Goal: Transaction & Acquisition: Purchase product/service

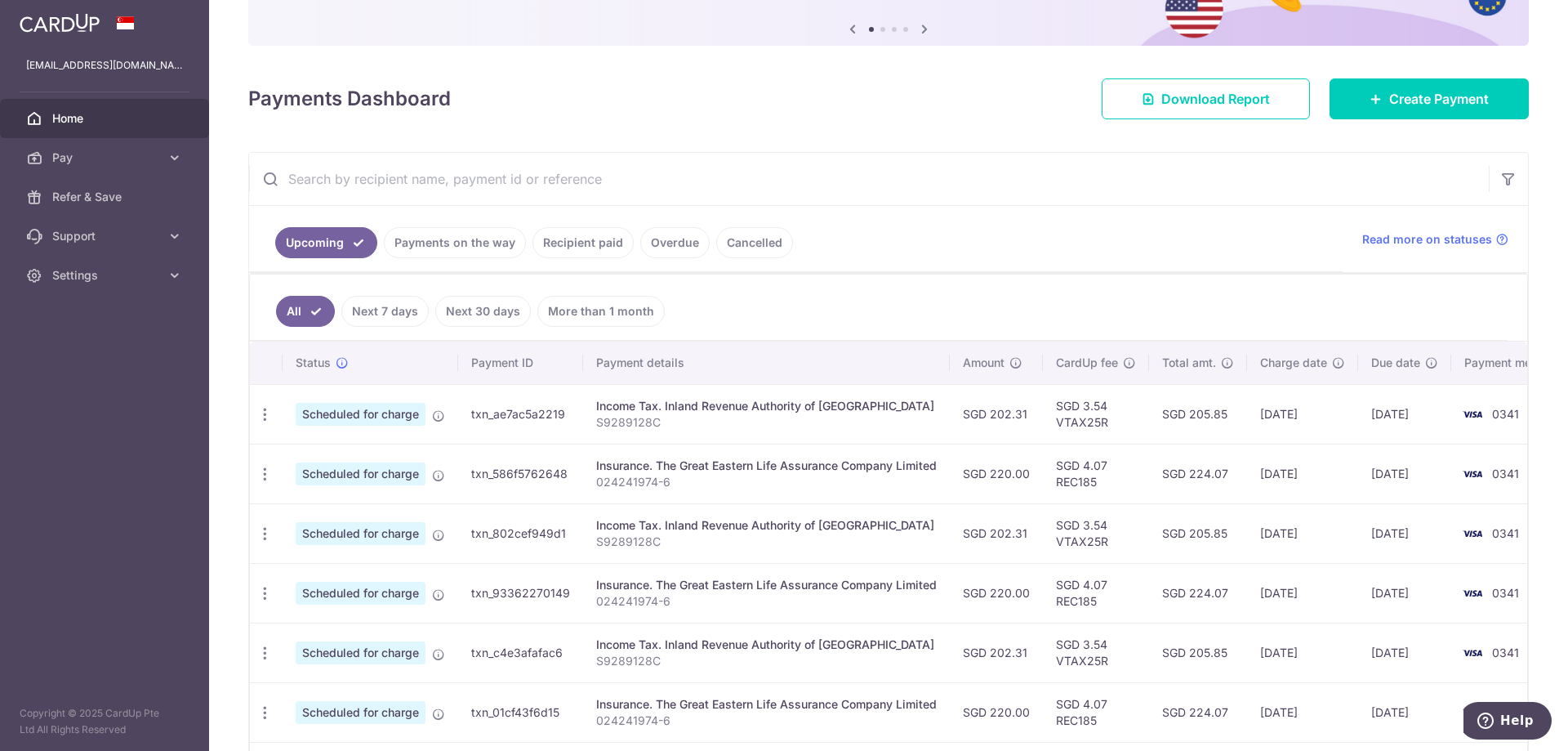
scroll to position [245, 0]
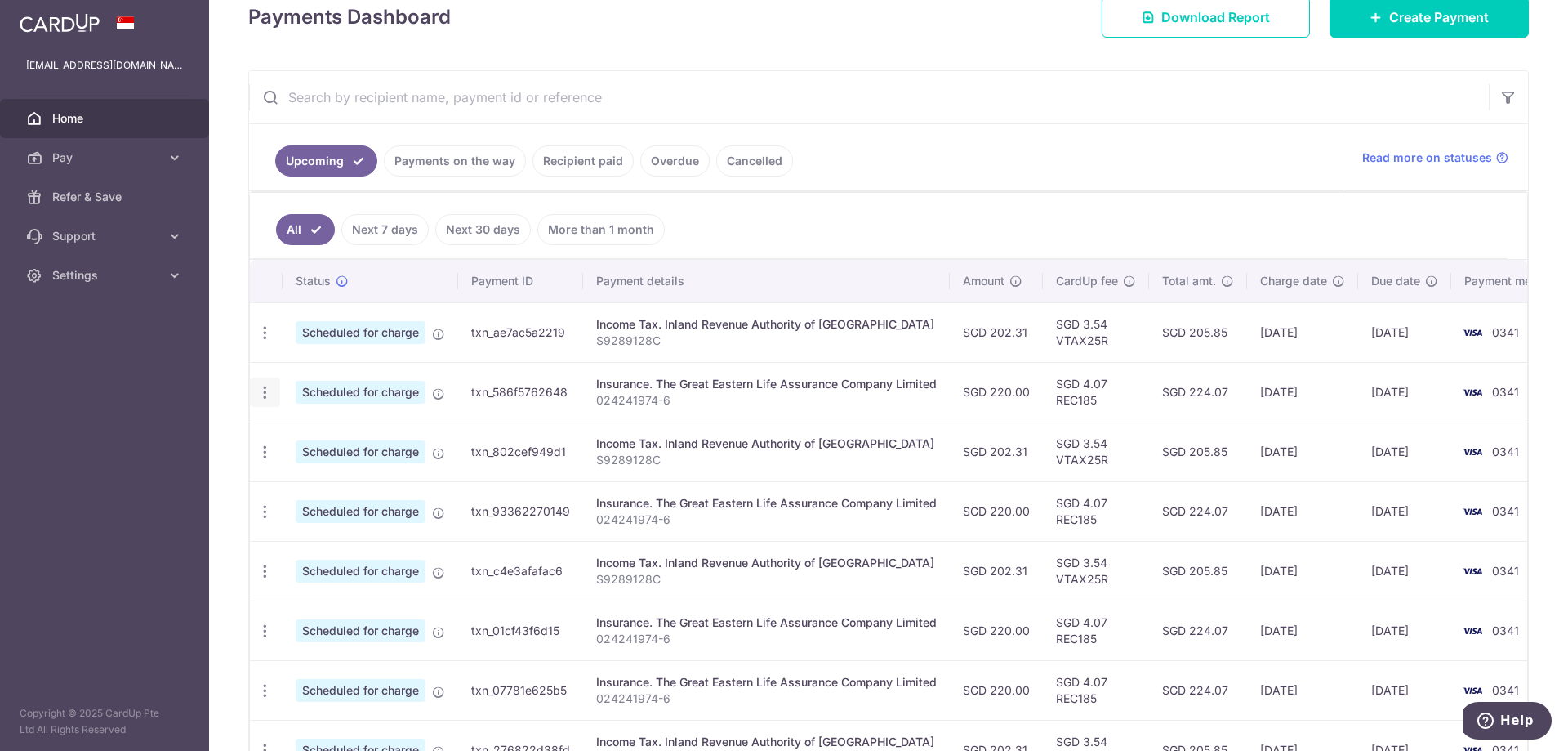
click at [269, 389] on icon "button" at bounding box center [265, 392] width 17 height 17
click at [332, 433] on span "Update payment" at bounding box center [352, 437] width 111 height 19
radio input "true"
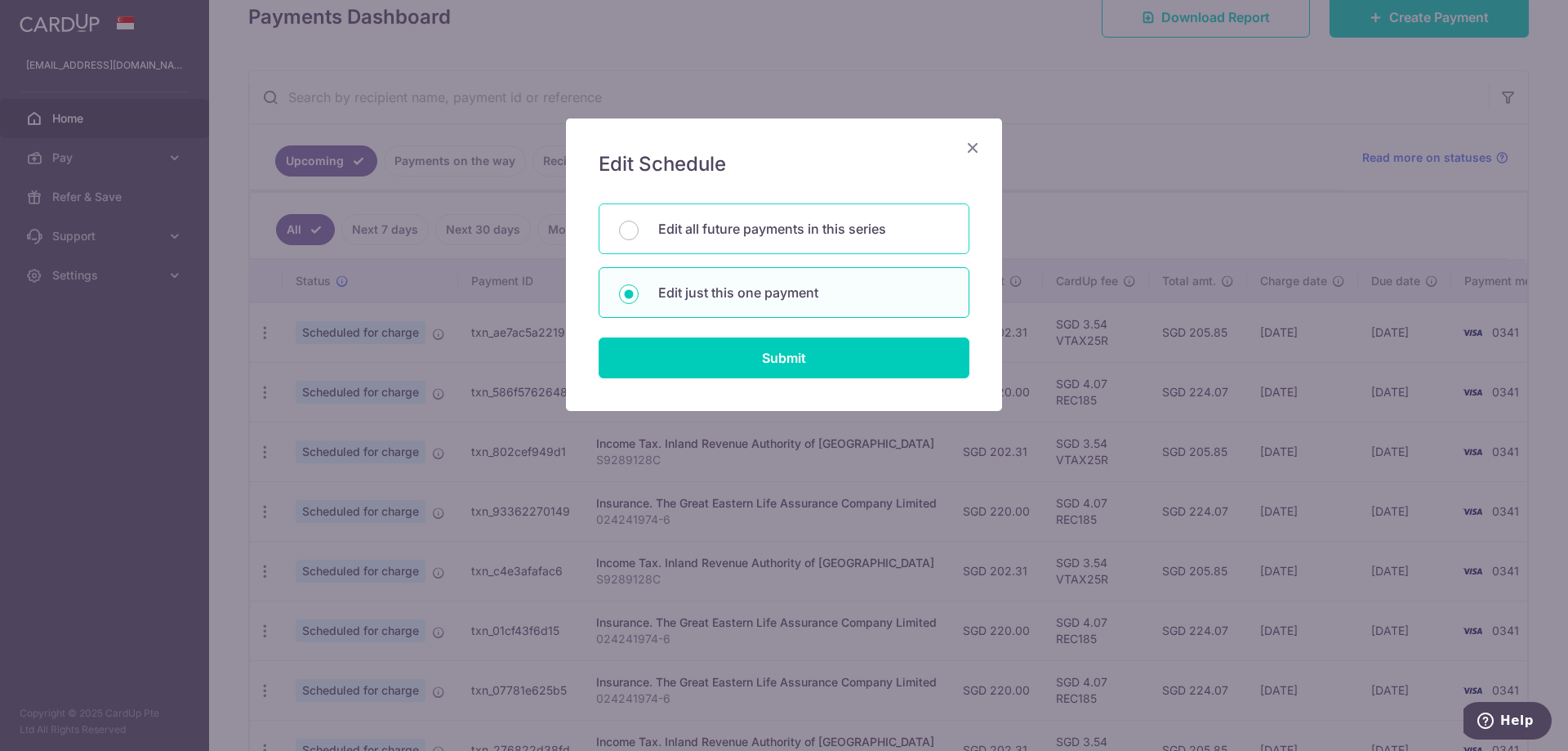
click at [731, 232] on p "Edit all future payments in this series" at bounding box center [804, 228] width 291 height 19
click at [639, 232] on input "Edit all future payments in this series" at bounding box center [628, 230] width 19 height 19
radio input "true"
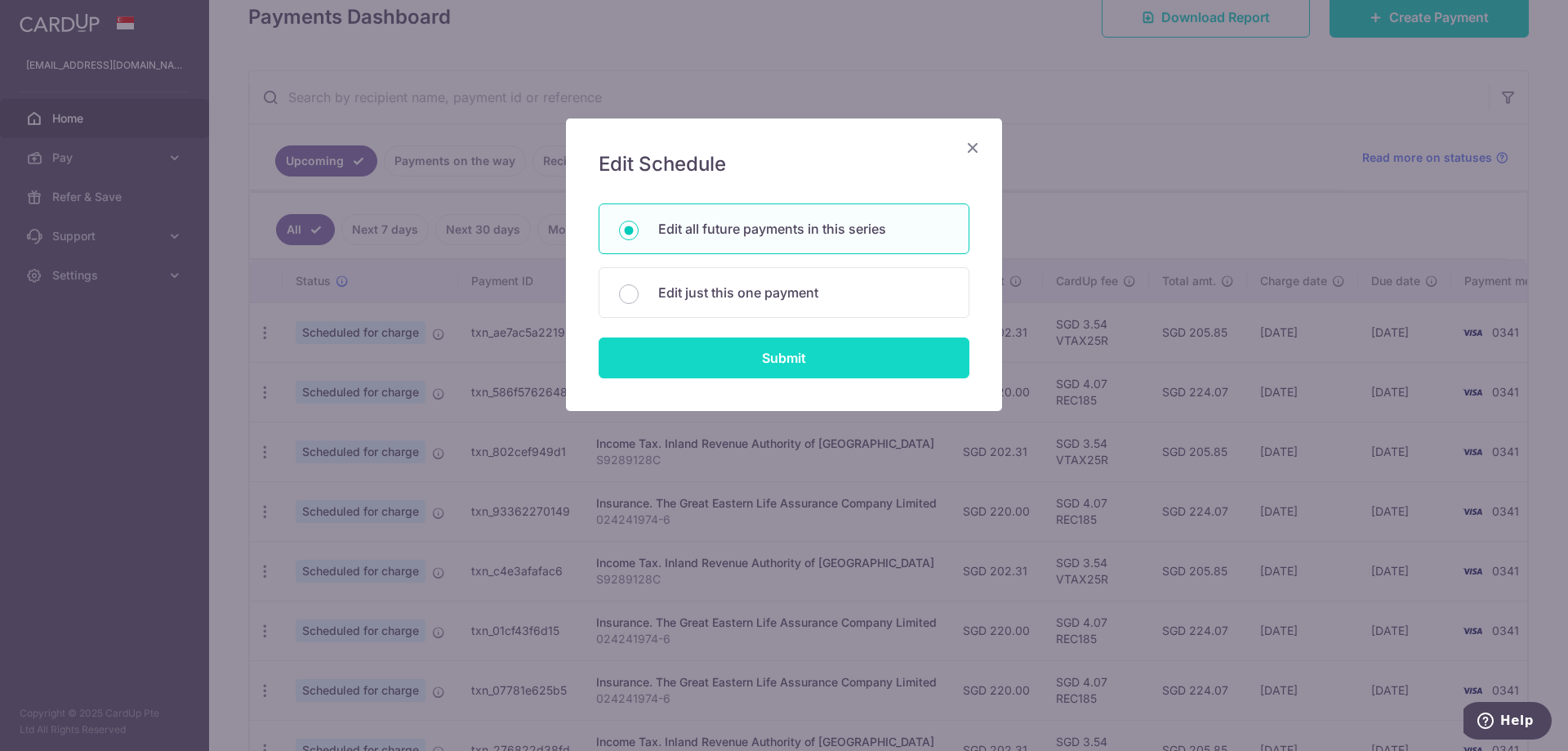
click at [741, 376] on input "Submit" at bounding box center [784, 358] width 371 height 40
radio input "true"
type input "220.00"
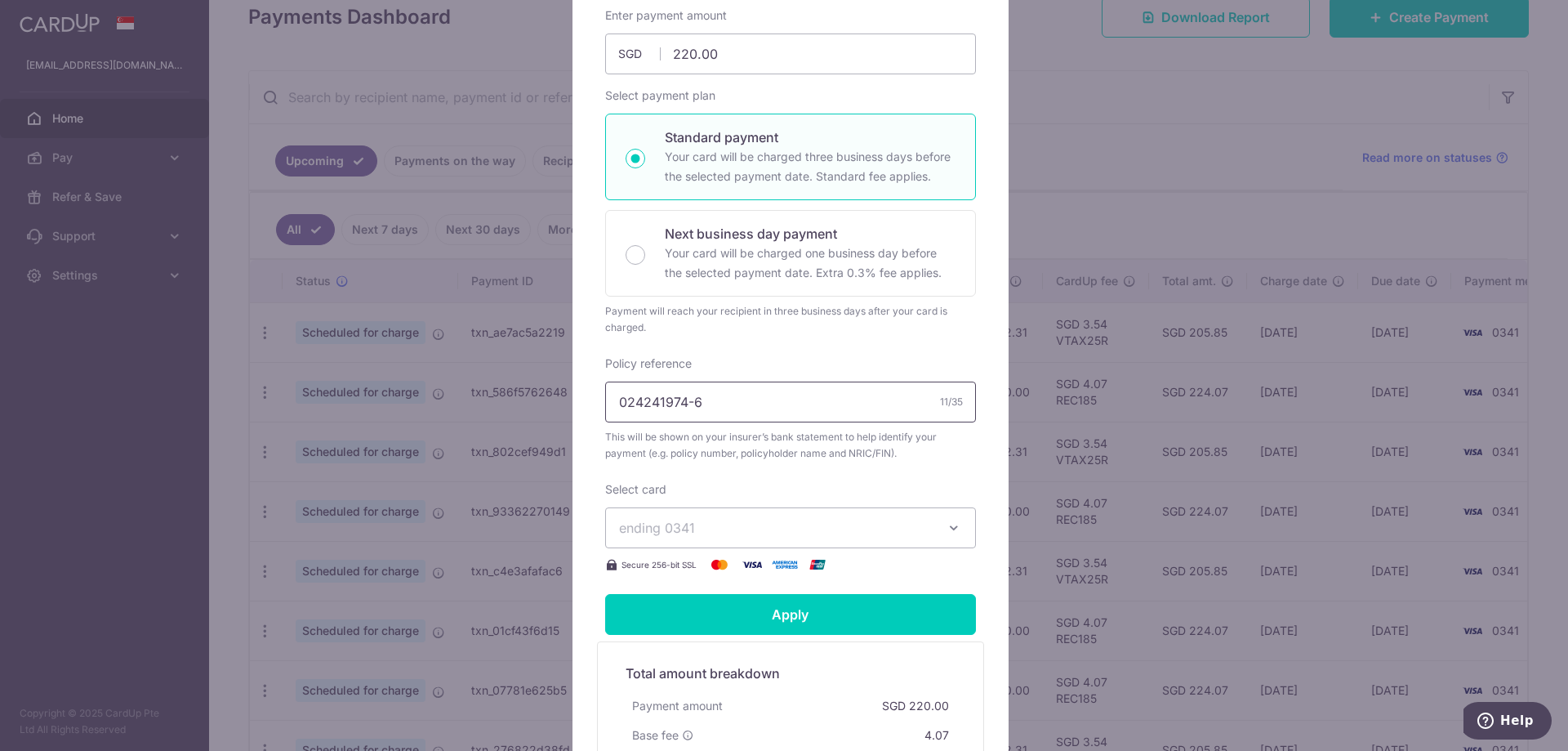
click at [733, 393] on input "024241974-6" at bounding box center [790, 402] width 371 height 40
drag, startPoint x: 737, startPoint y: 396, endPoint x: 463, endPoint y: 378, distance: 274.6
click at [463, 378] on div "Edit payment By clicking apply, you will make changes to all 4 payments to The …" at bounding box center [784, 375] width 1568 height 751
paste input "2725-0"
type input "024242725-0"
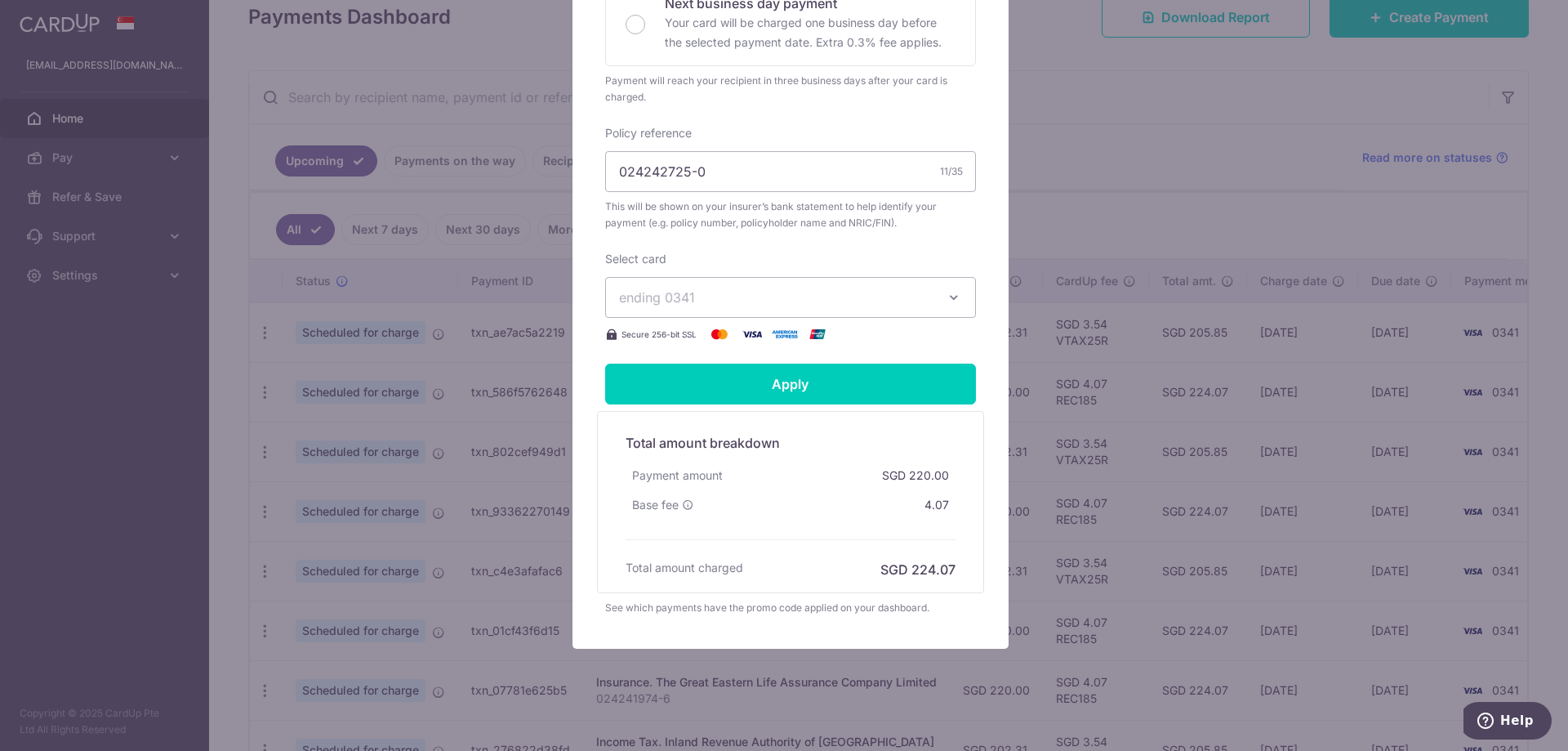
scroll to position [490, 0]
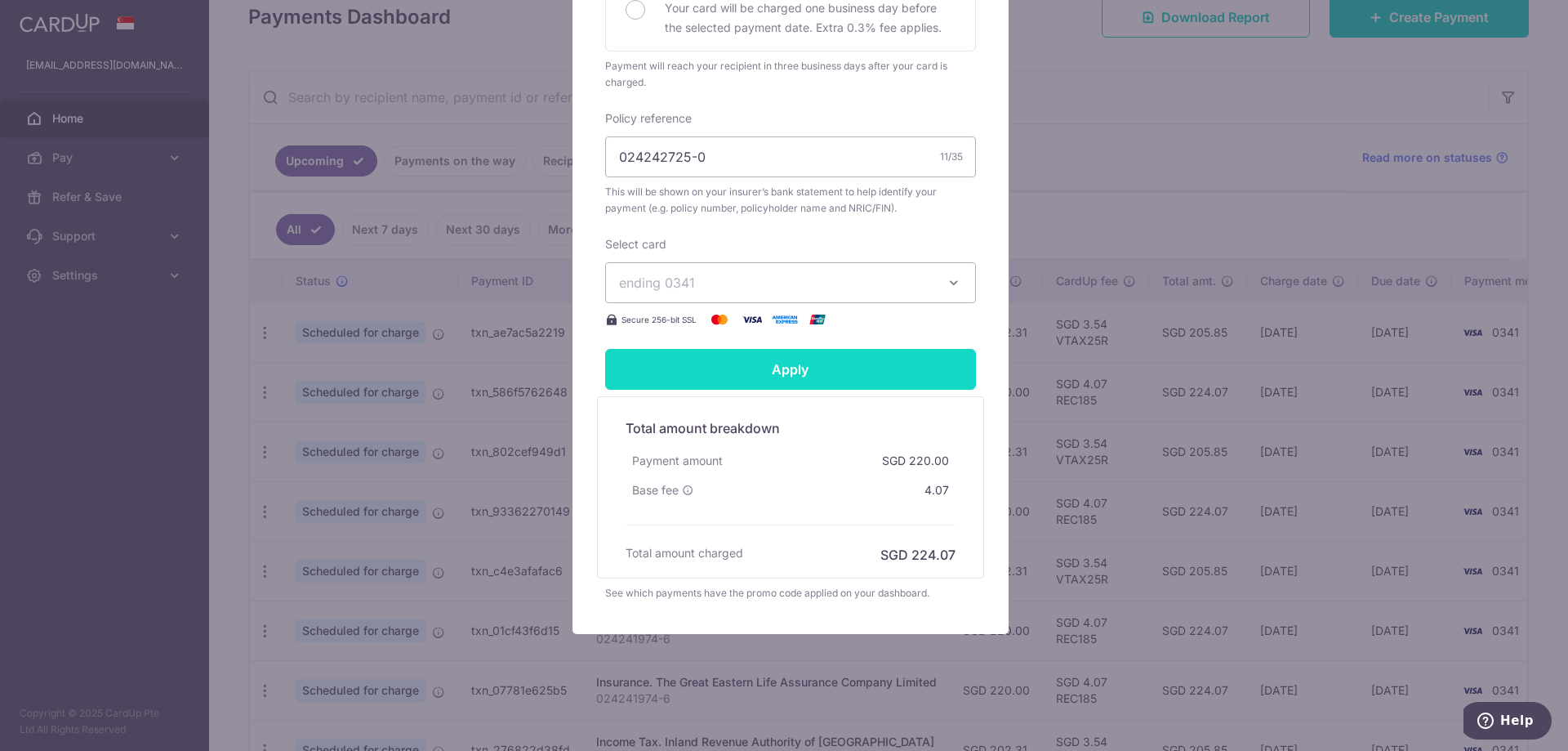
click at [789, 372] on input "Apply" at bounding box center [790, 369] width 371 height 40
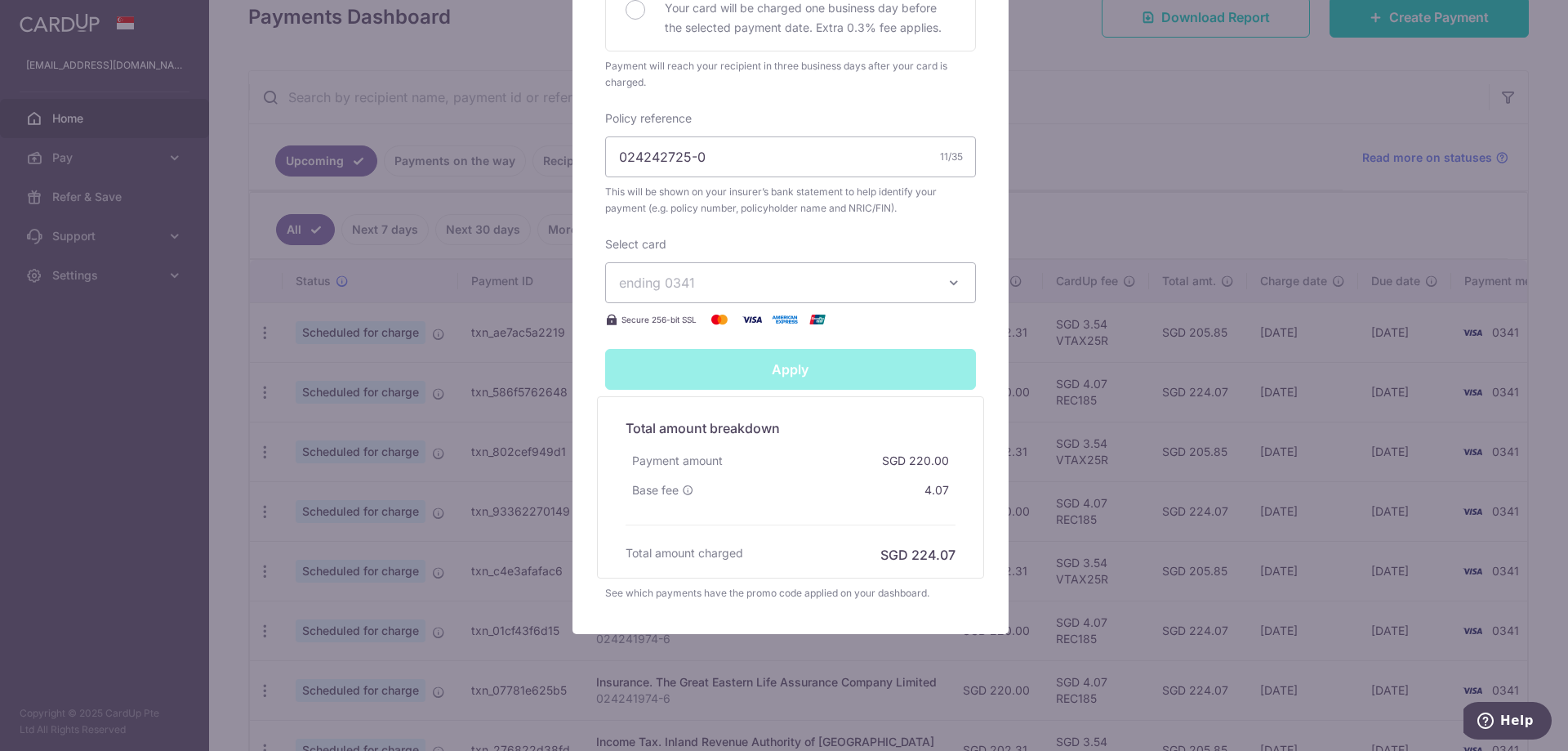
type input "Successfully Applied"
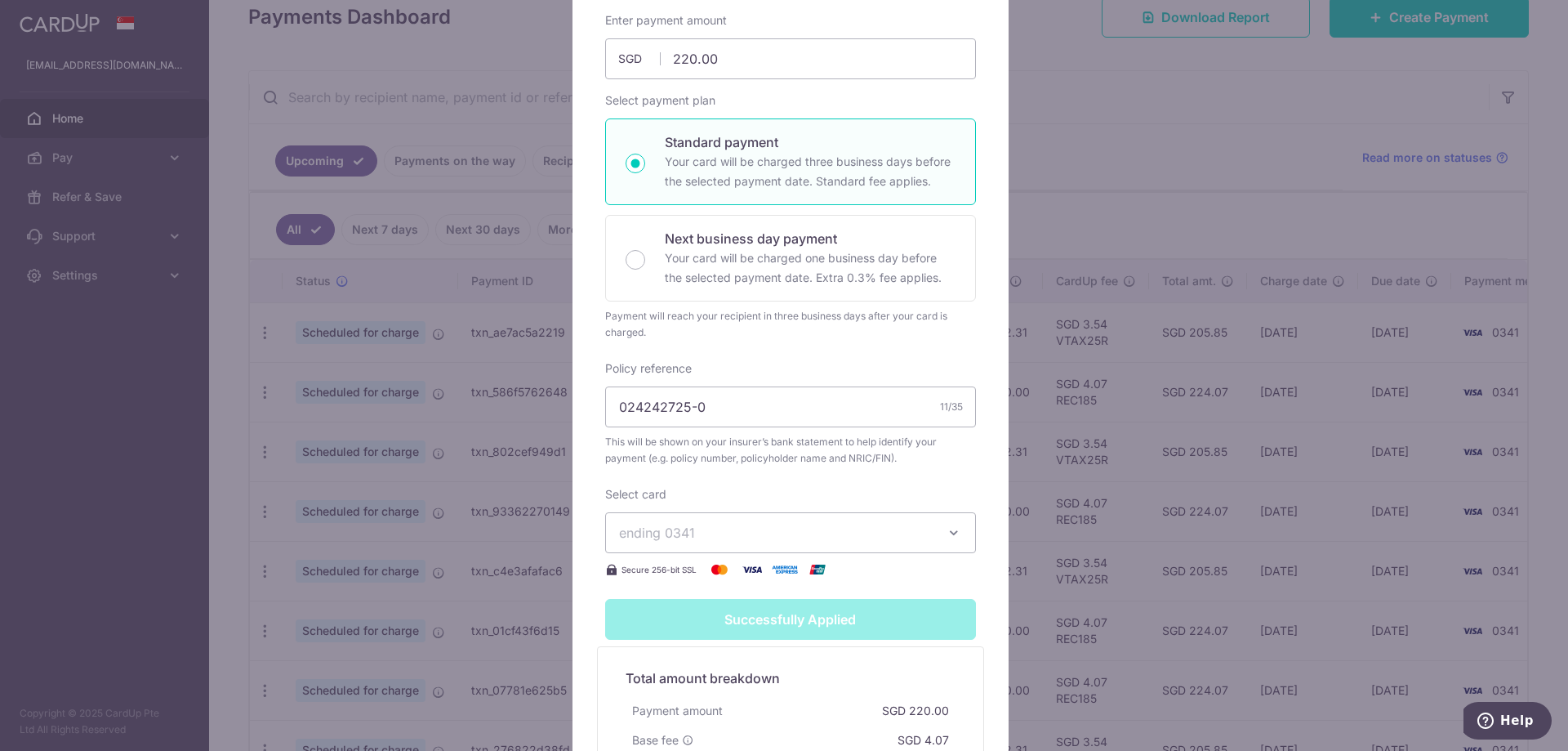
scroll to position [59, 0]
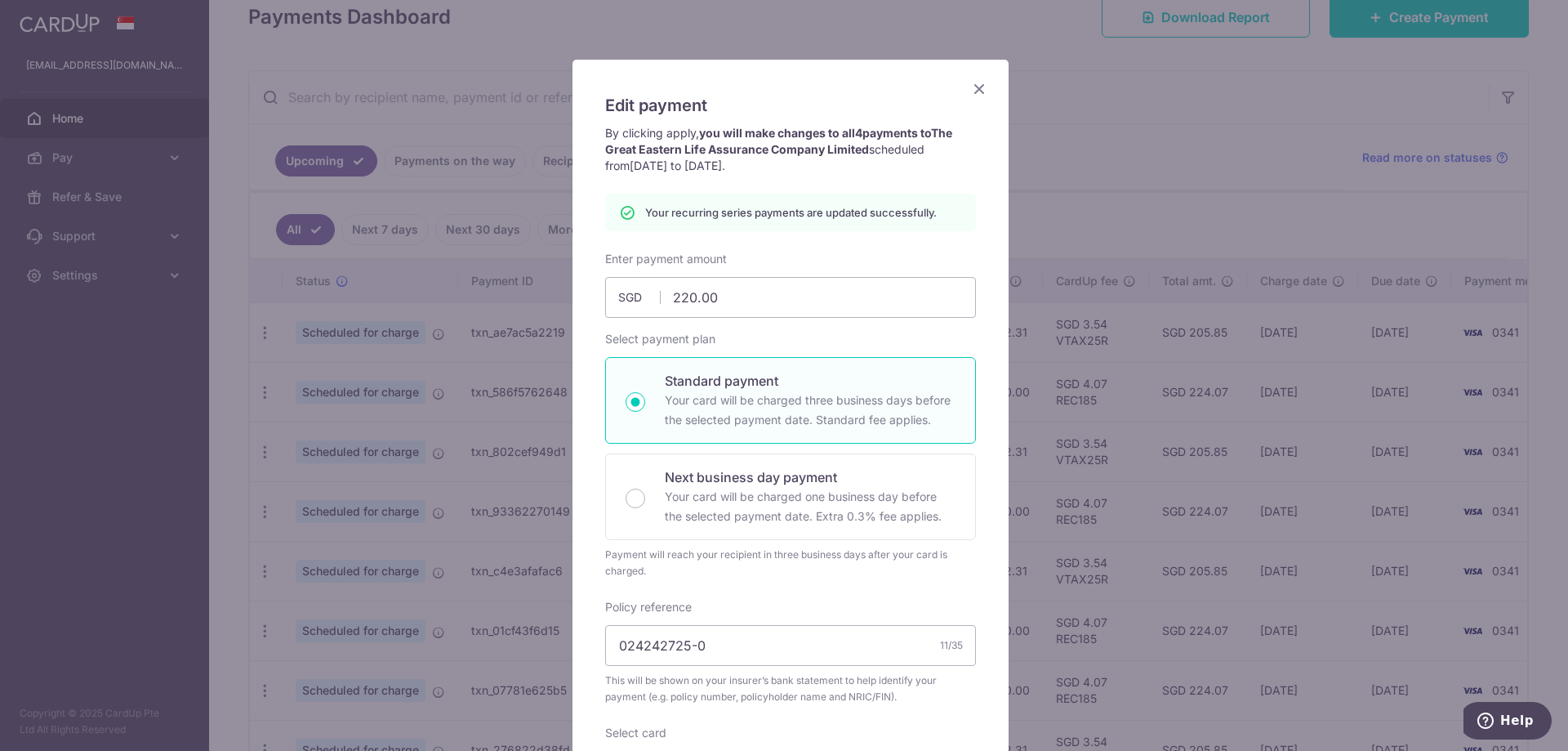
click at [972, 91] on icon "Close" at bounding box center [979, 88] width 19 height 20
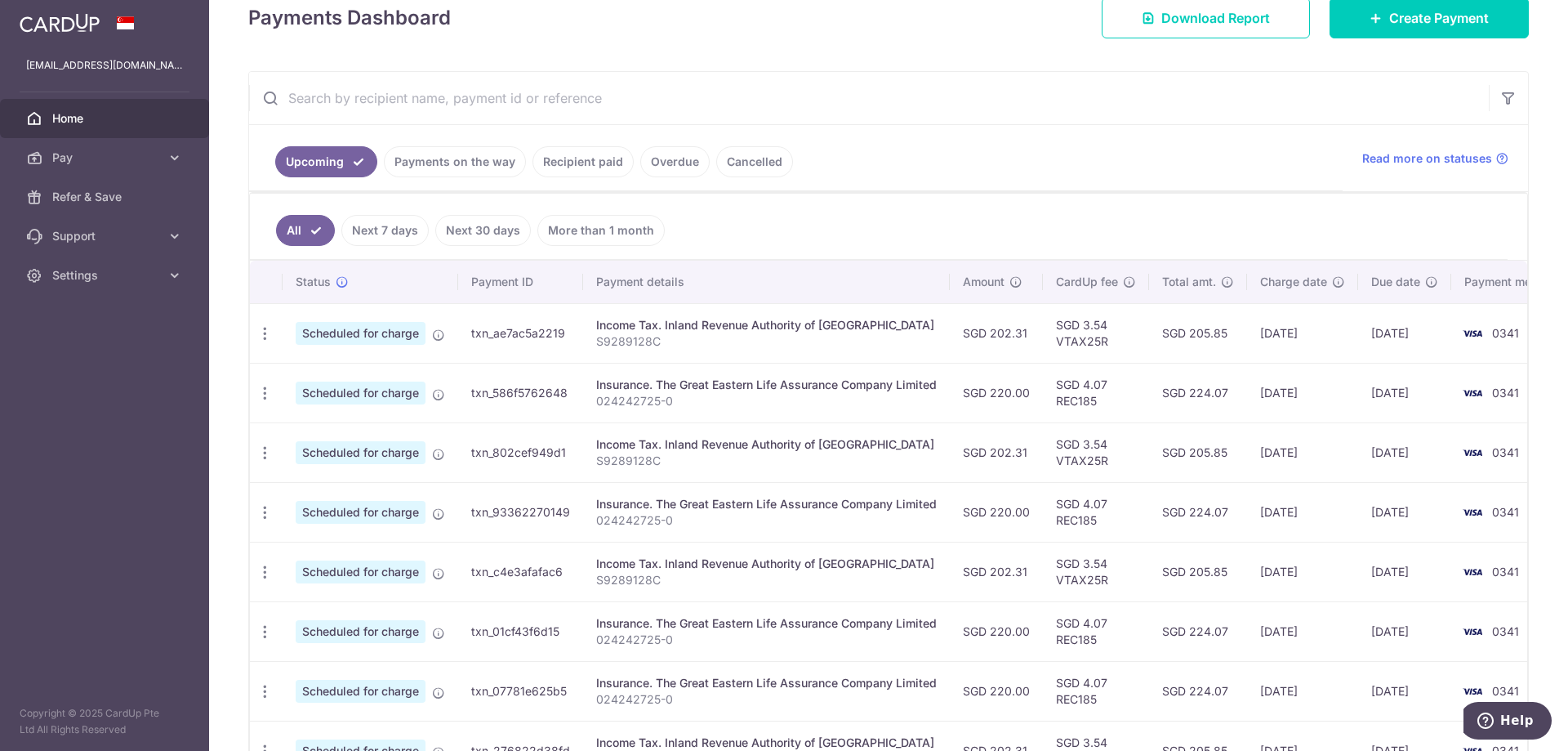
scroll to position [245, 0]
click at [105, 161] on span "Pay" at bounding box center [106, 157] width 108 height 16
click at [98, 206] on link "Payments" at bounding box center [104, 197] width 209 height 40
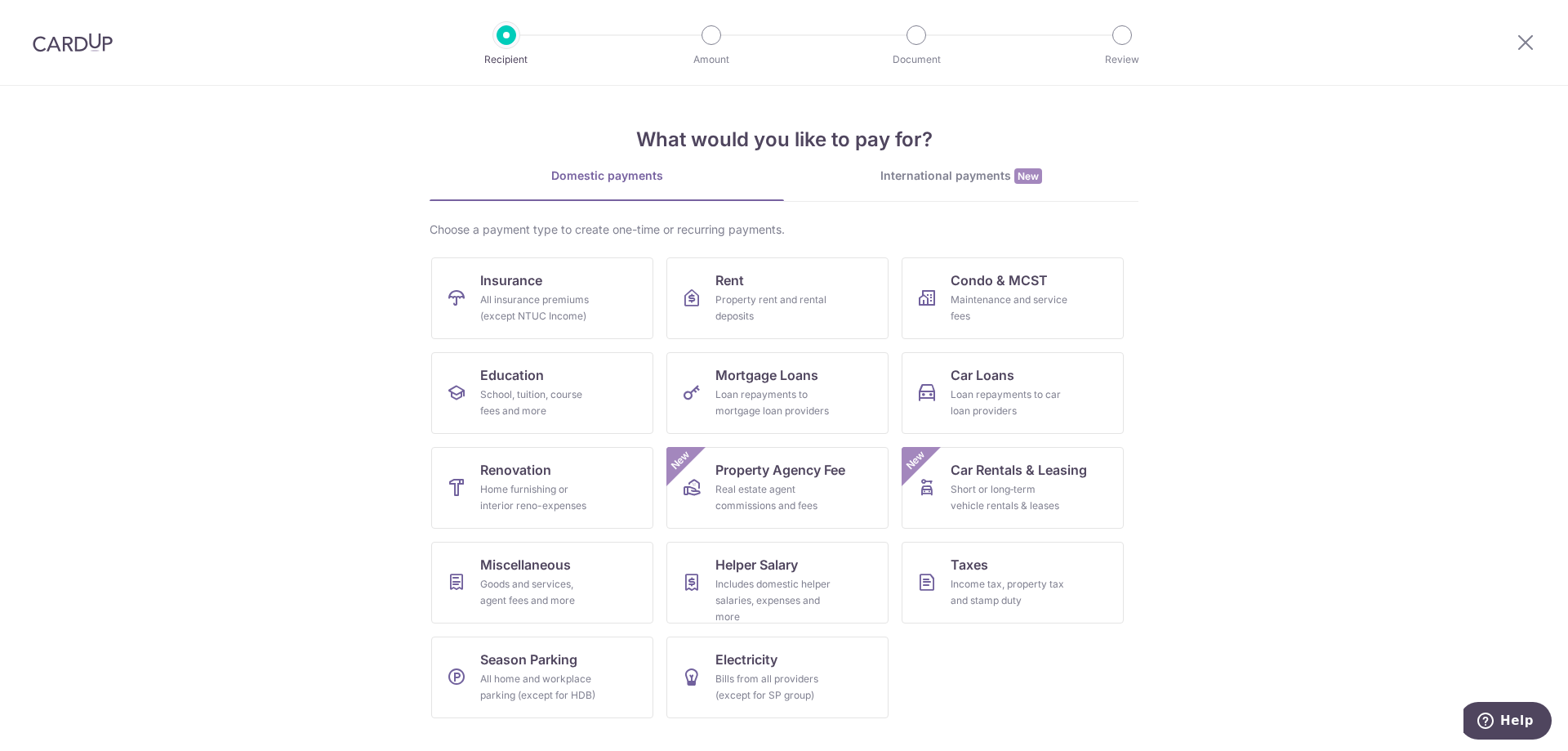
click at [56, 40] on img at bounding box center [72, 42] width 80 height 19
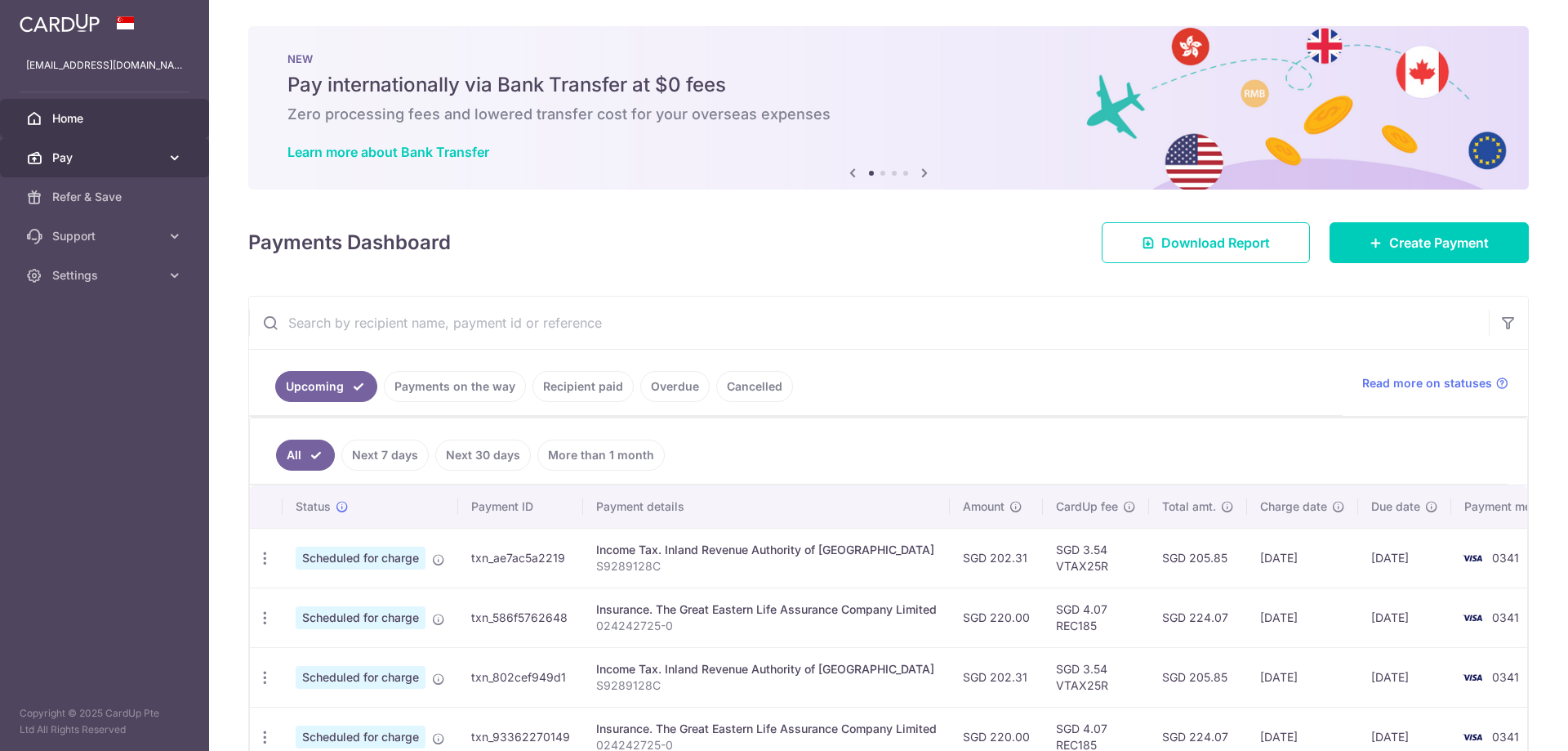
click at [93, 160] on span "Pay" at bounding box center [106, 157] width 108 height 16
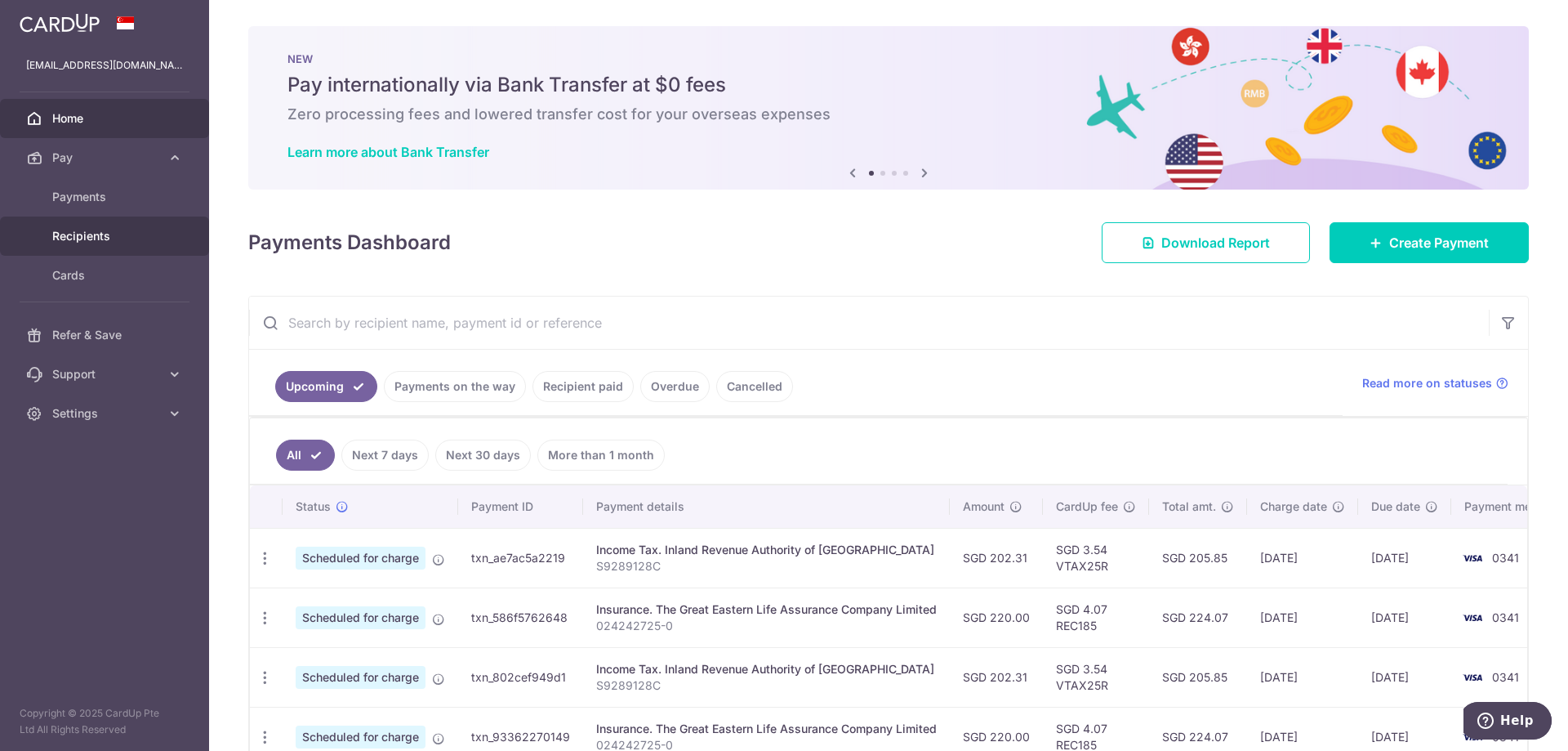
click at [84, 233] on span "Recipients" at bounding box center [106, 235] width 108 height 16
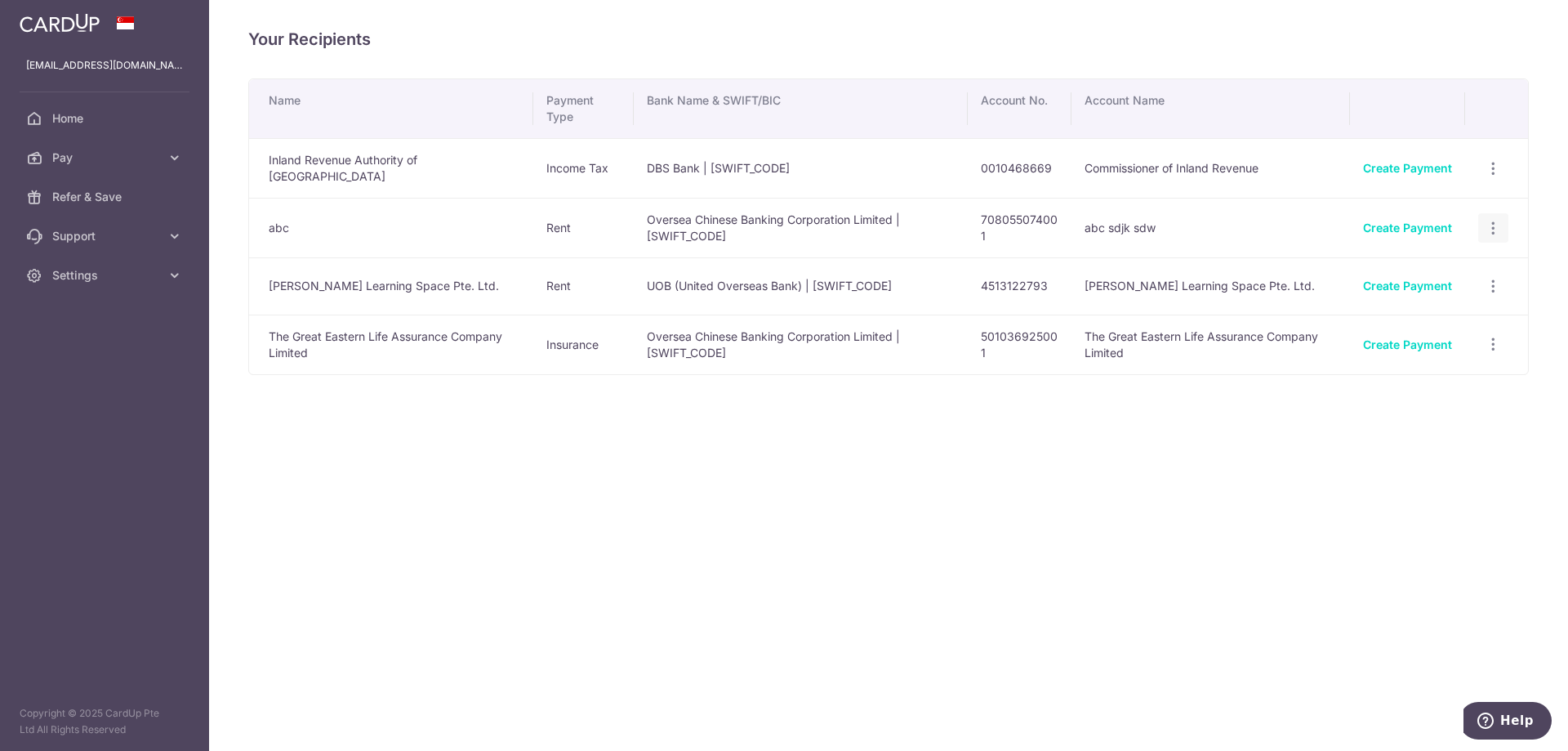
click at [1491, 220] on icon "button" at bounding box center [1494, 228] width 17 height 17
click at [1416, 257] on link "View/Edit" at bounding box center [1422, 273] width 170 height 40
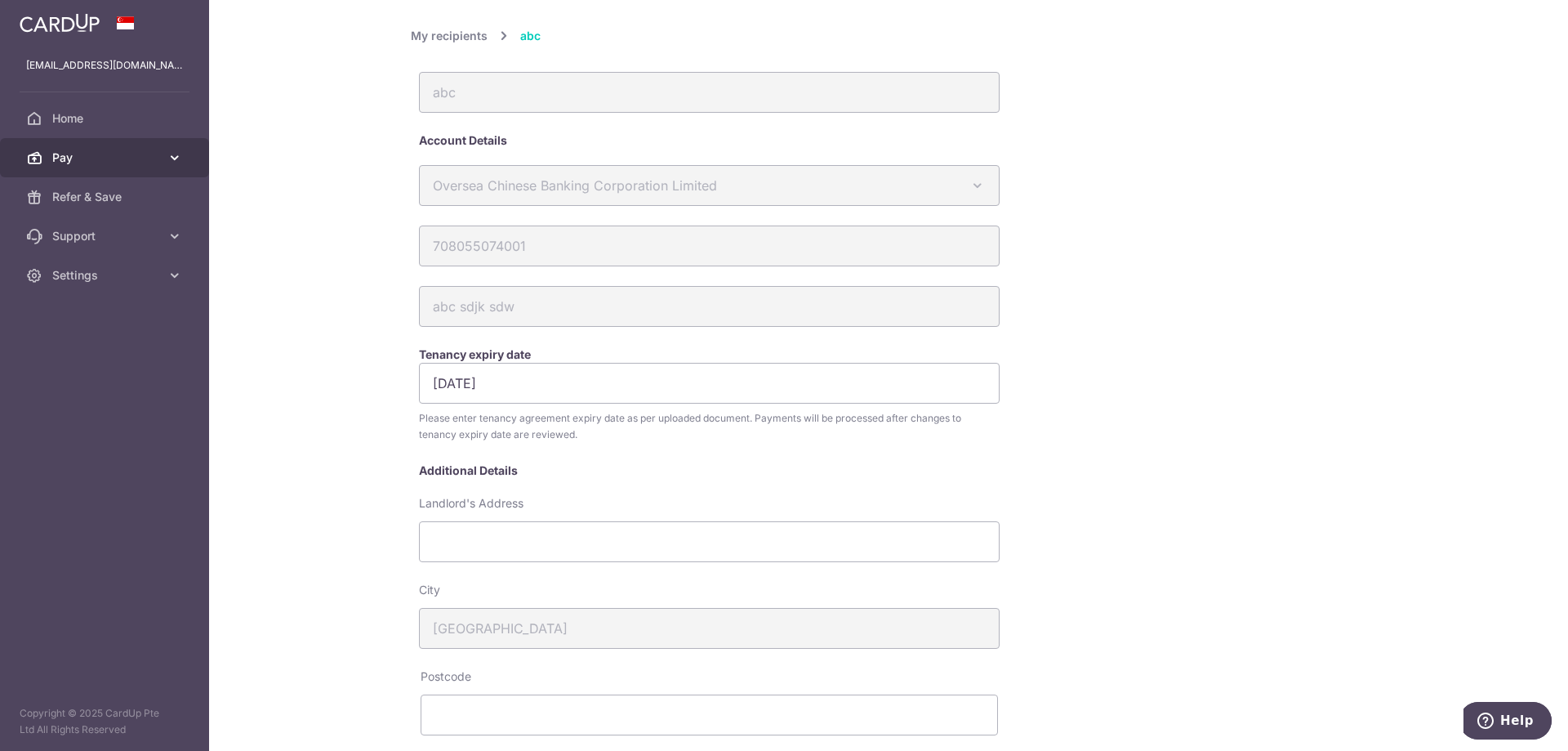
click at [62, 155] on span "Pay" at bounding box center [106, 157] width 108 height 16
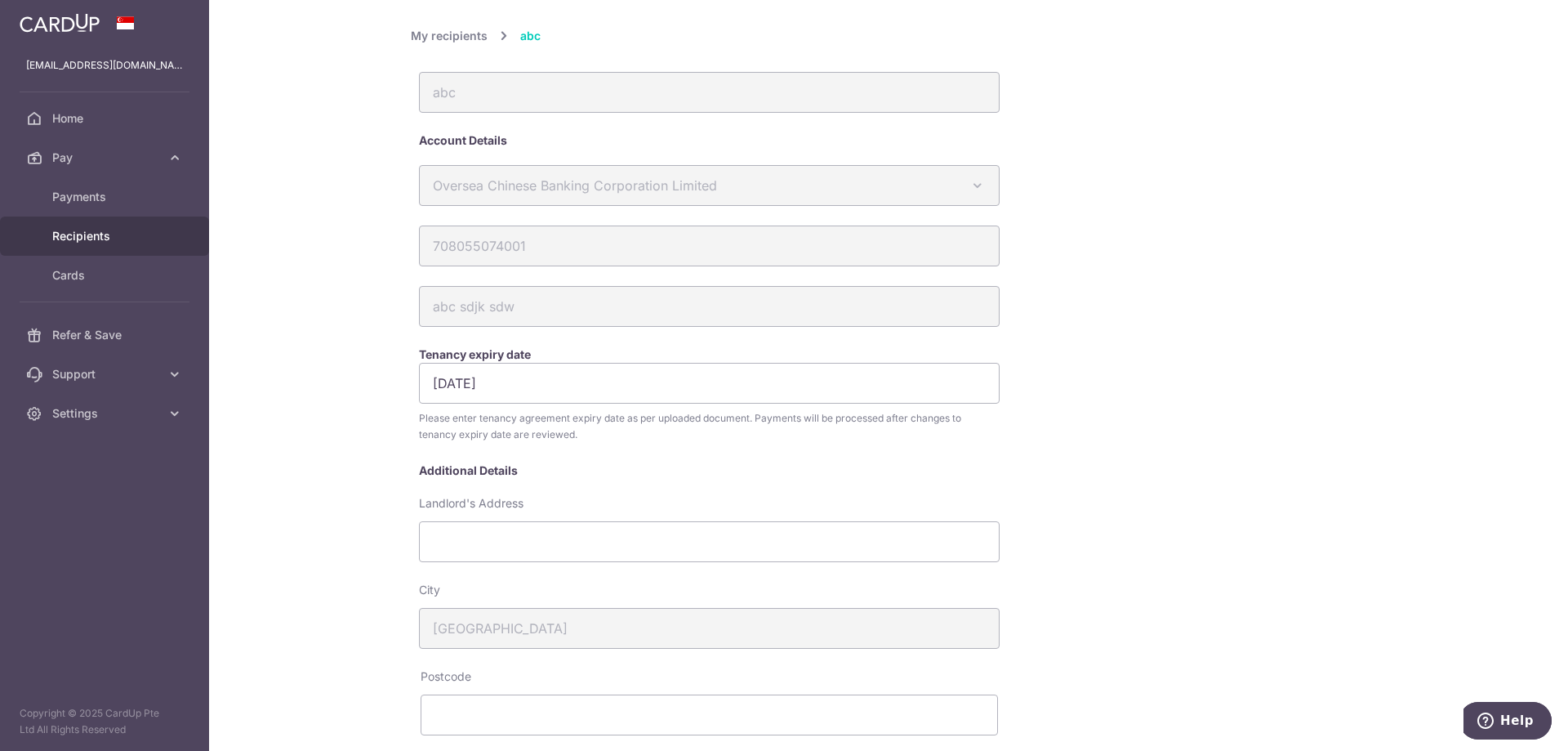
click at [93, 243] on span "Recipients" at bounding box center [106, 235] width 108 height 16
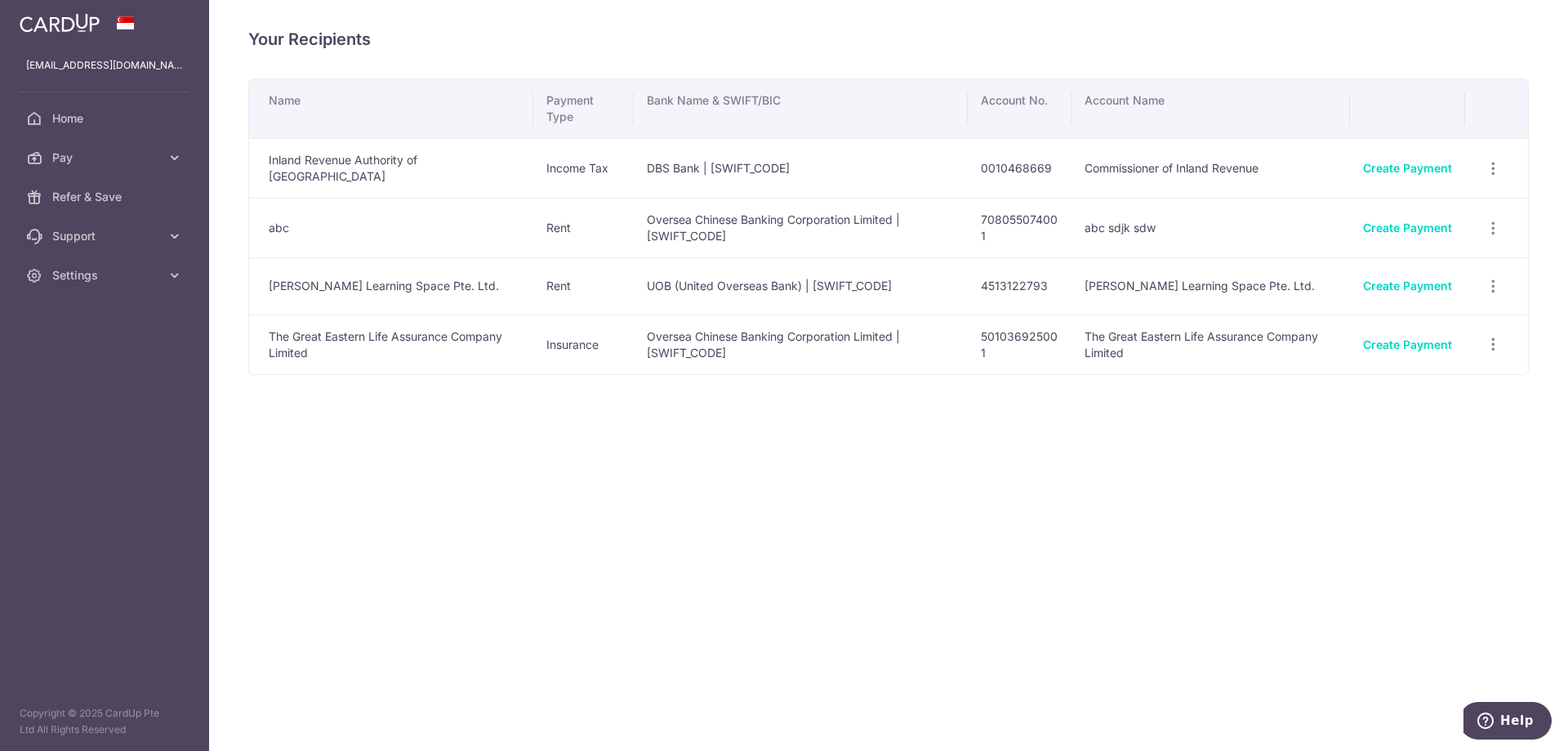
click at [1419, 290] on div "Create Payment" at bounding box center [1407, 285] width 89 height 16
click at [1416, 284] on link "Create Payment" at bounding box center [1407, 285] width 89 height 13
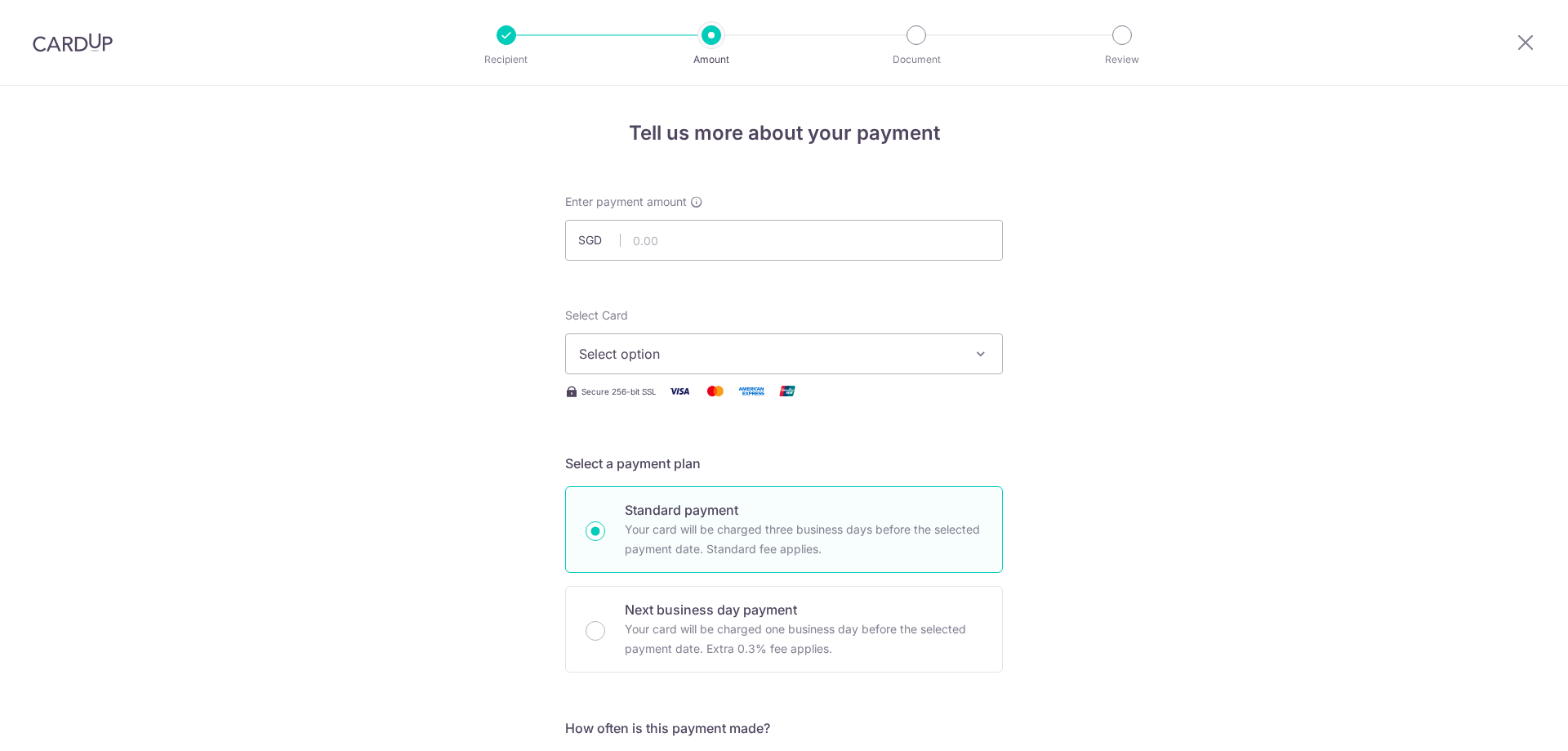
click at [726, 244] on input "text" at bounding box center [784, 240] width 438 height 40
type input "1,100.00"
click at [827, 363] on button "Select option" at bounding box center [784, 354] width 438 height 40
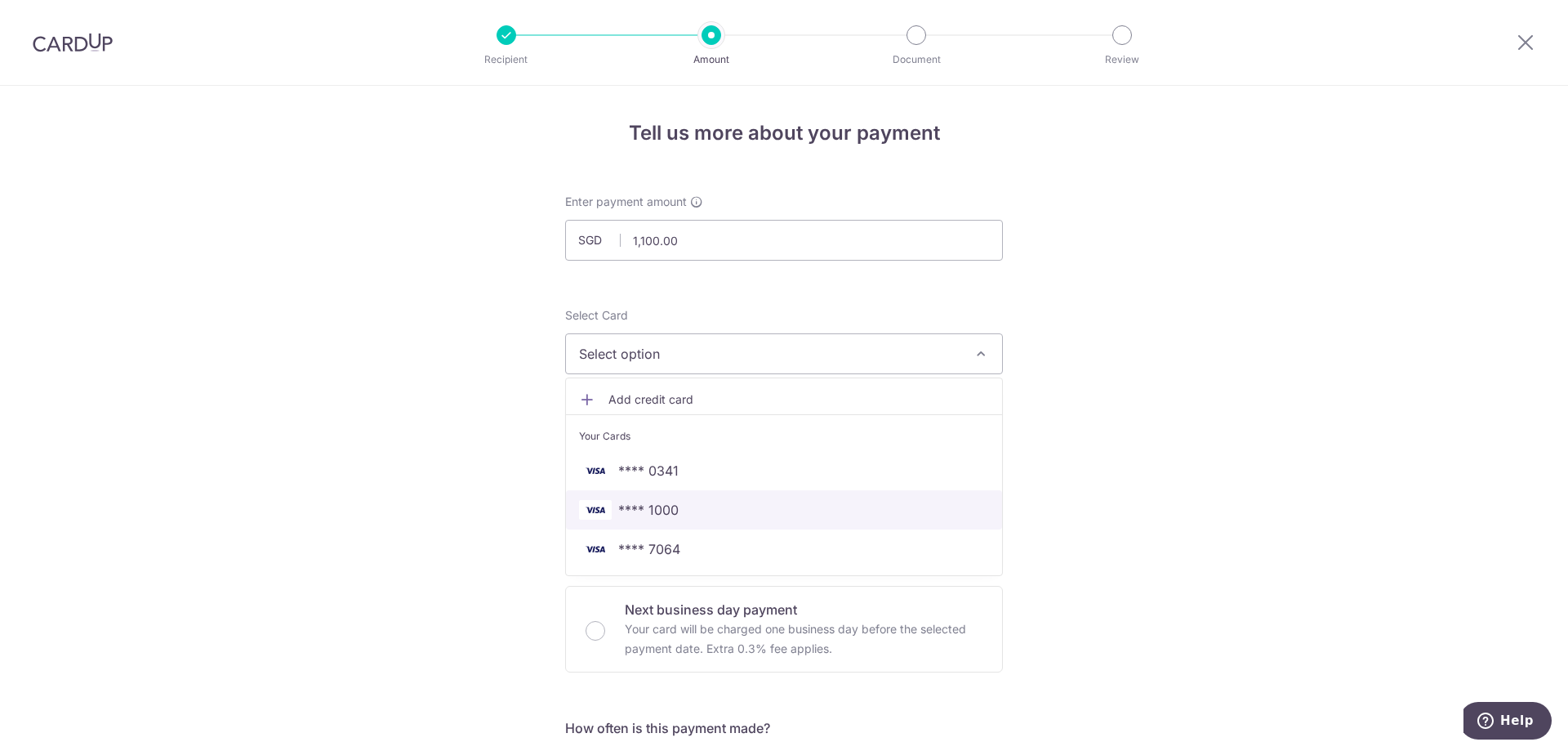
click at [682, 507] on span "**** 1000" at bounding box center [784, 510] width 410 height 19
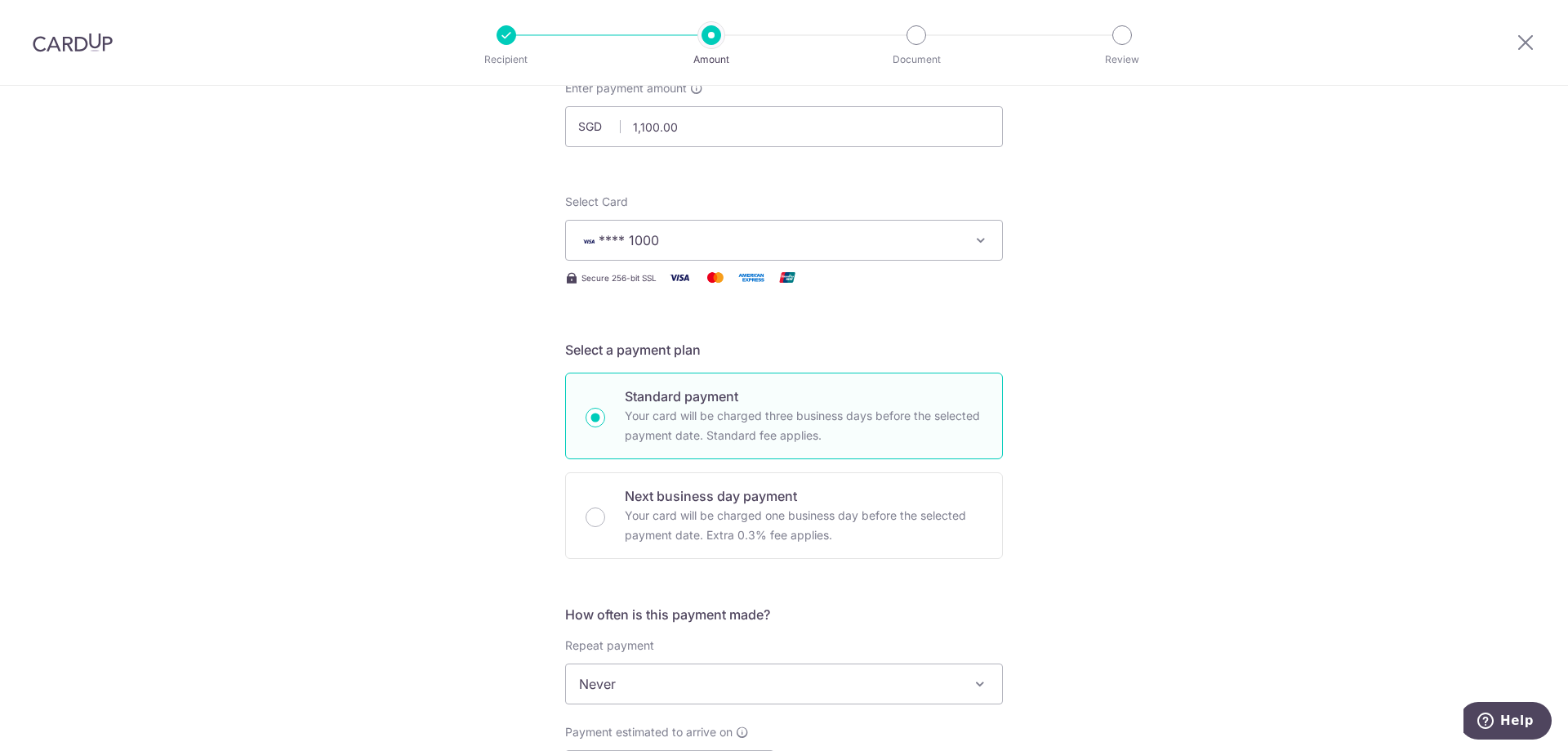
scroll to position [327, 0]
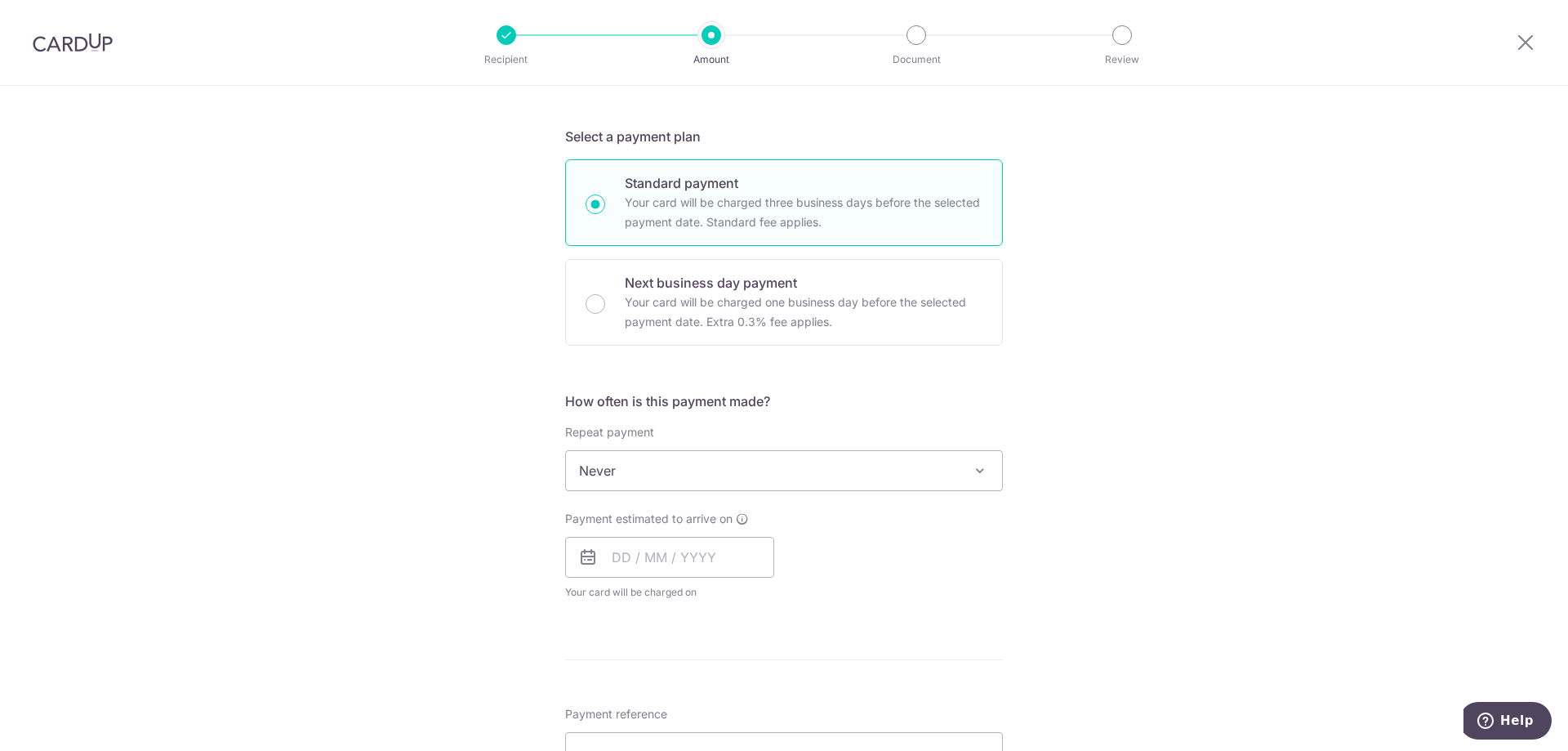
click at [732, 474] on span "Never" at bounding box center [784, 470] width 437 height 40
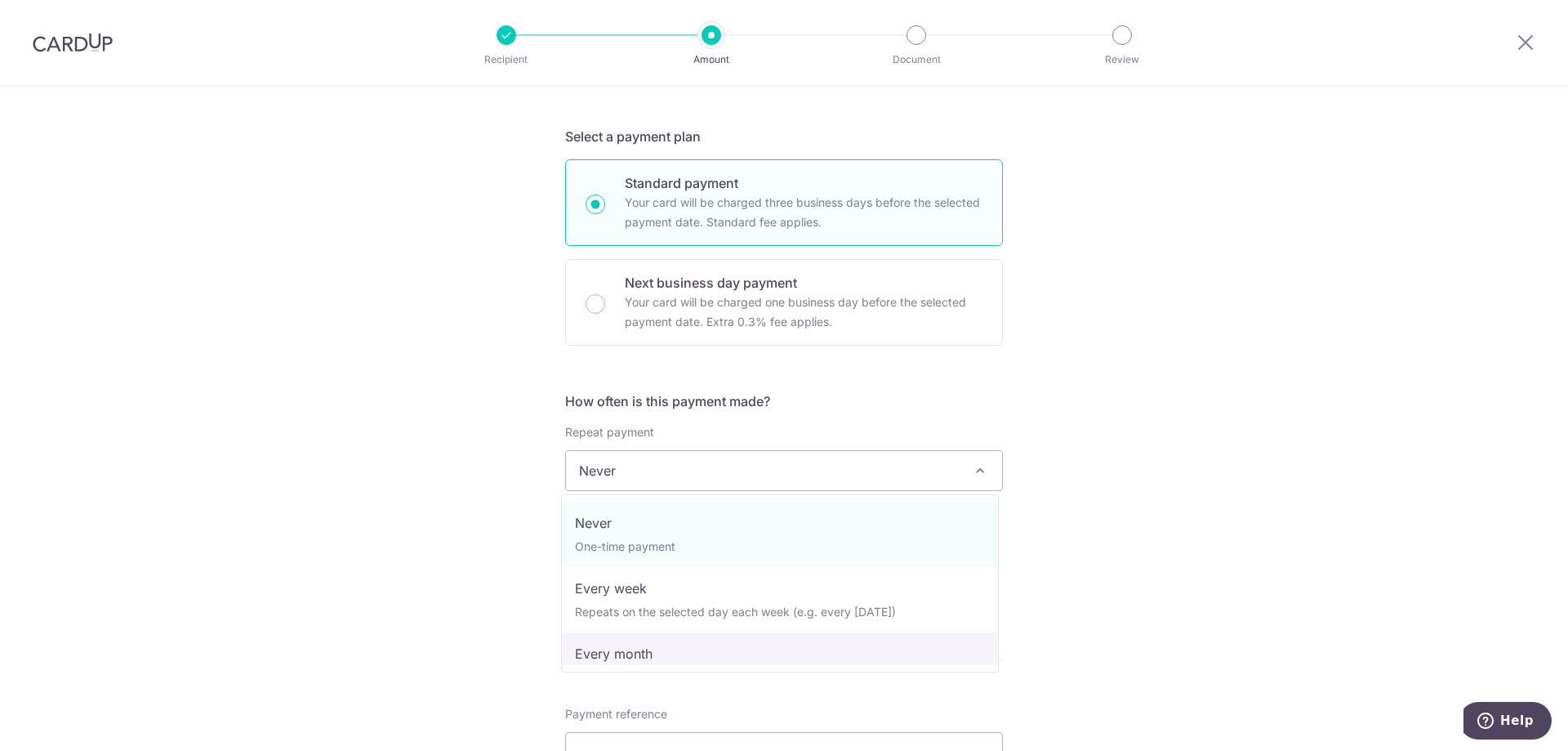
select select "3"
type input "05/10/2025"
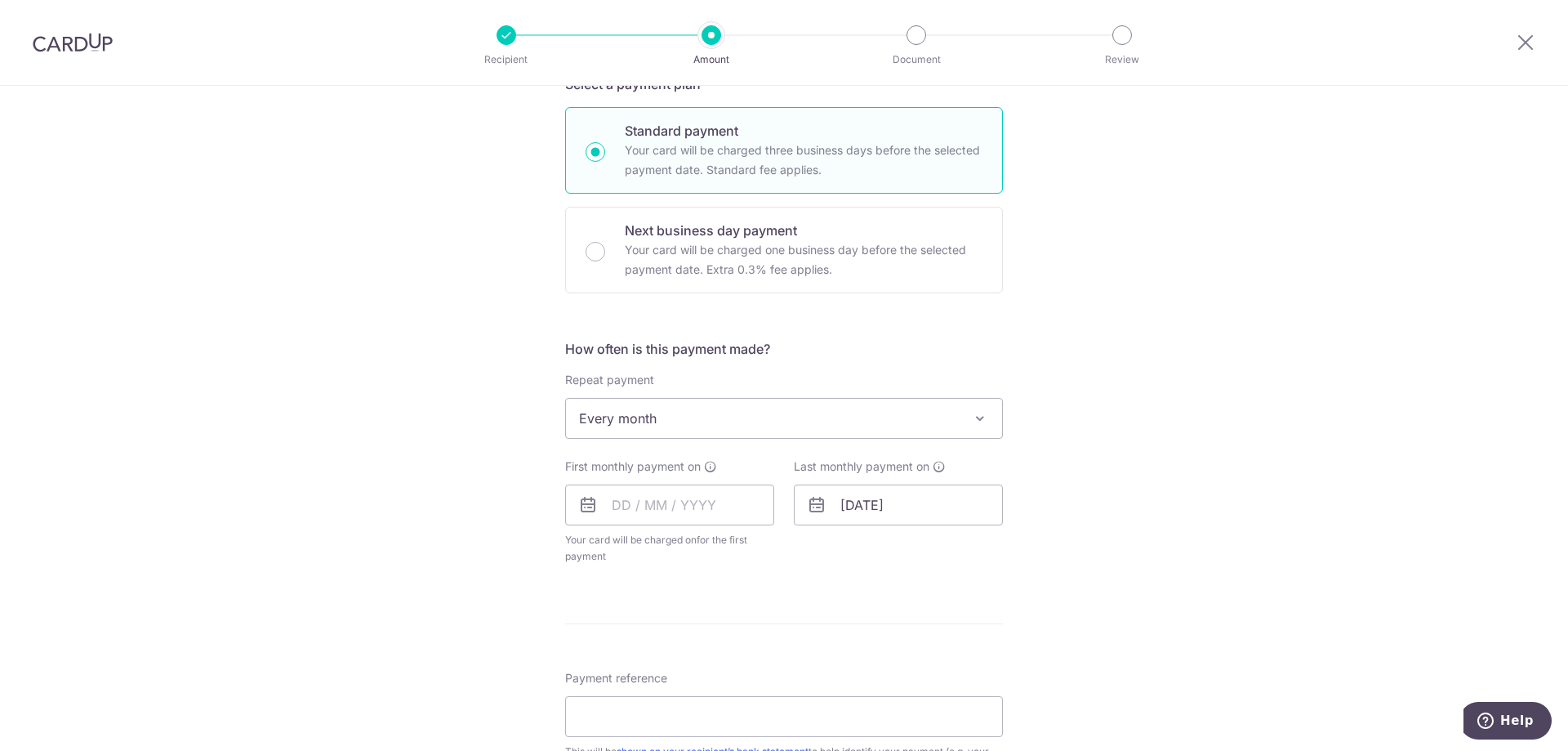
scroll to position [409, 0]
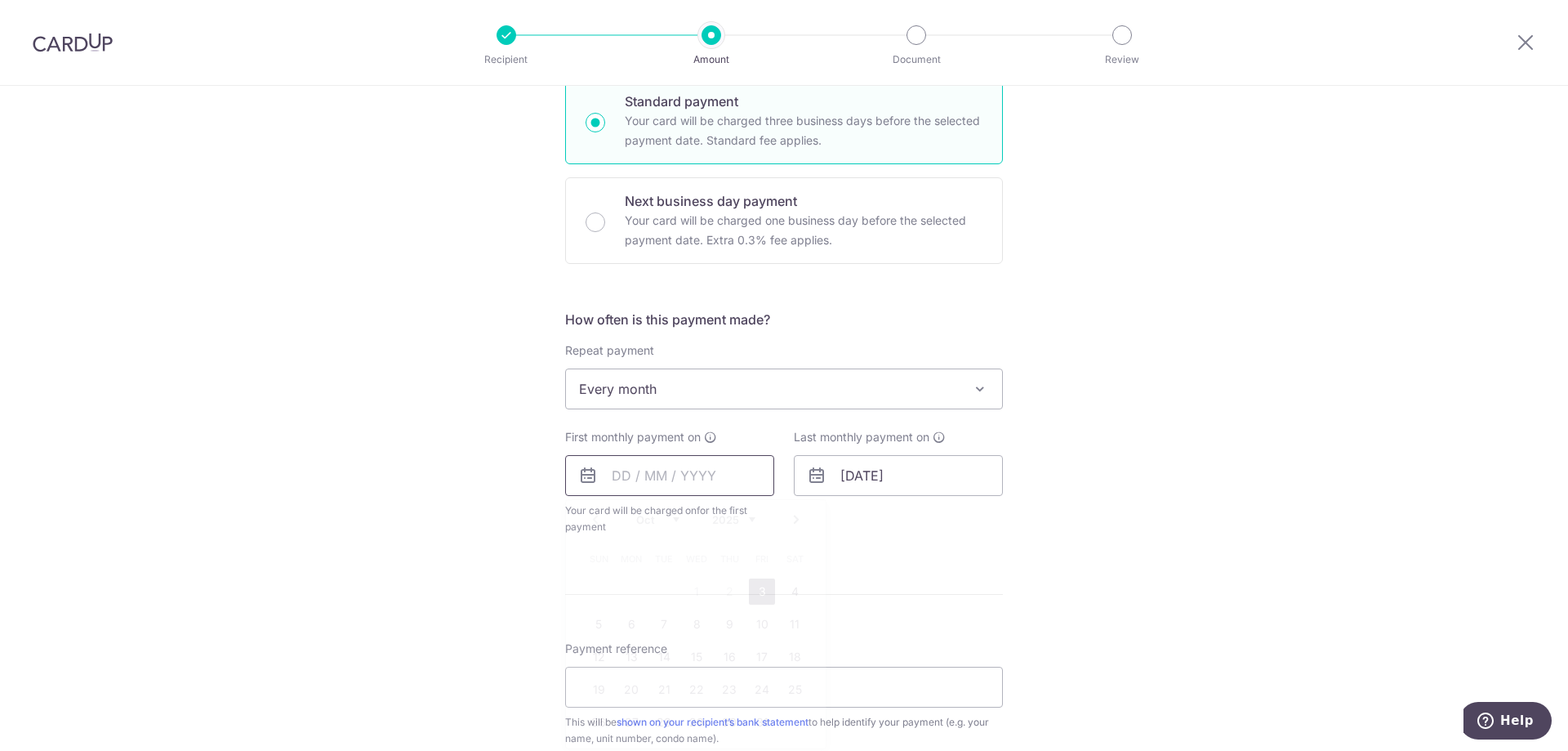
click at [674, 479] on input "text" at bounding box center [669, 475] width 209 height 40
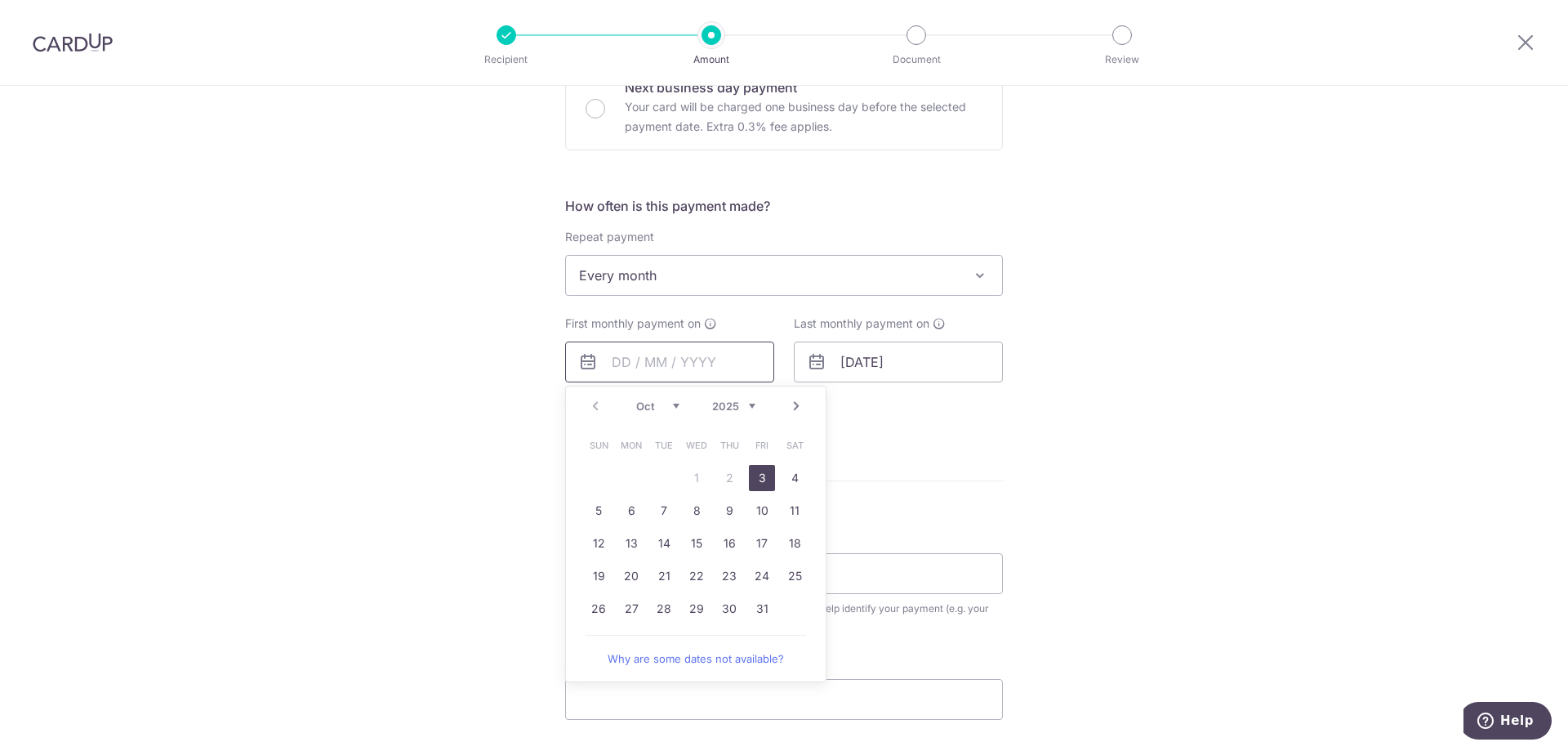
scroll to position [572, 0]
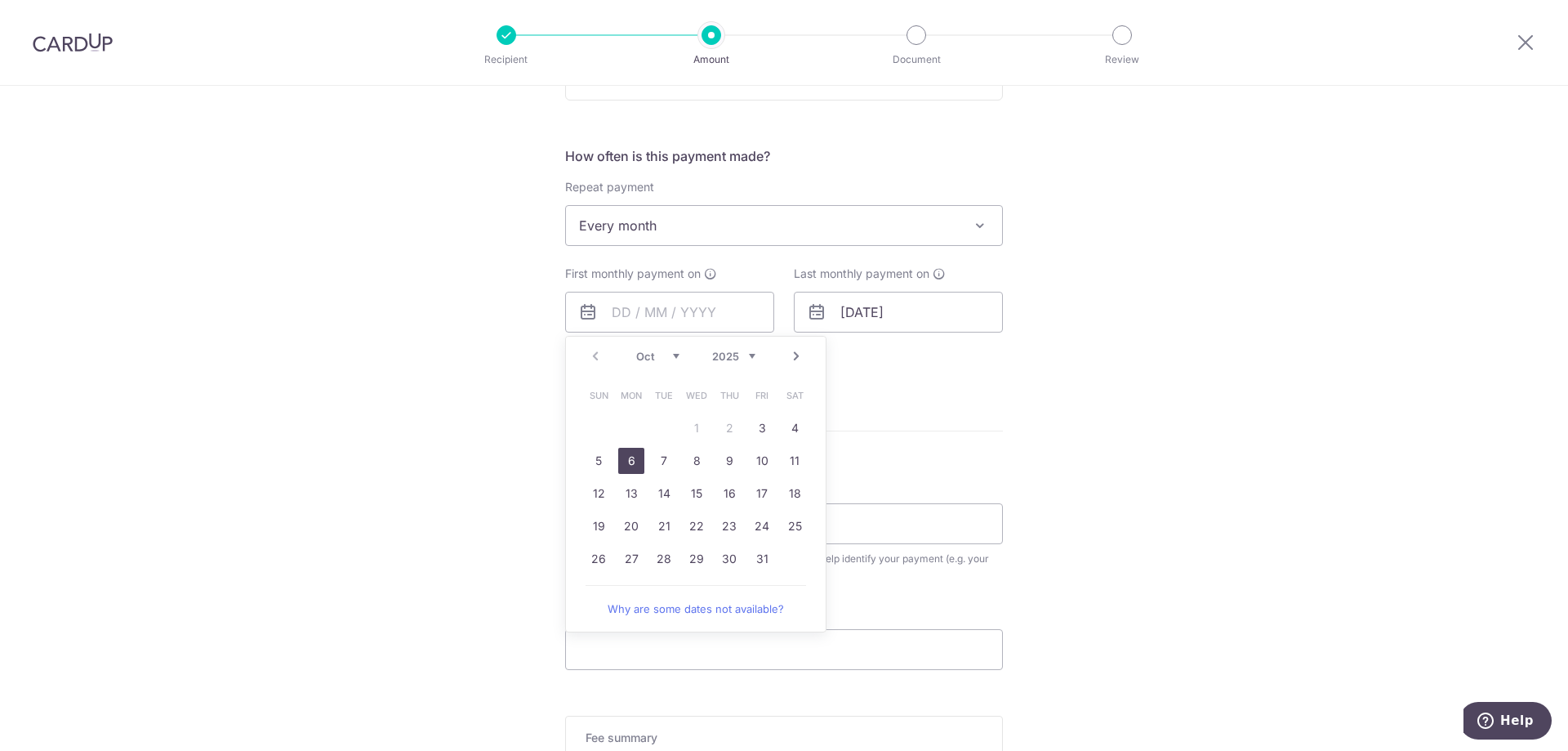
click at [626, 460] on link "6" at bounding box center [630, 460] width 26 height 26
type input "[DATE]"
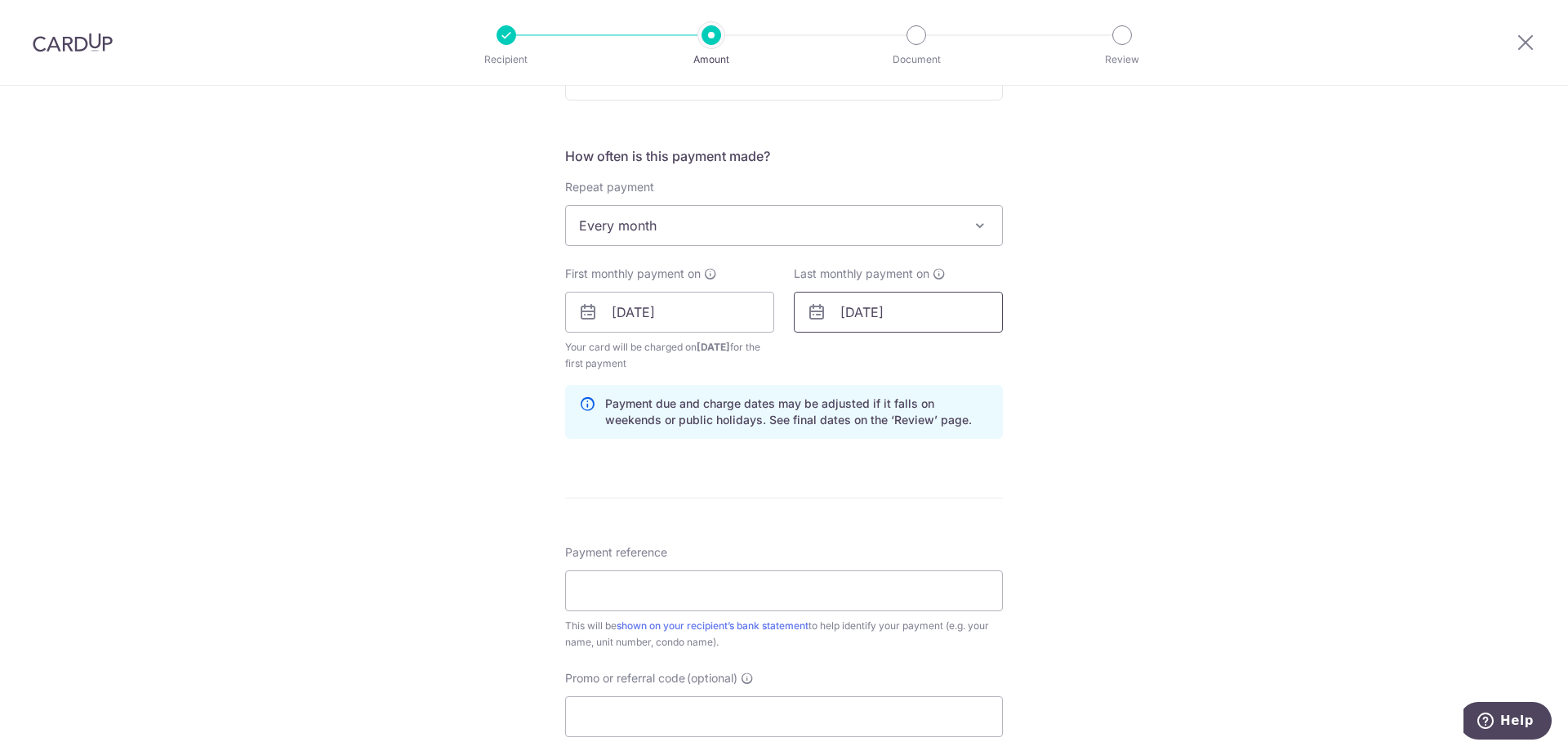
click at [907, 316] on input "[DATE]" at bounding box center [898, 312] width 209 height 40
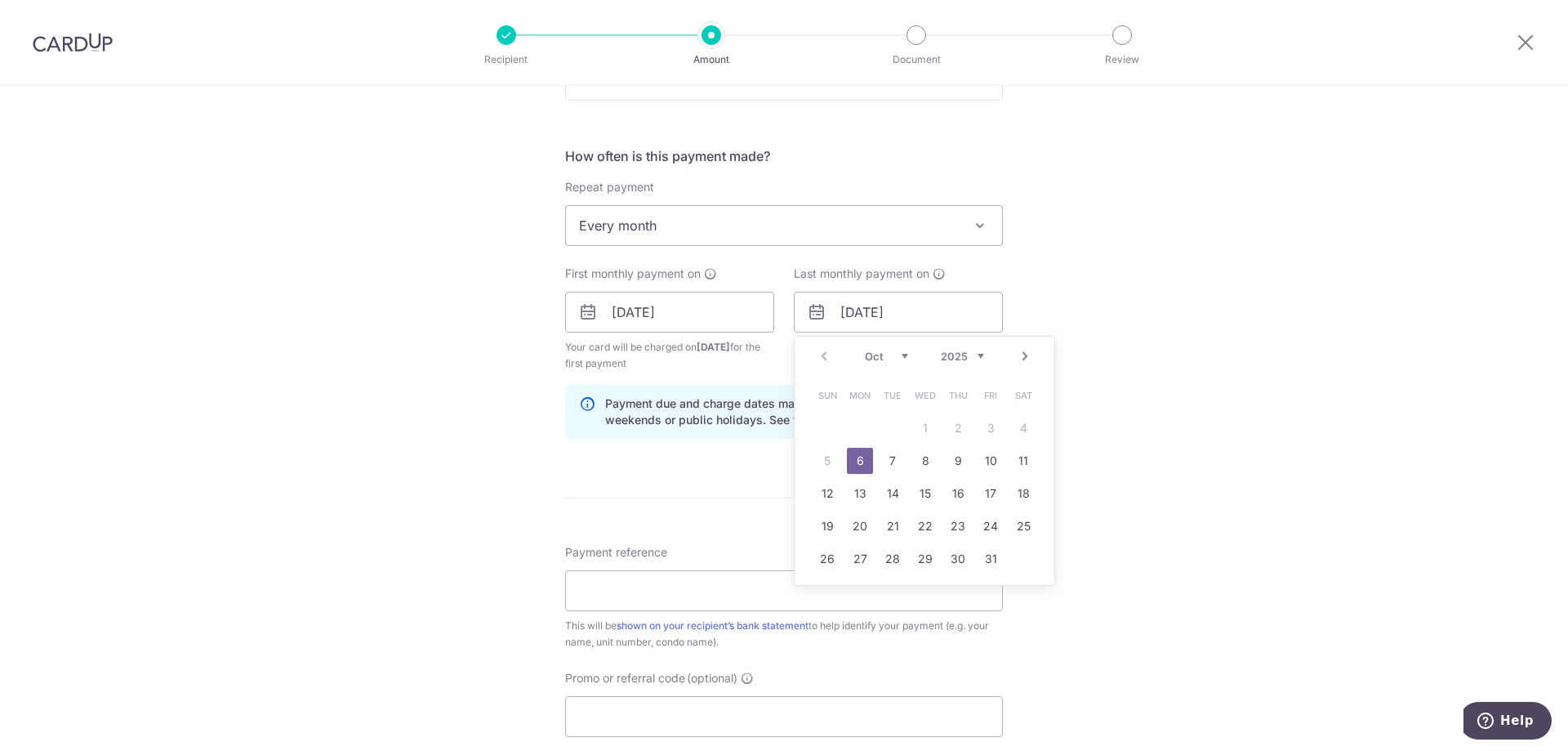
click at [1020, 356] on link "Next" at bounding box center [1024, 356] width 19 height 19
click at [1030, 362] on div "Prev Next Oct Nov Dec 2025 2026 2027 2028 2029 2030 2031 2032 2033 2034 2035" at bounding box center [924, 356] width 259 height 40
click at [1021, 362] on link "Next" at bounding box center [1024, 356] width 19 height 19
click at [881, 351] on select "Oct Nov Dec" at bounding box center [886, 357] width 43 height 13
click at [973, 360] on select "2025 2026 2027 2028 2029 2030 2031 2032 2033 2034 2035" at bounding box center [962, 357] width 43 height 13
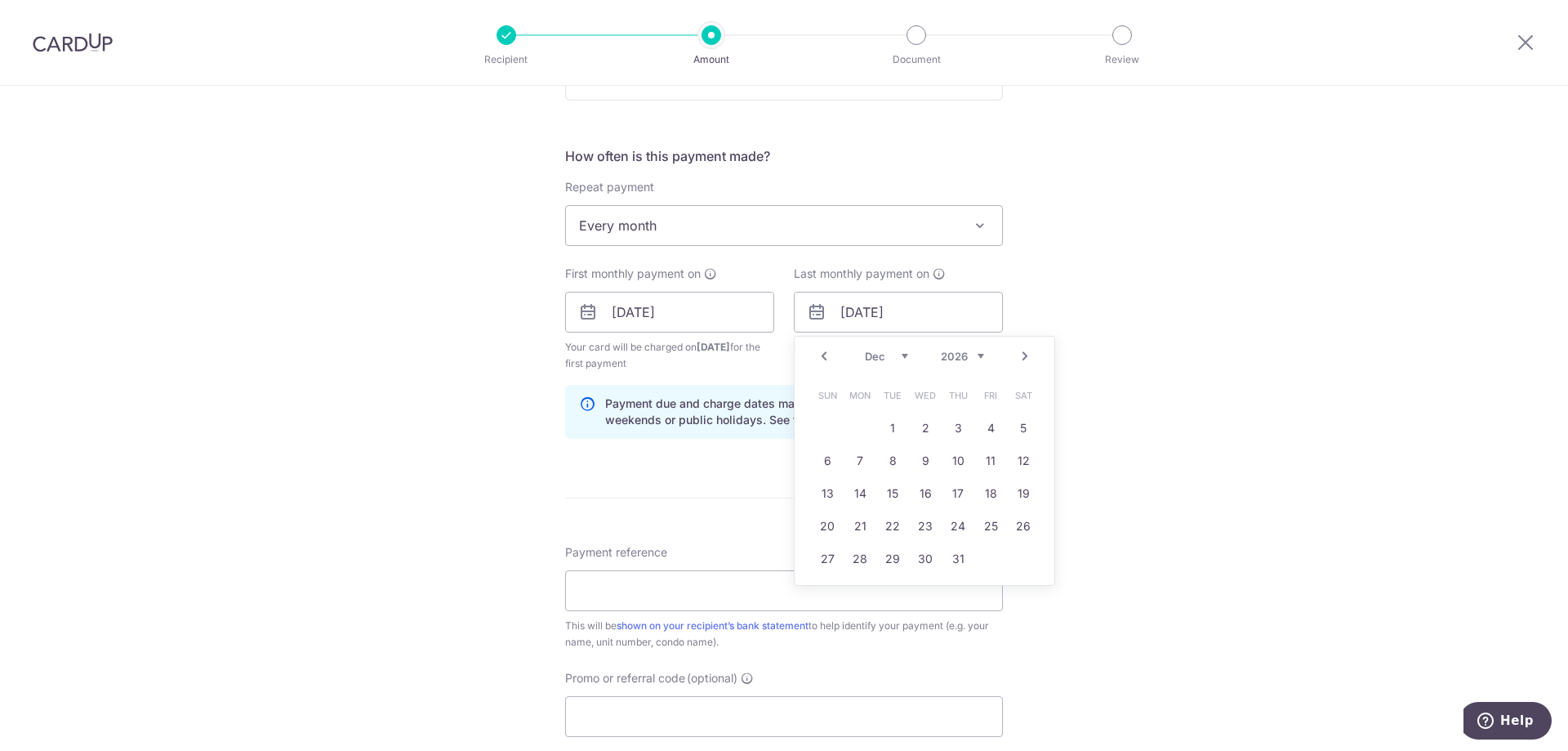
click at [887, 358] on select "Jan Feb Mar Apr May Jun Jul Aug Sep Oct Nov Dec" at bounding box center [886, 357] width 43 height 13
click at [820, 455] on link "6" at bounding box center [827, 460] width 26 height 26
type input "06/09/2026"
click at [1063, 381] on div "Tell us more about your payment Enter payment amount SGD 1,100.00 1100.00 Selec…" at bounding box center [784, 294] width 1568 height 1561
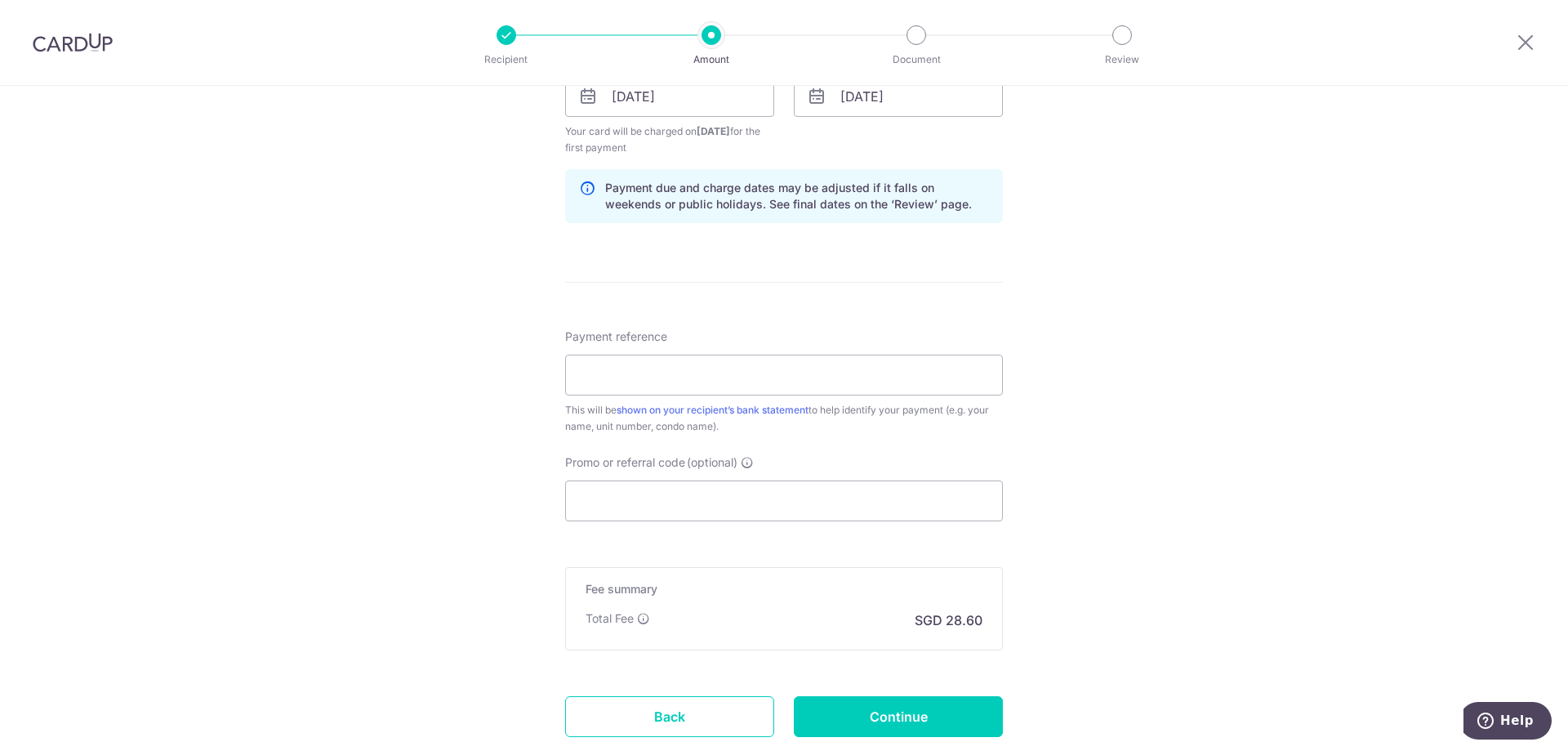
scroll to position [817, 0]
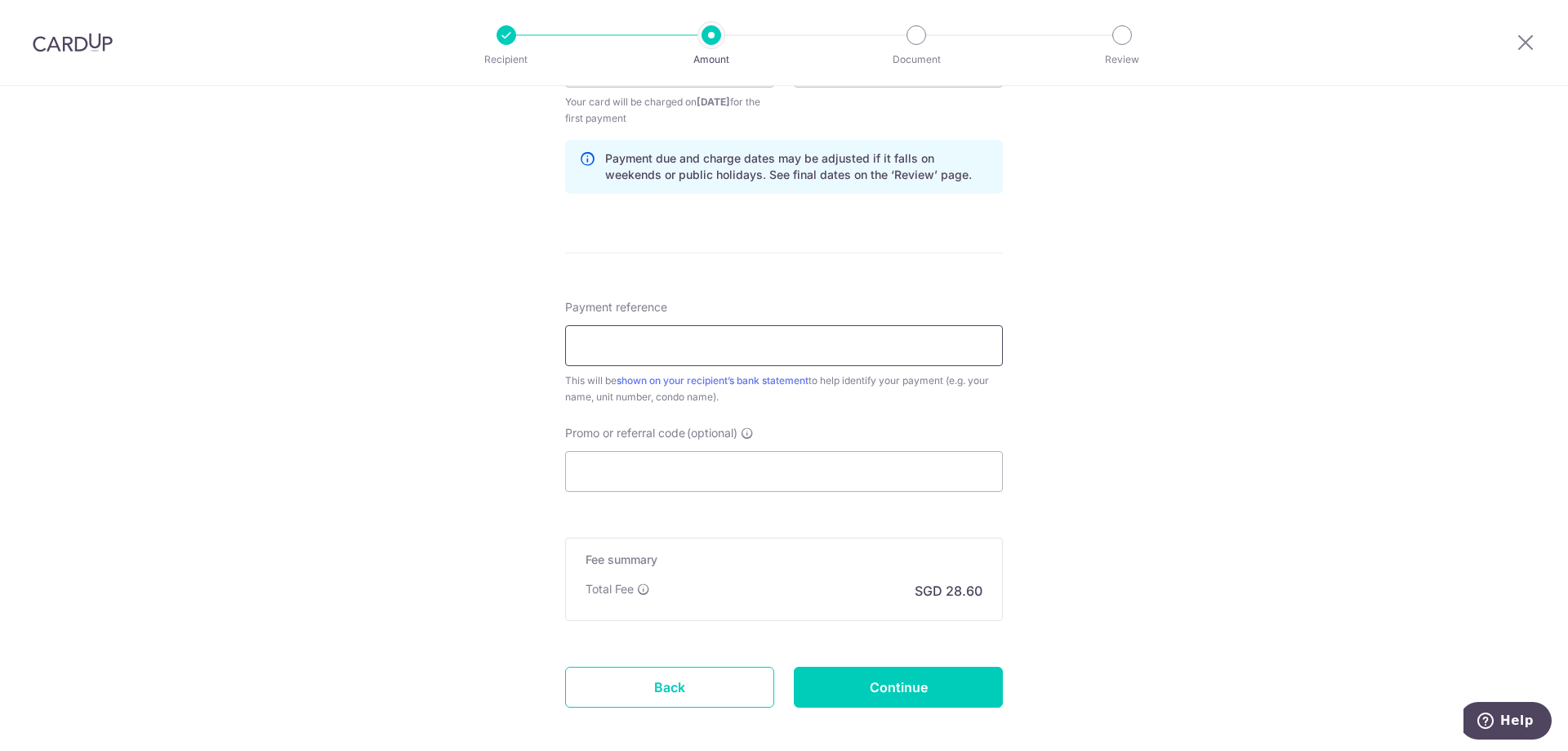
click at [731, 350] on input "Payment reference" at bounding box center [784, 345] width 438 height 40
click at [742, 467] on input "Promo or referral code (optional)" at bounding box center [784, 471] width 438 height 40
paste input "SAVERENT179"
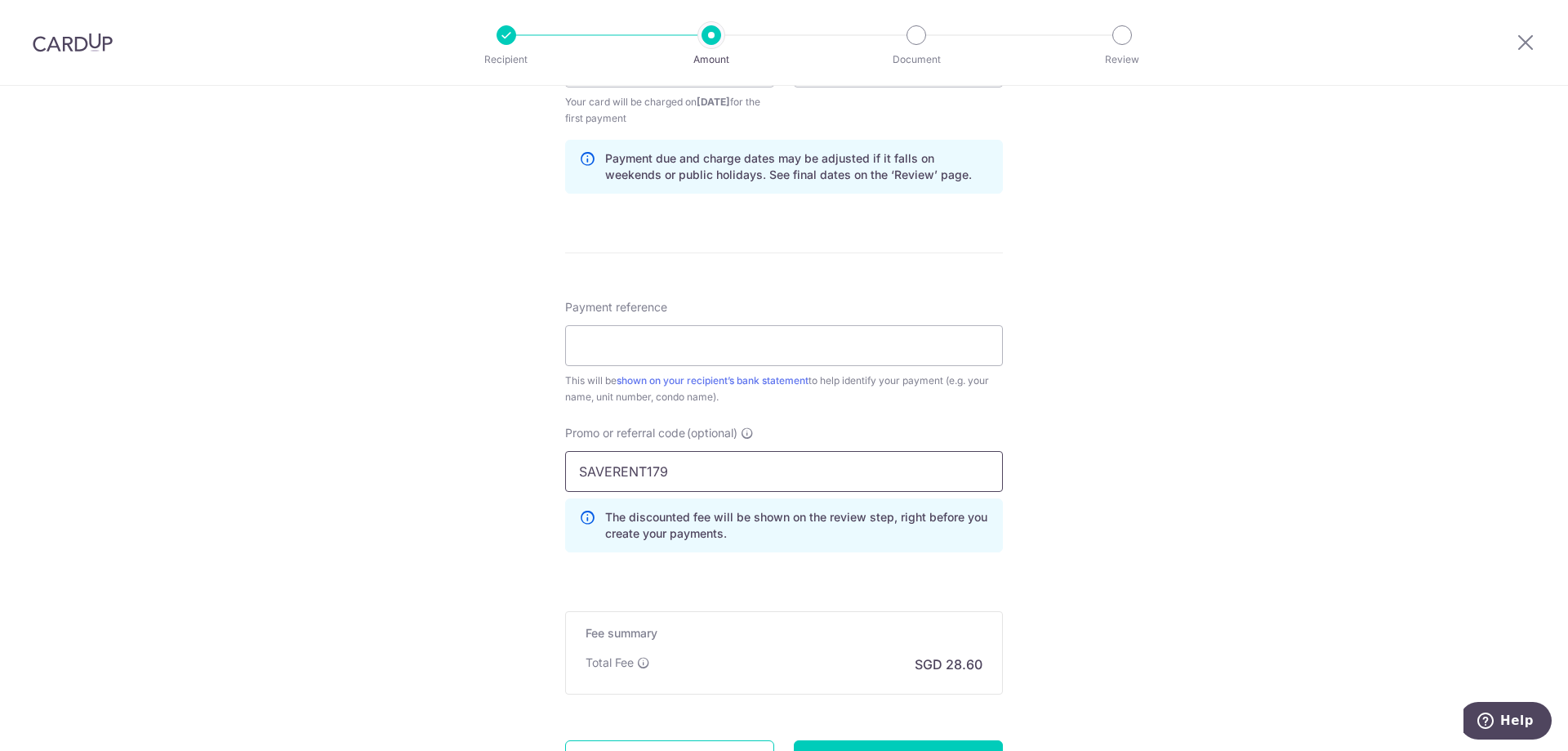
type input "SAVERENT179"
click at [864, 437] on div "Promo or referral code (optional) SAVERENT179 The discounted fee will be shown …" at bounding box center [784, 489] width 438 height 127
click at [773, 340] on input "Payment reference" at bounding box center [784, 345] width 438 height 40
drag, startPoint x: 1283, startPoint y: 187, endPoint x: 1336, endPoint y: 79, distance: 120.3
click at [1283, 187] on div "Tell us more about your payment Enter payment amount SGD 1,100.00 1100.00 Selec…" at bounding box center [784, 87] width 1568 height 1635
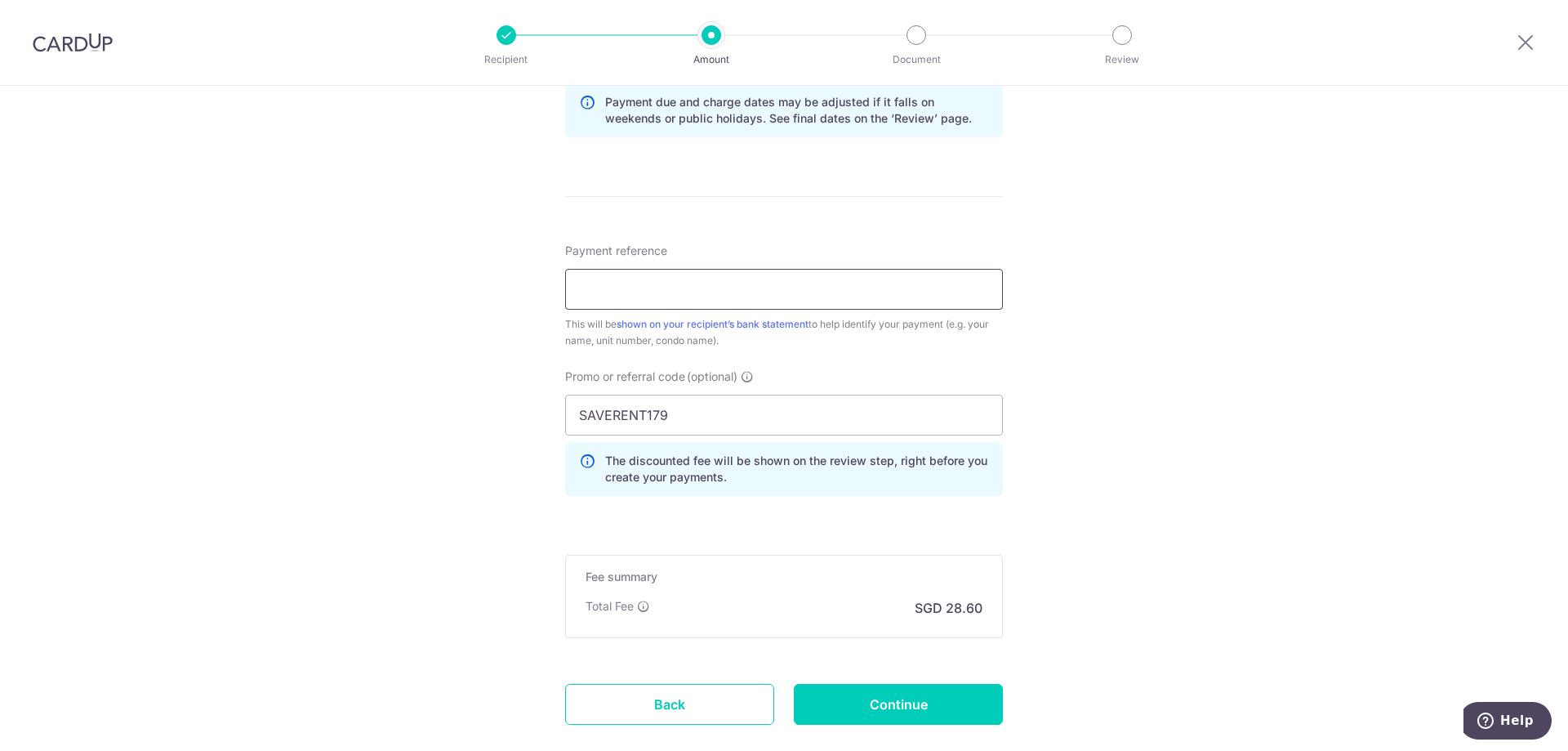
scroll to position [899, 0]
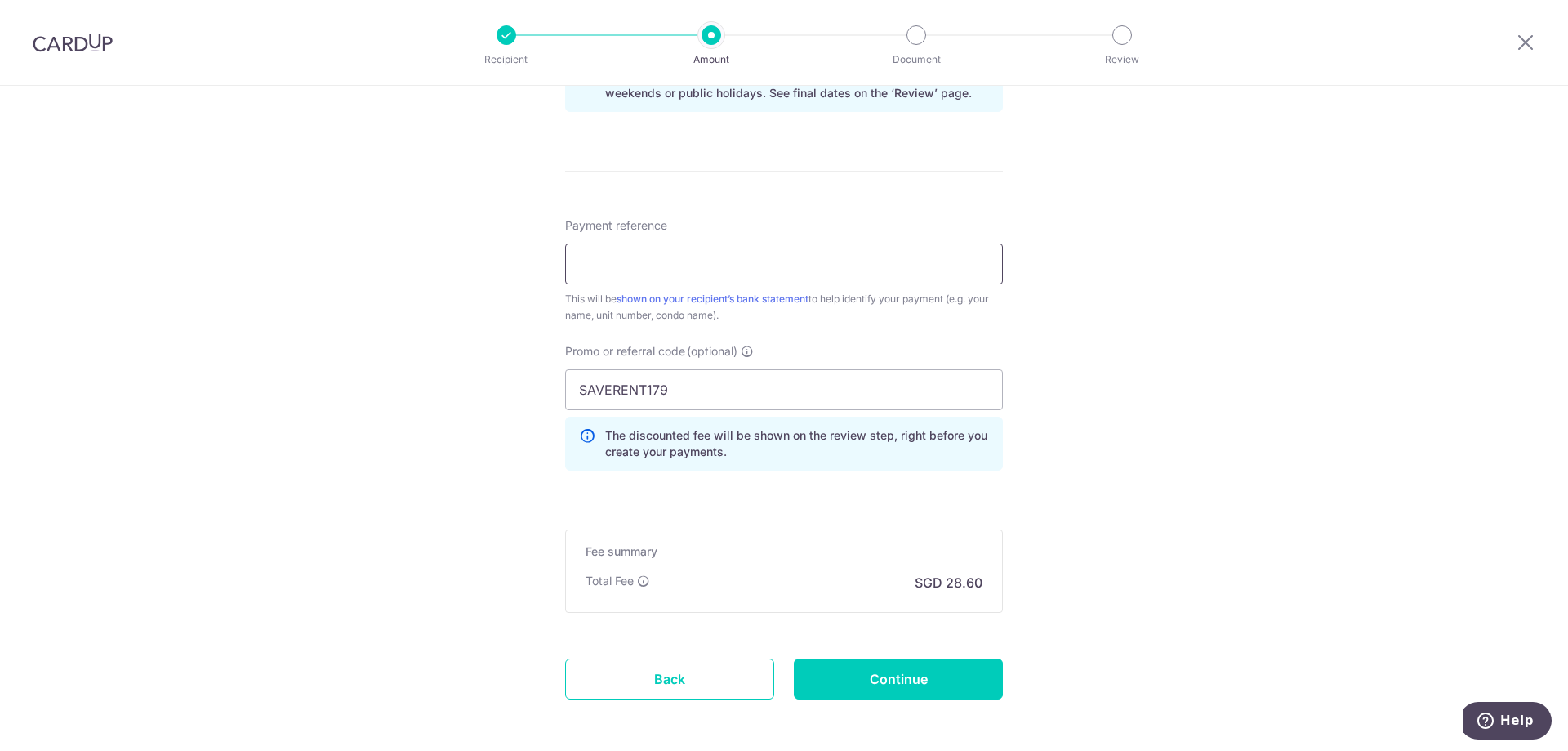
click at [714, 247] on input "Payment reference" at bounding box center [784, 264] width 438 height 40
type input "#"
type input "5"
type input "6"
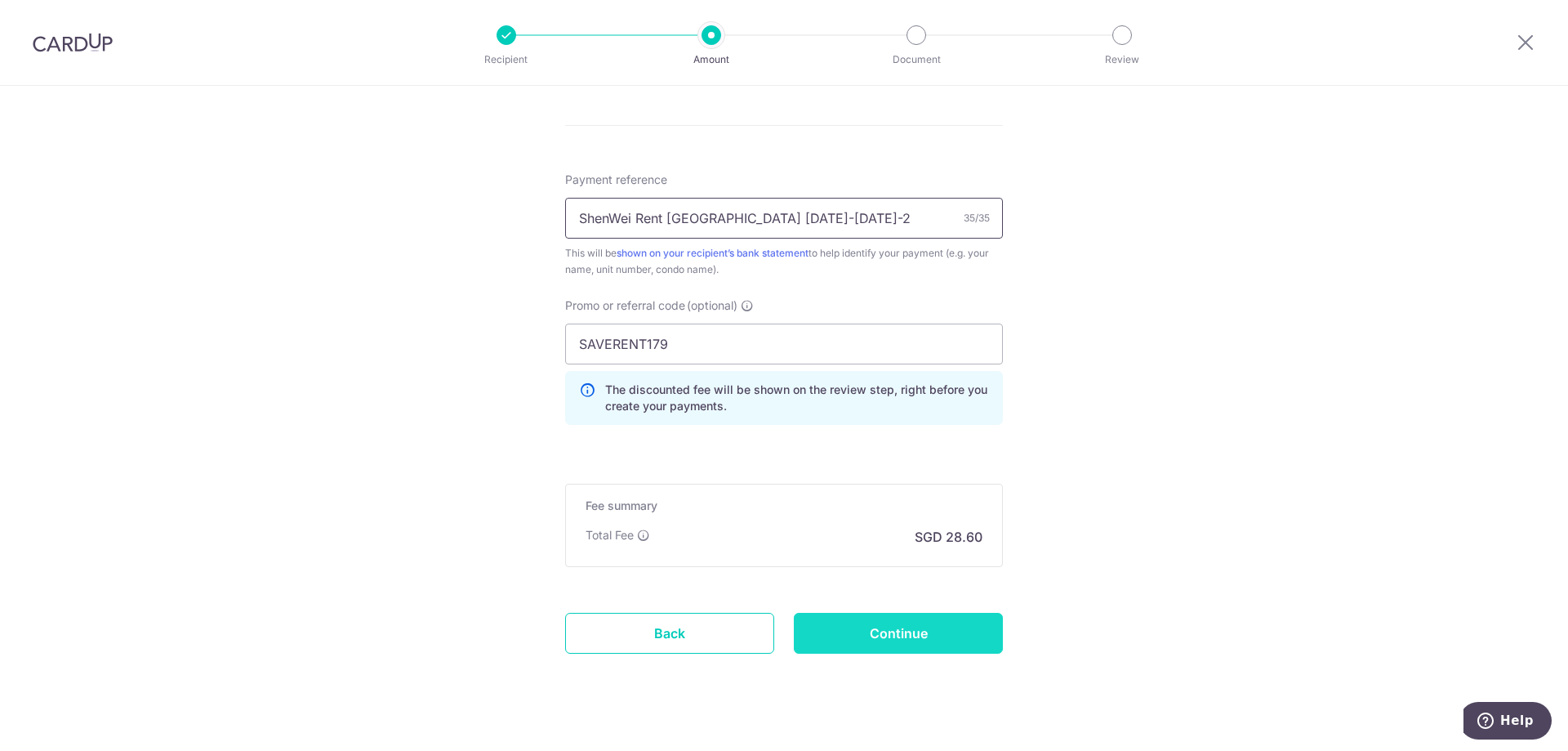
scroll to position [970, 0]
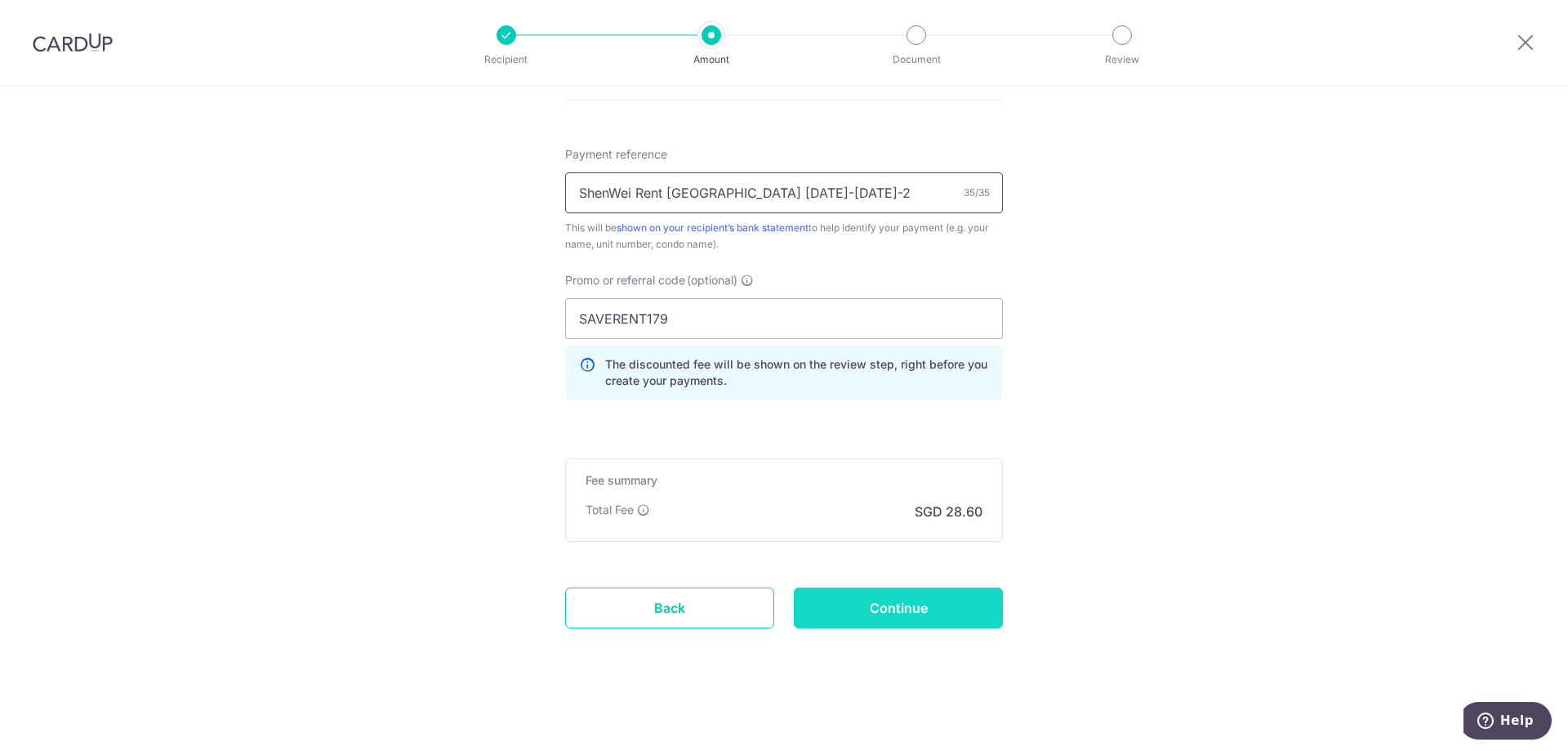
type input "ShenWei Rent Northvale 05-05 Oct-25"
click at [878, 611] on input "Continue" at bounding box center [898, 607] width 209 height 40
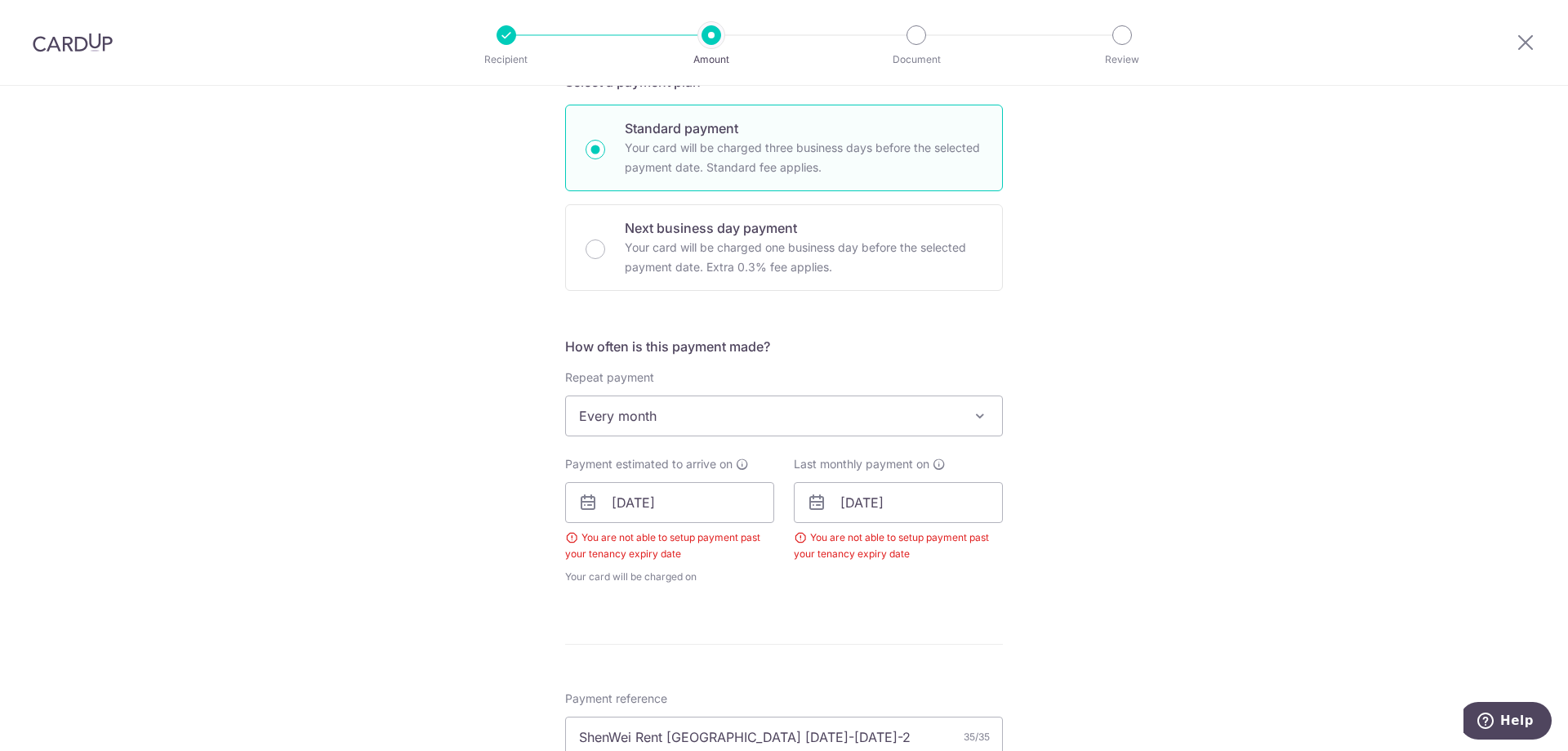
scroll to position [572, 0]
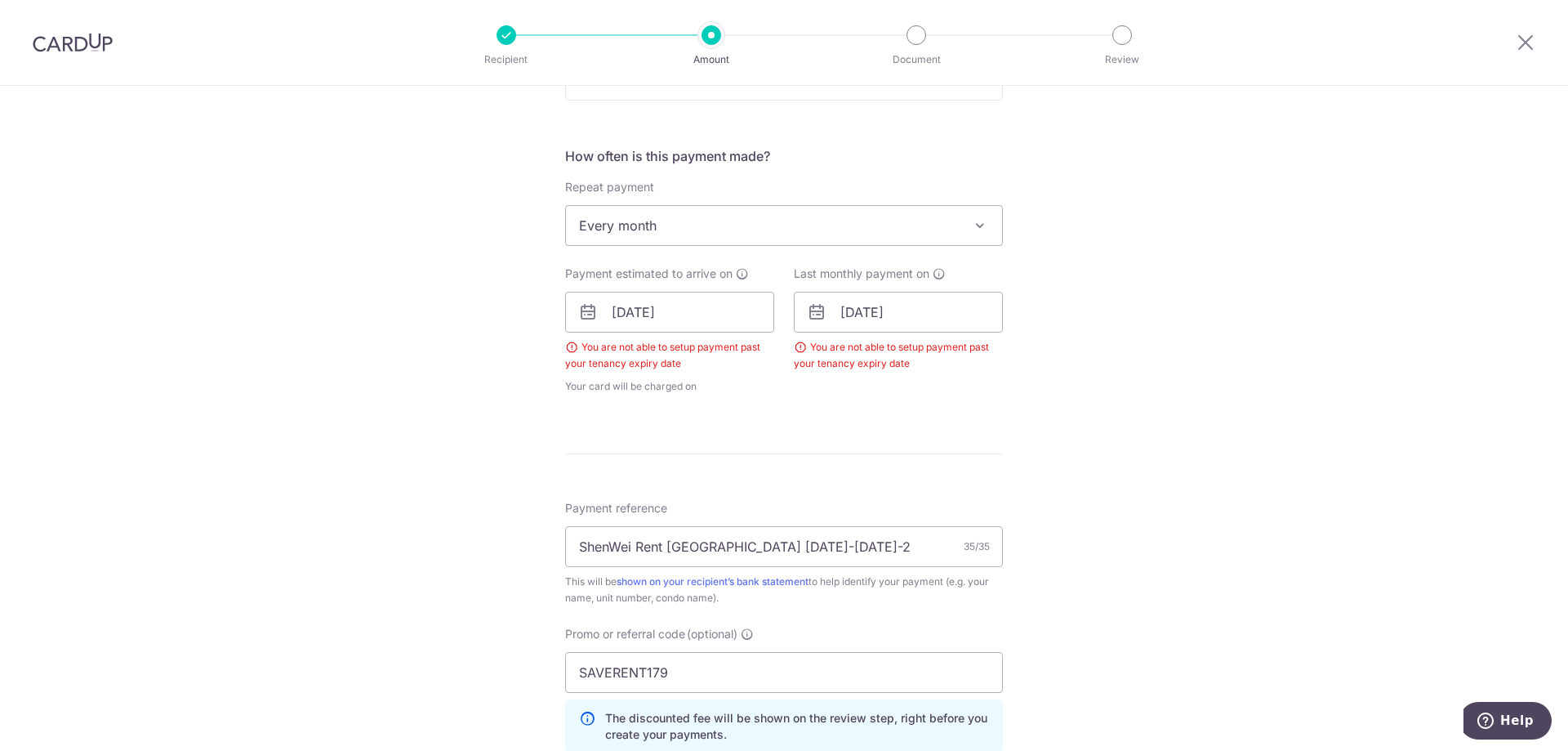
click at [637, 364] on div "You are not able to setup payment past your tenancy expiry date" at bounding box center [669, 356] width 209 height 33
click at [558, 344] on div "Payment estimated to arrive on 06/10/2025 You are not able to setup payment pas…" at bounding box center [669, 330] width 228 height 129
click at [565, 345] on div "You are not able to setup payment past your tenancy expiry date" at bounding box center [669, 356] width 209 height 33
click at [673, 362] on div "You are not able to setup payment past your tenancy expiry date" at bounding box center [669, 356] width 209 height 33
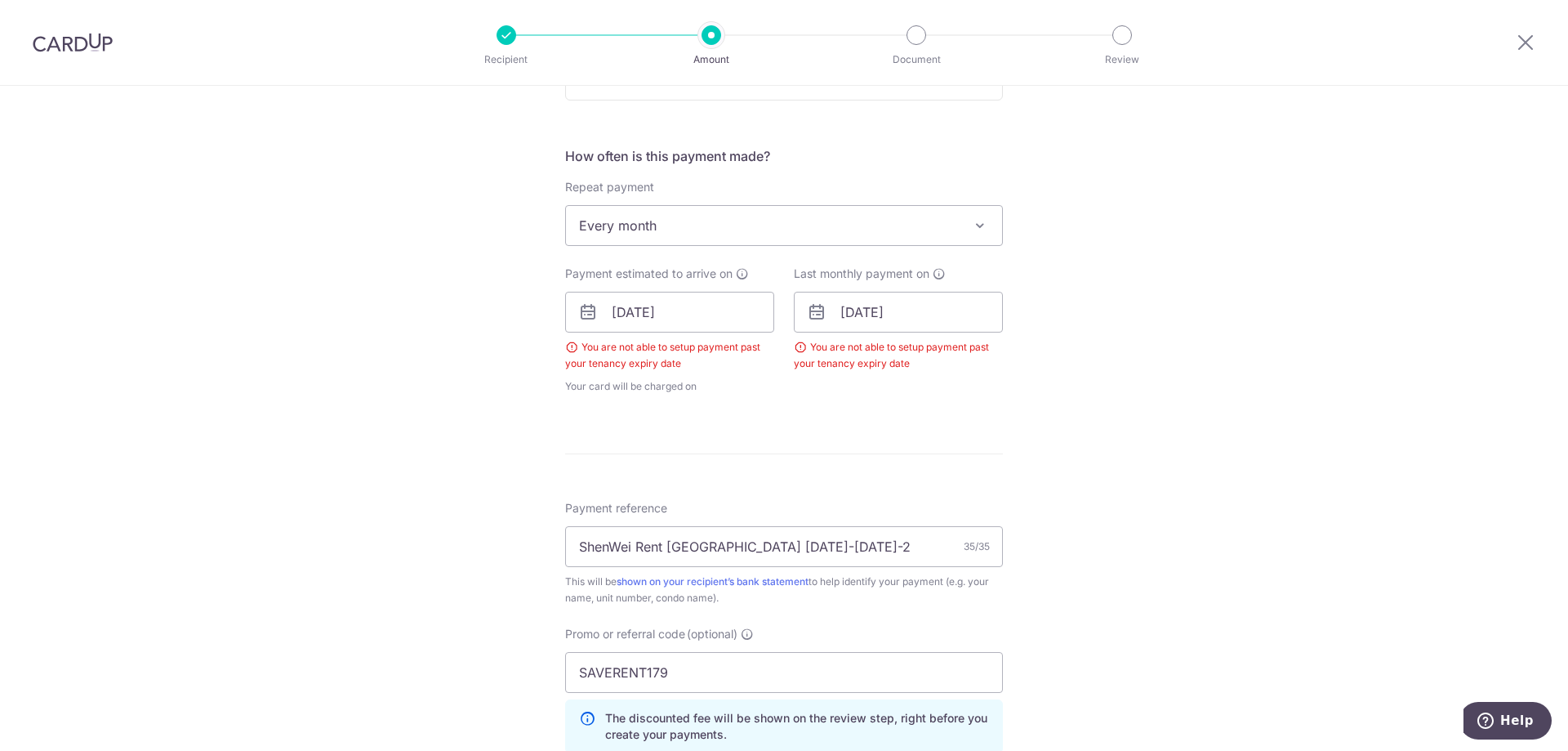
click at [769, 366] on div "You are not able to setup payment past your tenancy expiry date" at bounding box center [669, 356] width 209 height 33
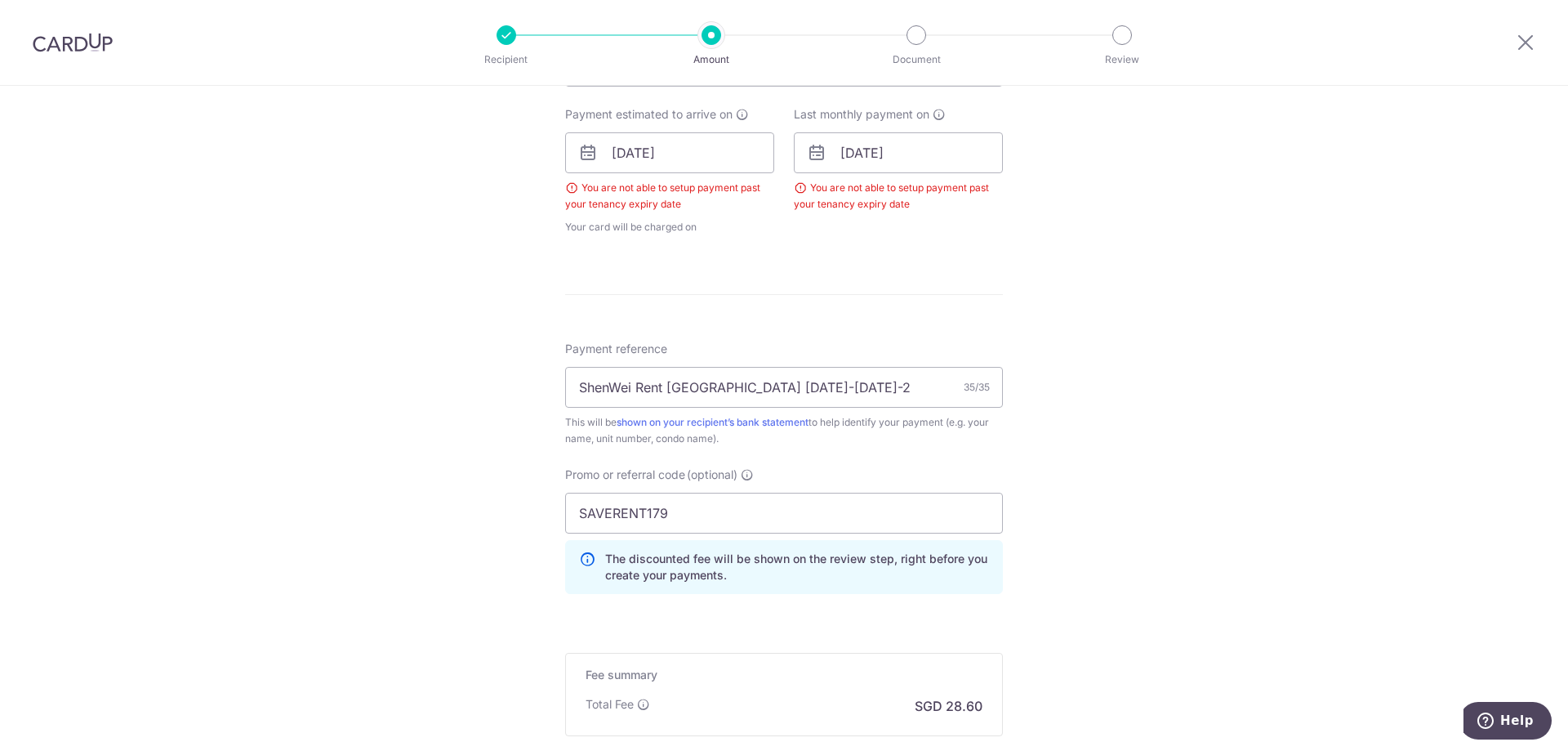
scroll to position [925, 0]
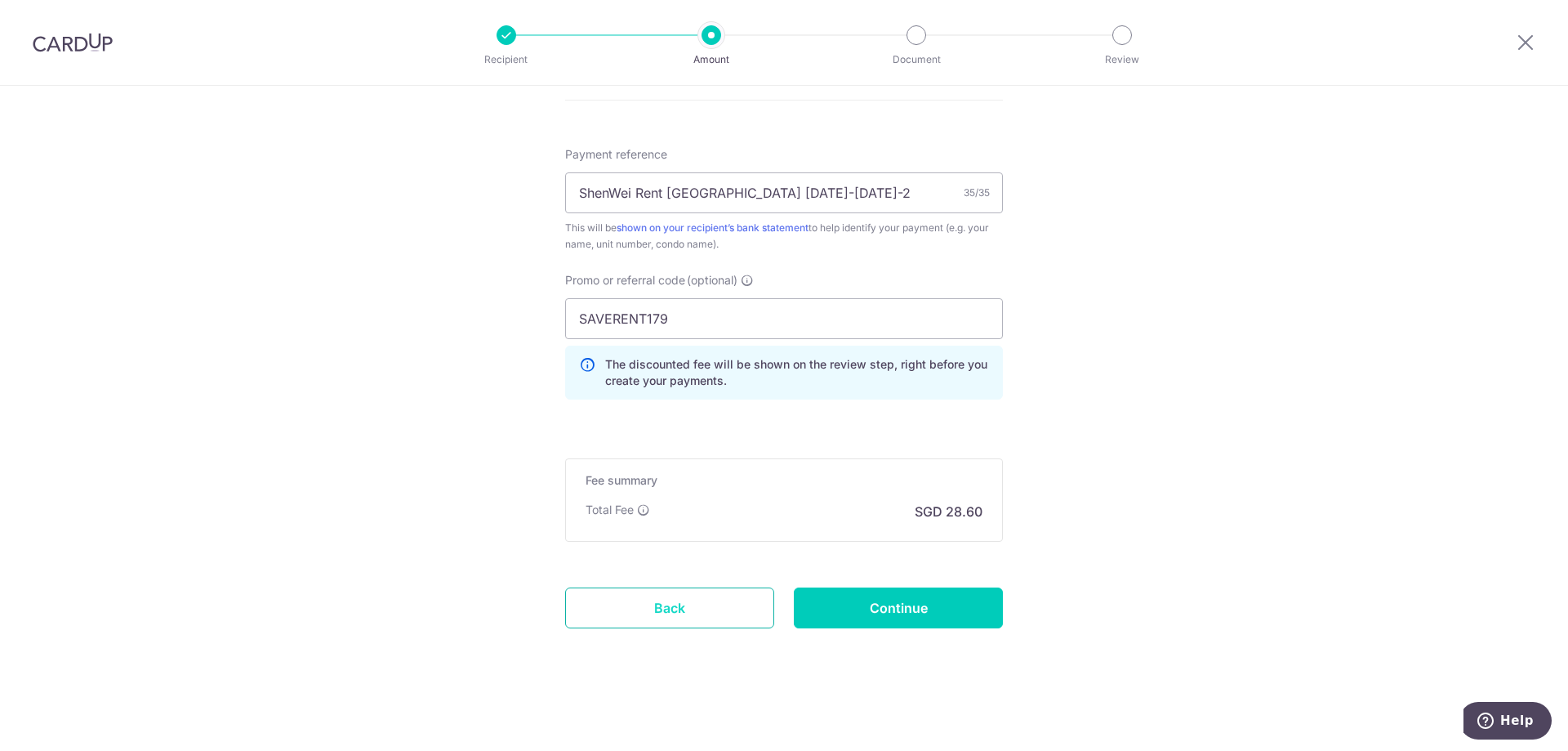
click at [731, 603] on link "Back" at bounding box center [669, 607] width 209 height 40
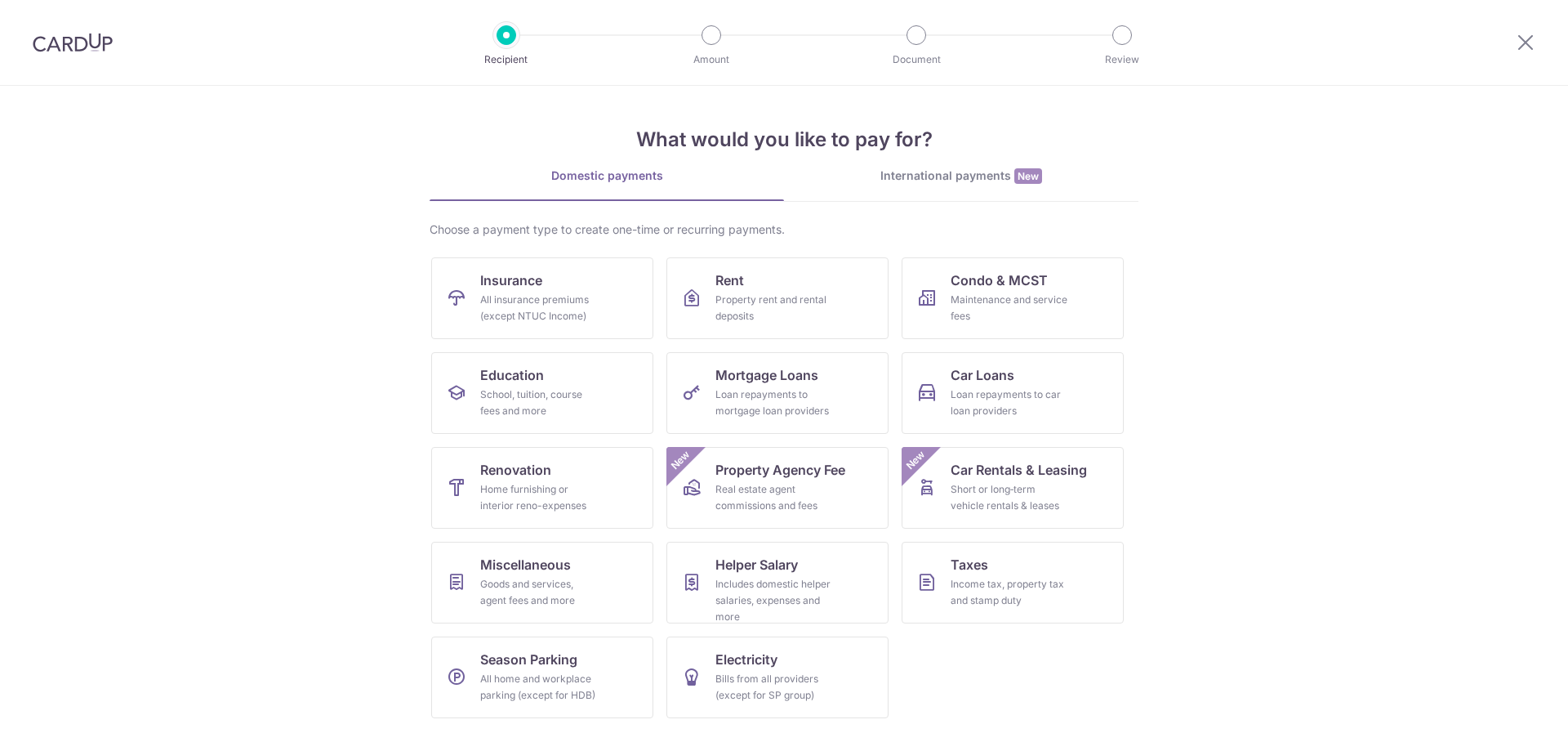
click at [45, 34] on img at bounding box center [72, 42] width 80 height 19
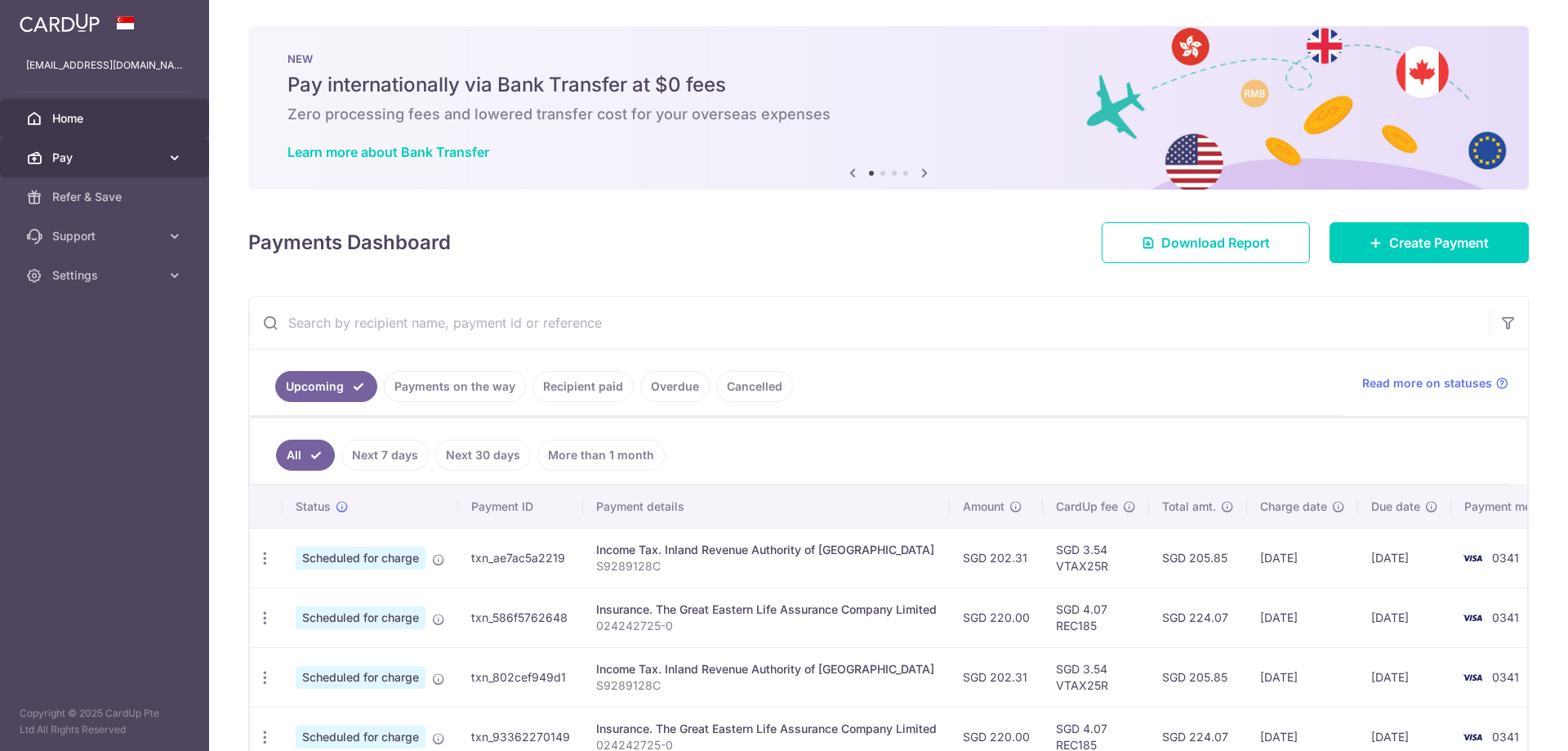
click at [105, 157] on span "Pay" at bounding box center [106, 157] width 108 height 16
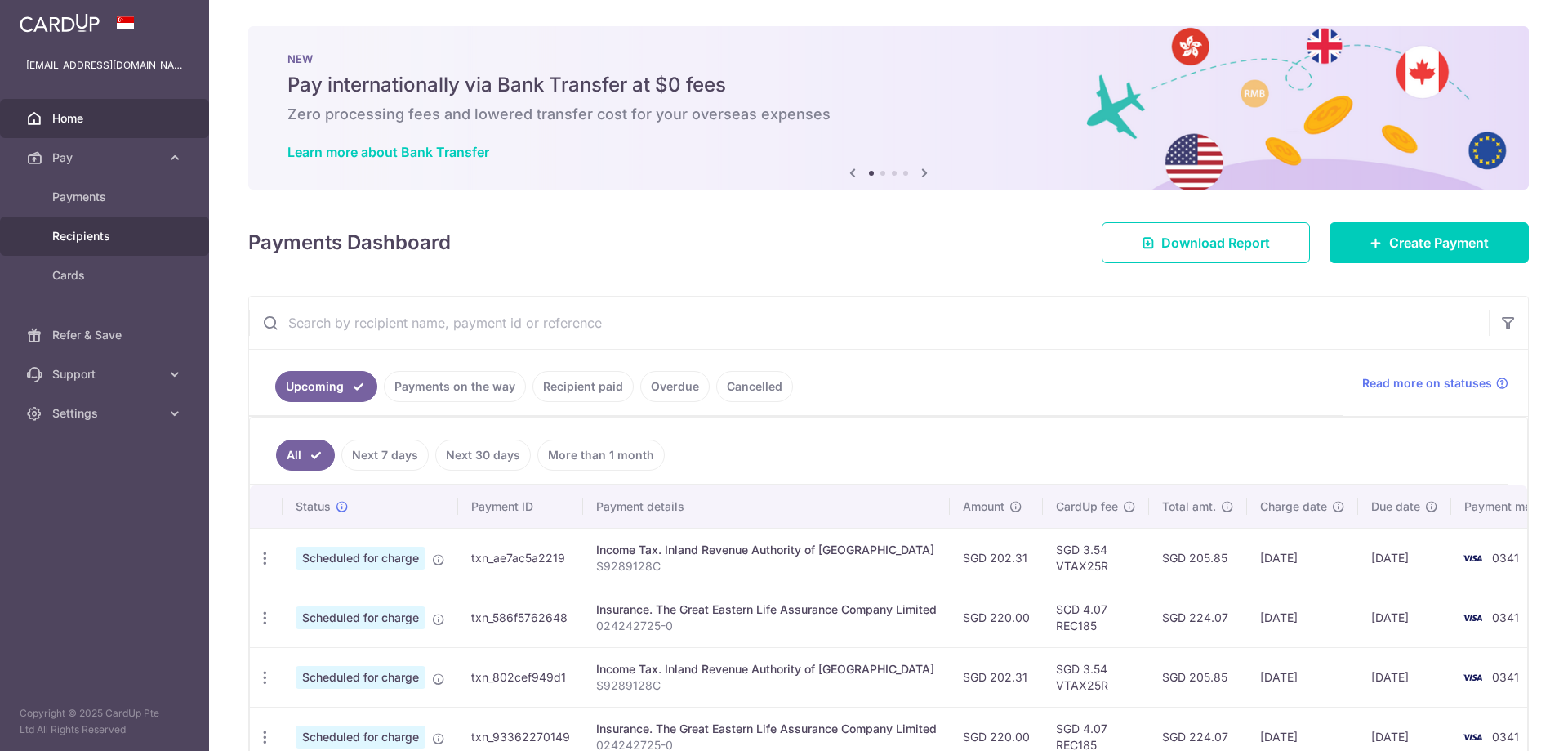
click at [93, 239] on span "Recipients" at bounding box center [106, 235] width 108 height 16
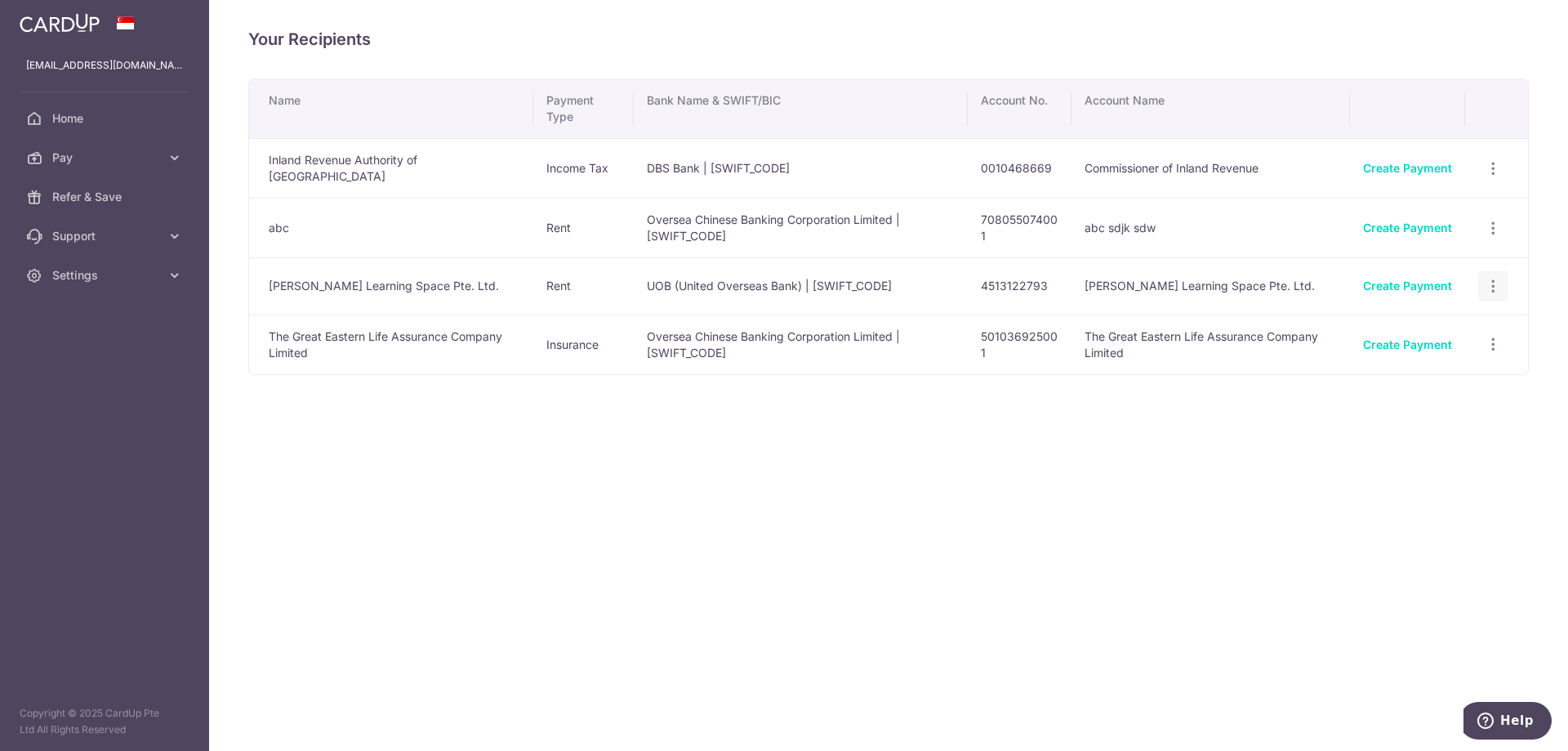
click at [1495, 283] on icon "button" at bounding box center [1494, 286] width 17 height 17
click at [1424, 331] on span "View/Edit" at bounding box center [1439, 332] width 111 height 19
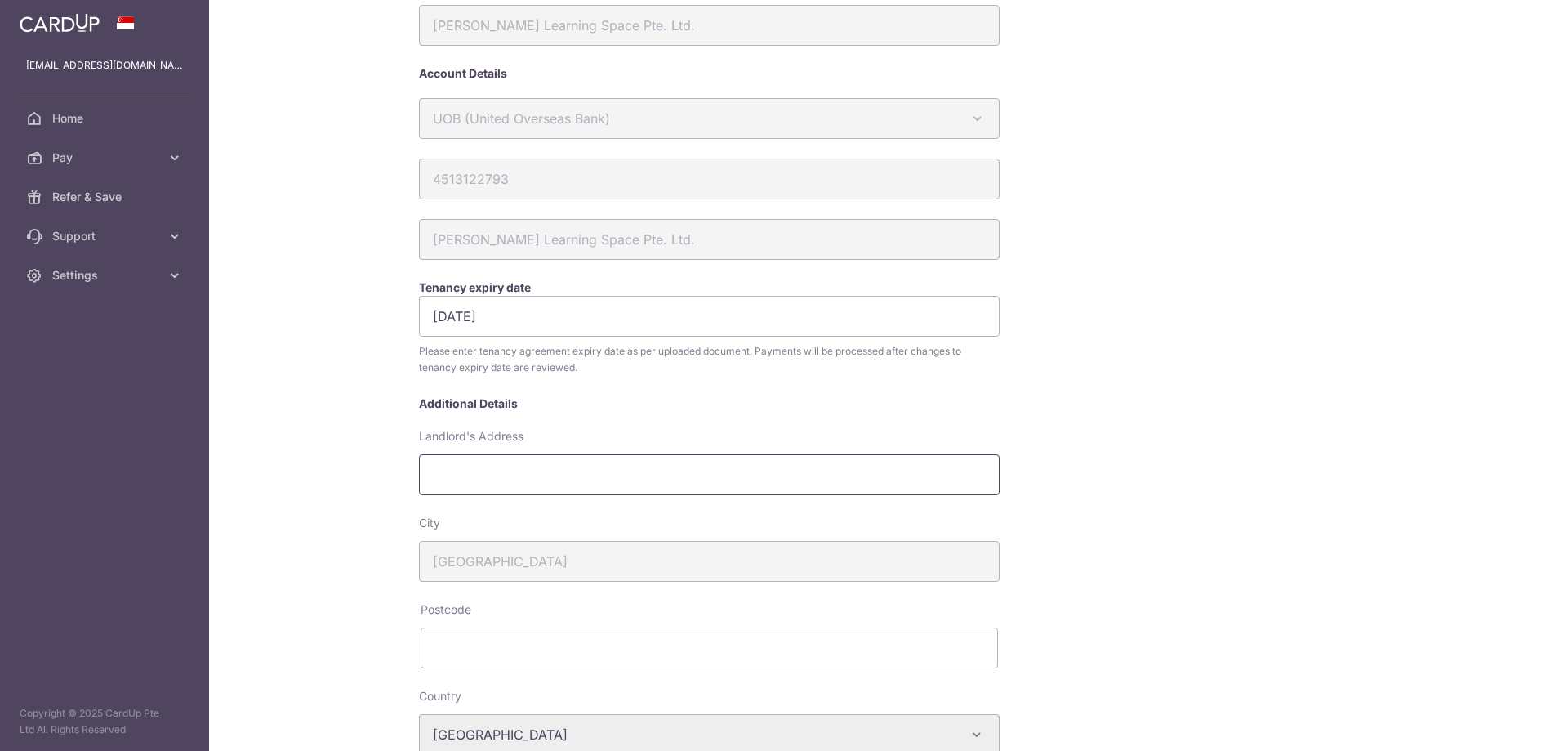
scroll to position [245, 0]
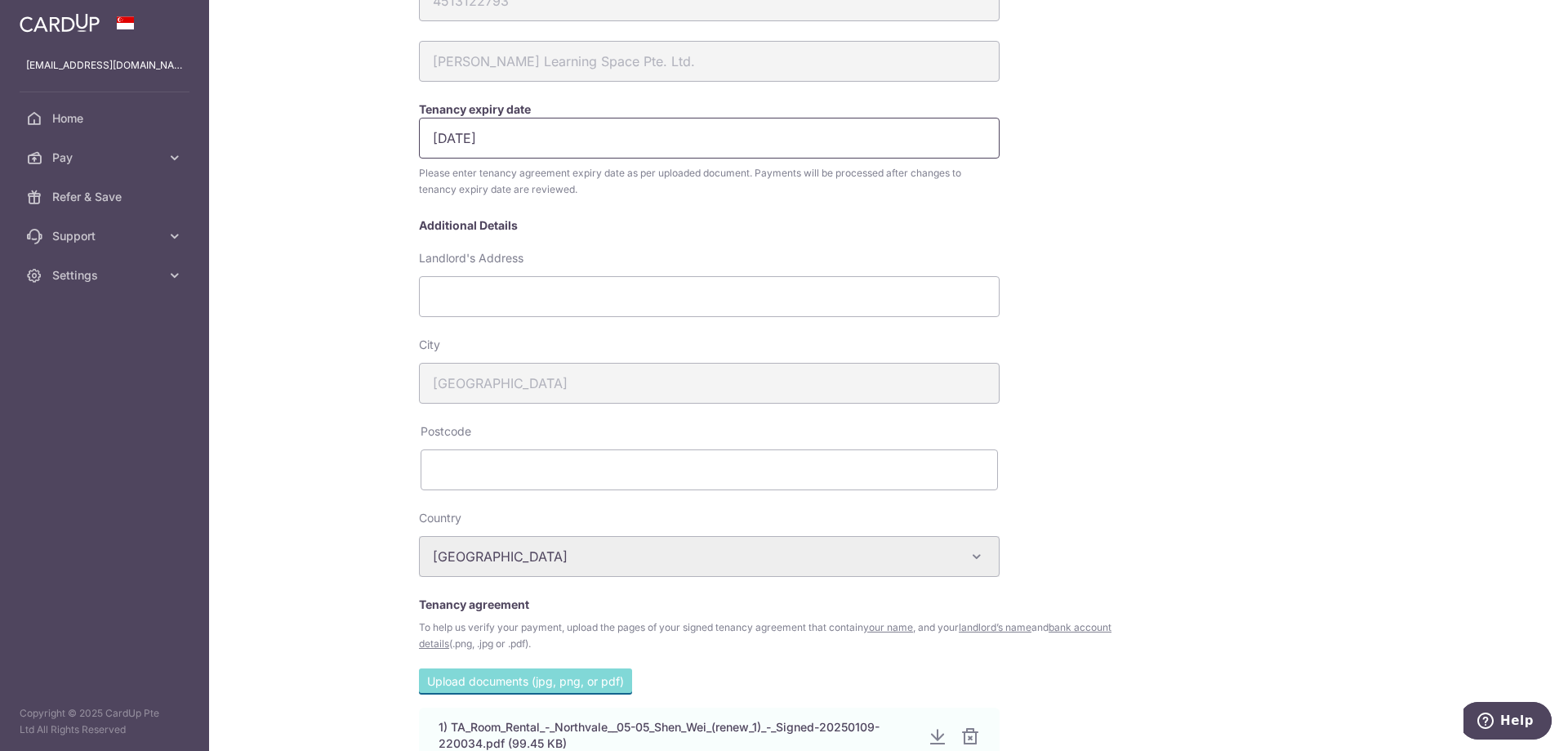
click at [496, 133] on input "[DATE]" at bounding box center [709, 138] width 581 height 40
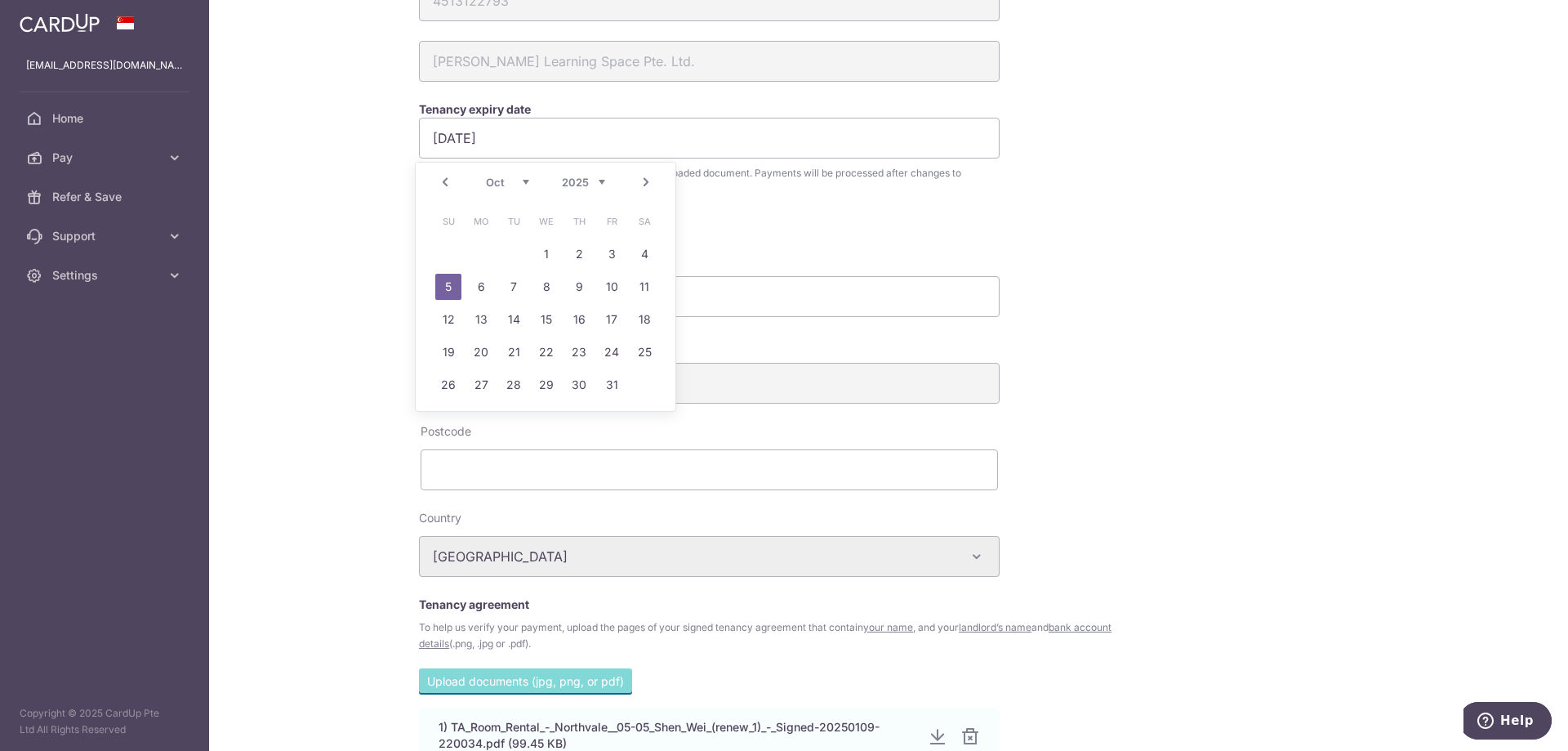
click at [648, 185] on link "Next" at bounding box center [646, 182] width 19 height 19
click at [444, 175] on link "Prev" at bounding box center [445, 182] width 19 height 19
drag, startPoint x: 444, startPoint y: 175, endPoint x: 594, endPoint y: 178, distance: 150.0
click at [594, 178] on select "2025 2026 2027 2028 2029 2030 2031 2032 2033 2034 2035" at bounding box center [583, 182] width 43 height 13
click at [506, 282] on link "6" at bounding box center [513, 286] width 26 height 26
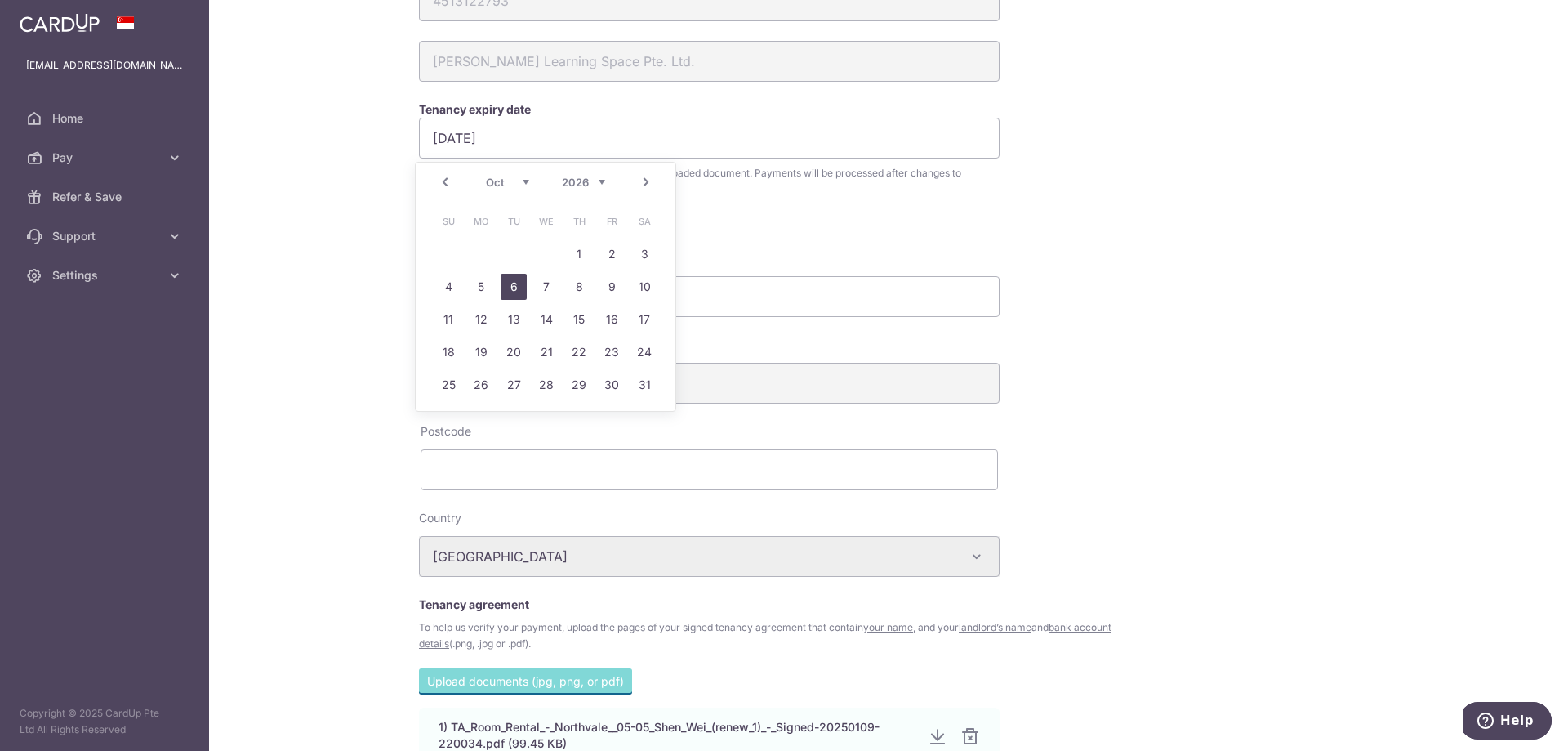
type input "[DATE]"
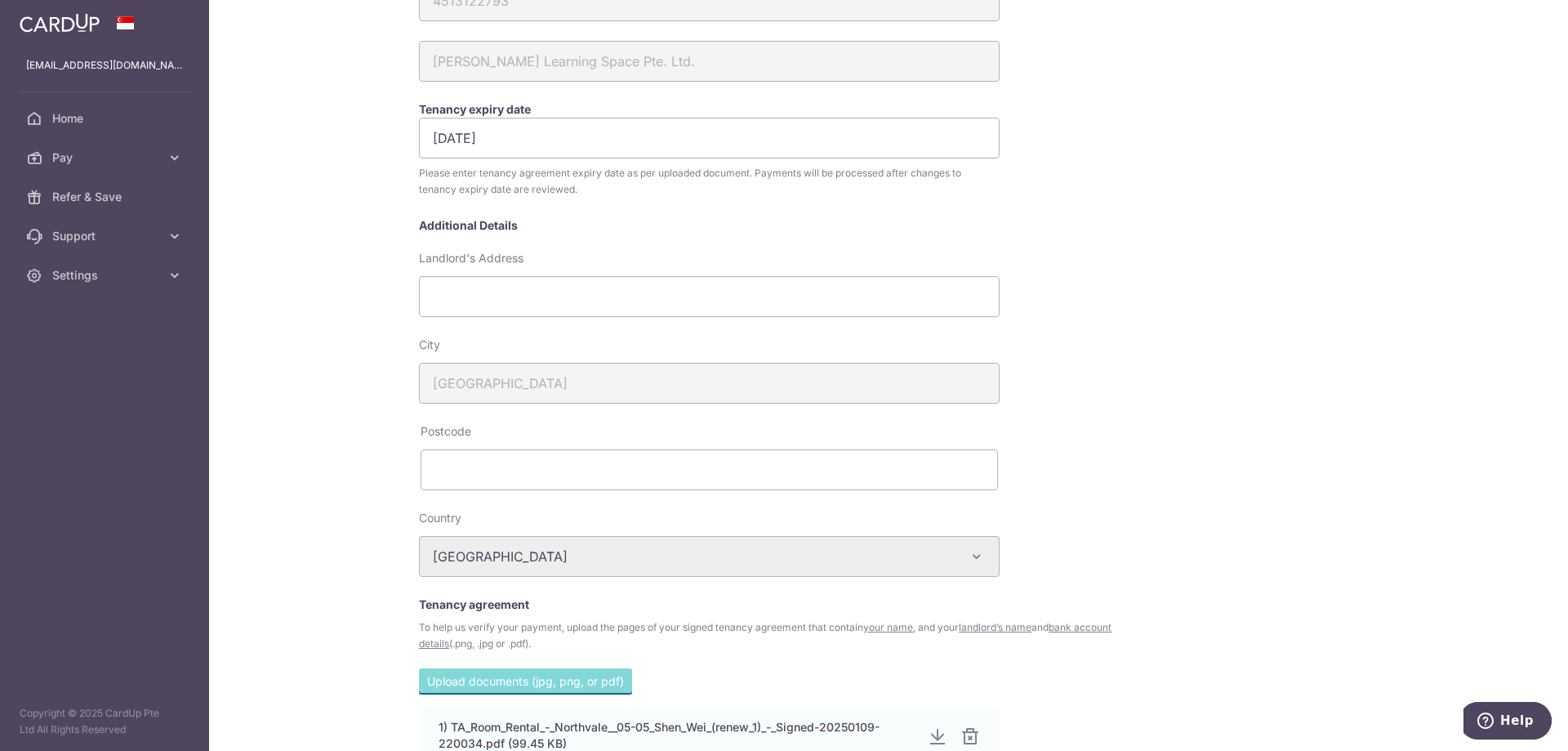
click at [628, 235] on form "Stanley Learning Space Pte. Ltd. Account Details UOB (United Overseas Bank) Aus…" at bounding box center [769, 344] width 701 height 1036
click at [586, 303] on input "Landlord's Address" at bounding box center [709, 296] width 581 height 40
type input "65 Choa Chu Kang Loop, #05-05 Northvale"
click at [573, 467] on input "text" at bounding box center [708, 469] width 577 height 40
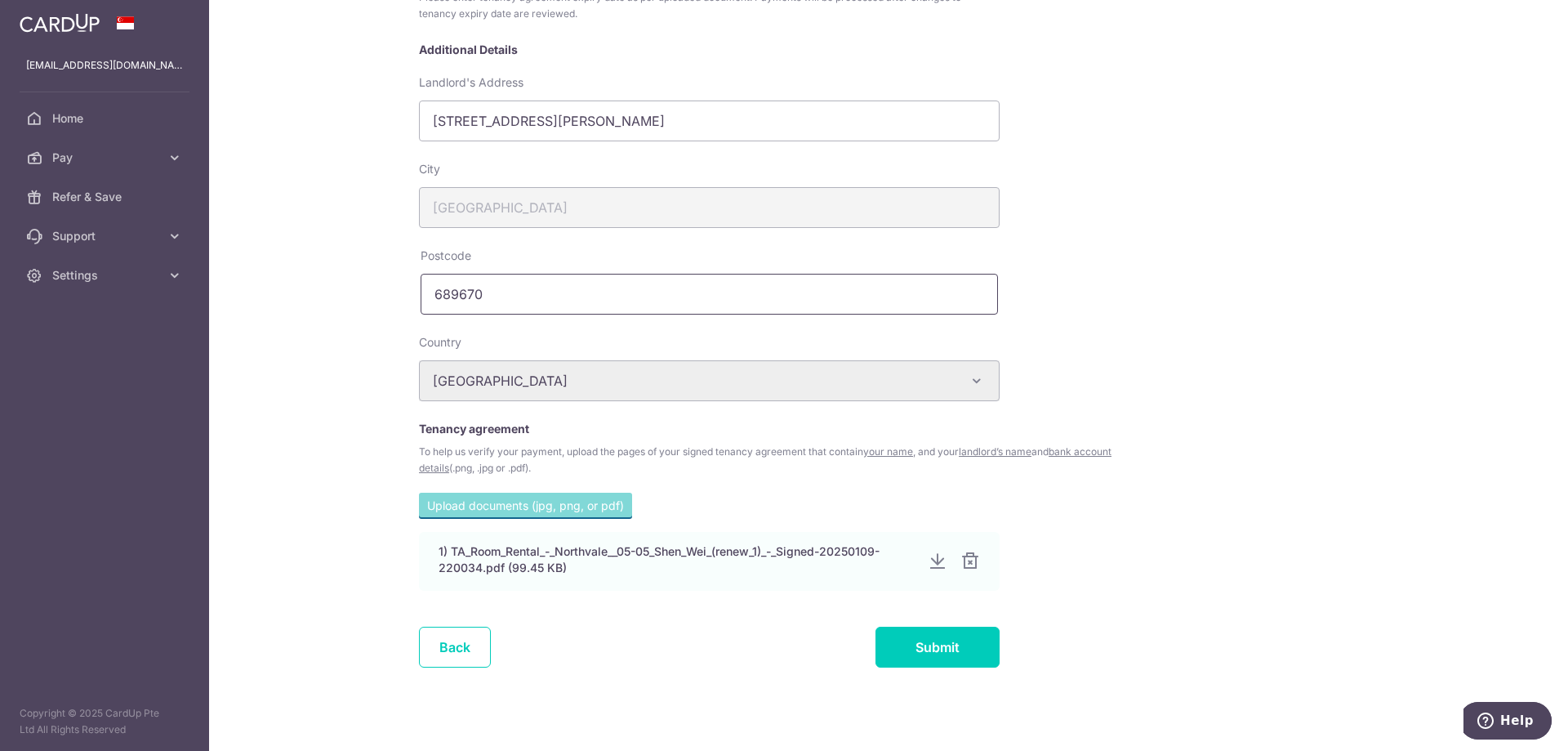
scroll to position [434, 0]
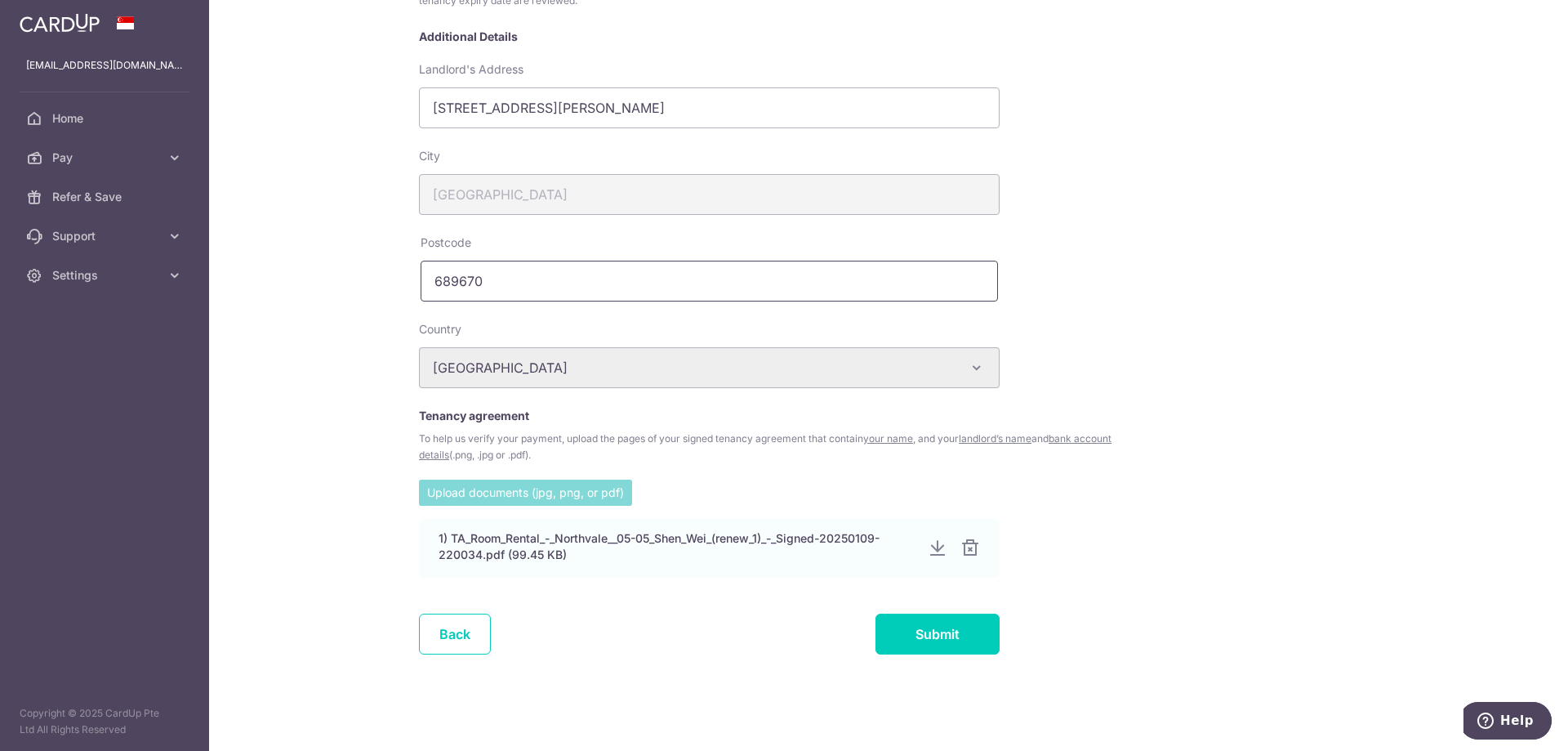
type input "689670"
click at [548, 490] on input "file" at bounding box center [525, 491] width 213 height 24
click at [970, 550] on div at bounding box center [970, 549] width 19 height 19
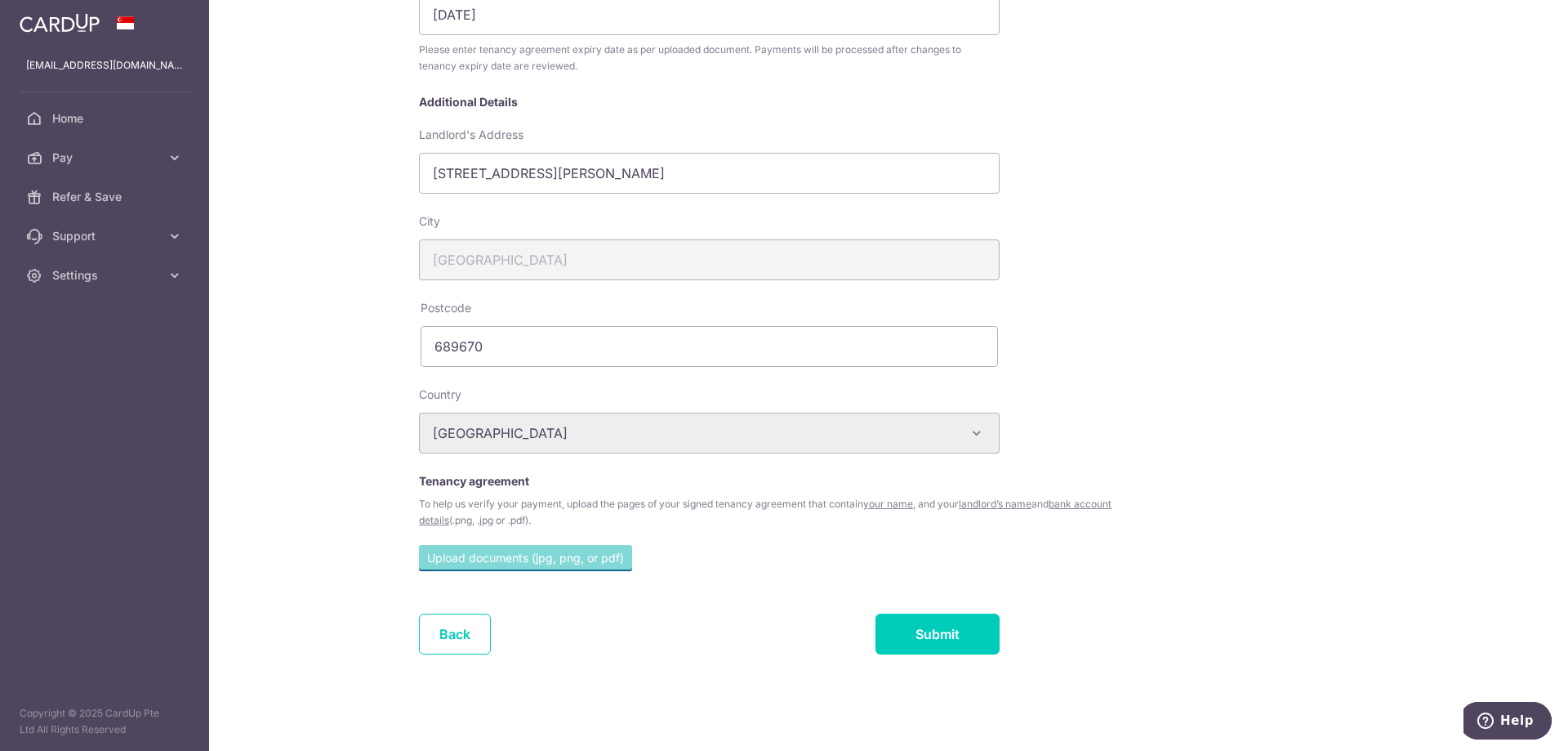
scroll to position [368, 0]
click at [544, 562] on input "file" at bounding box center [525, 556] width 213 height 24
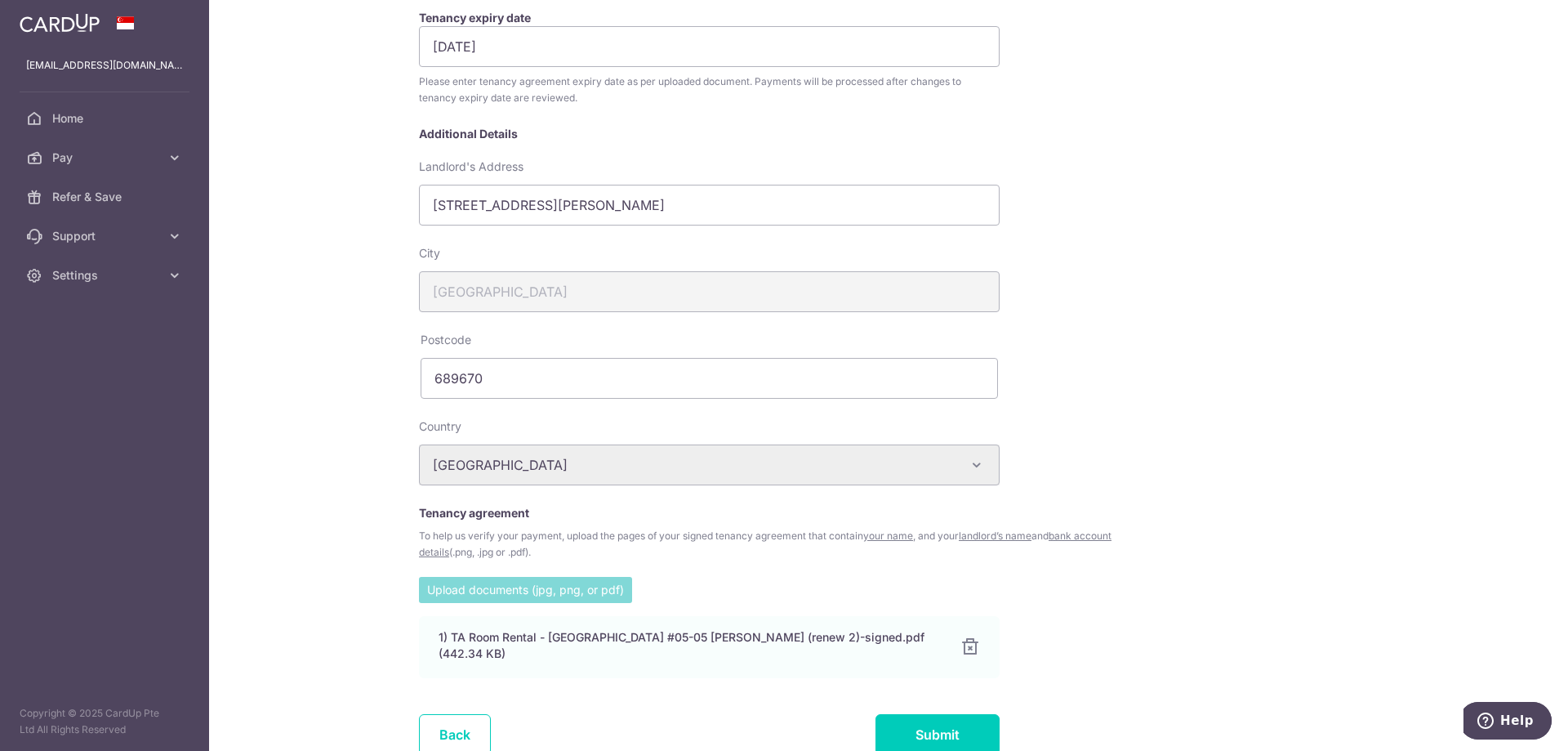
scroll to position [429, 0]
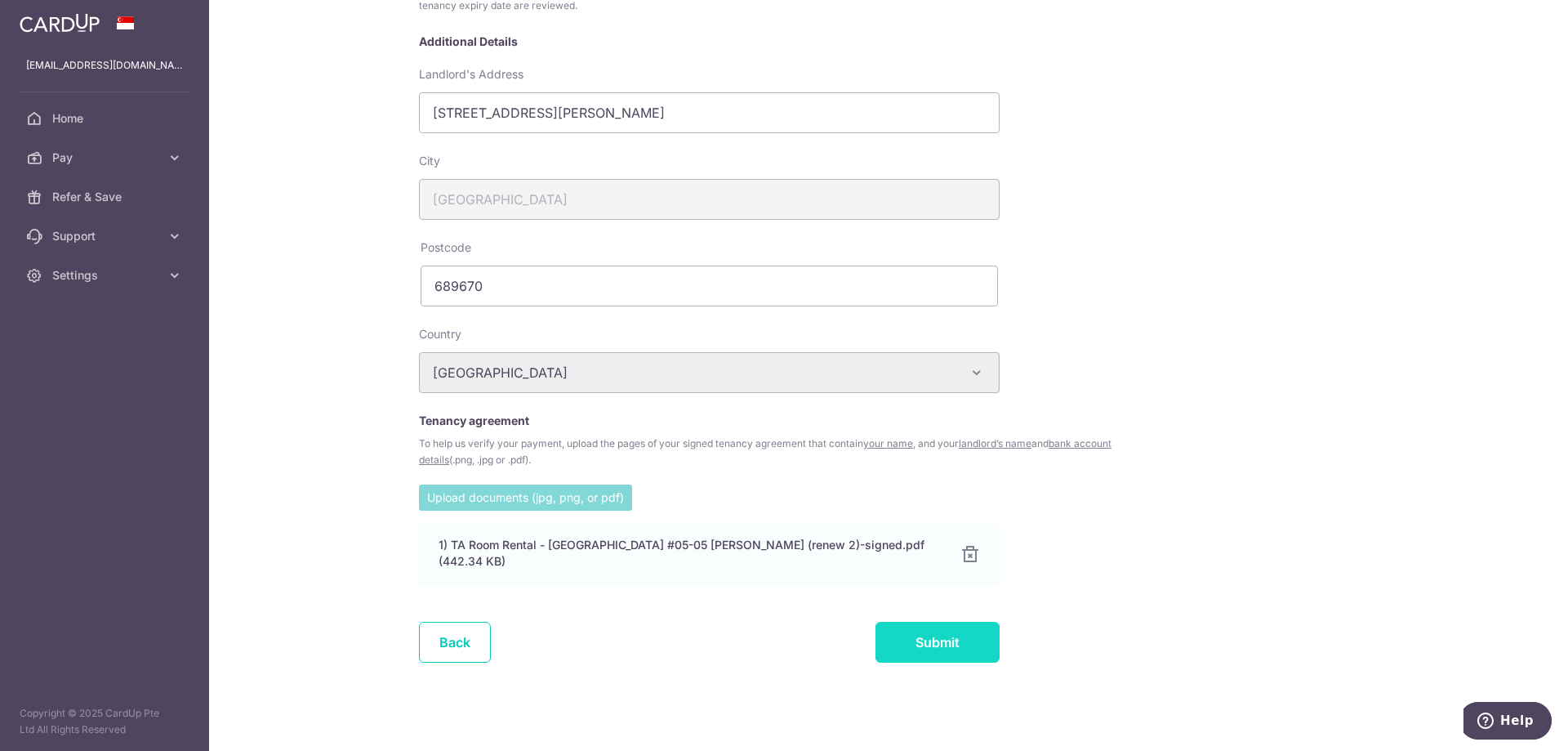
click at [934, 638] on input "Submit" at bounding box center [937, 642] width 124 height 40
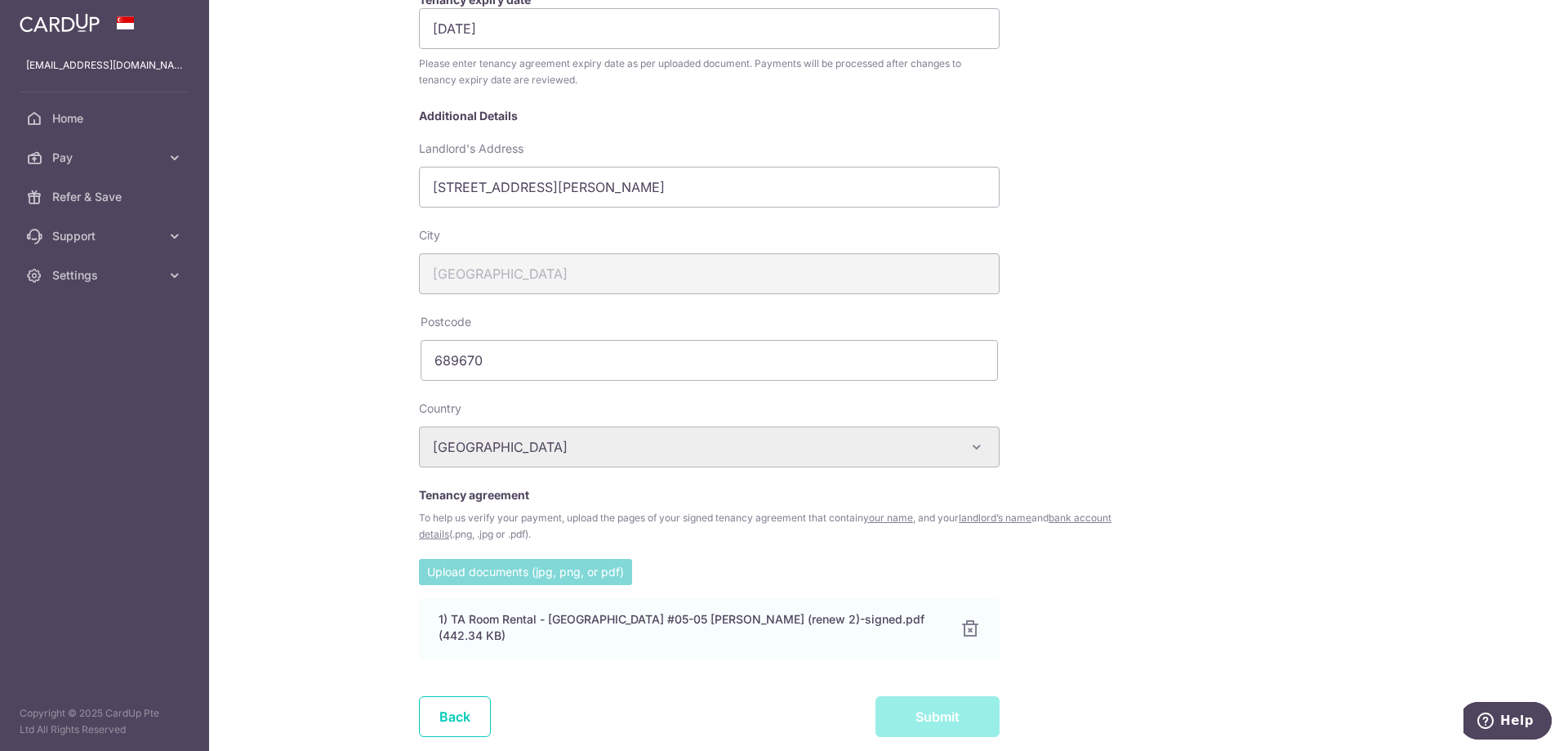
scroll to position [184, 0]
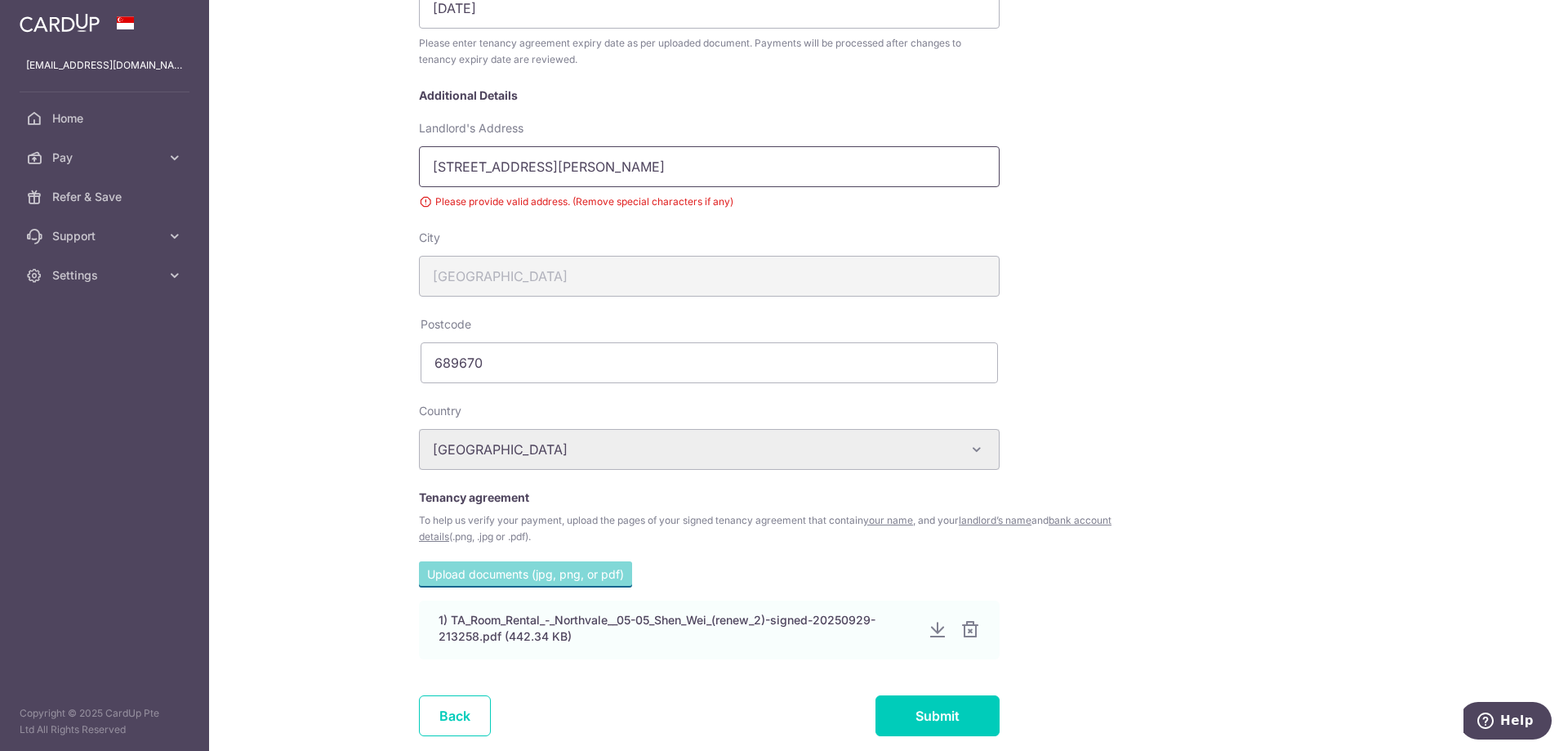
click at [726, 169] on input "65 Choa Chu Kang Loop, #05-05 Northvale" at bounding box center [709, 167] width 581 height 40
click at [592, 169] on input "65 Choa Chu Kang Loop, #05-05 Northvale" at bounding box center [709, 167] width 581 height 40
type input "65 Choa Chu Kang Loop, 05-05 Northvale"
click at [913, 706] on input "Submit" at bounding box center [937, 715] width 124 height 40
click at [613, 166] on input "[STREET_ADDRESS][PERSON_NAME]" at bounding box center [709, 167] width 581 height 40
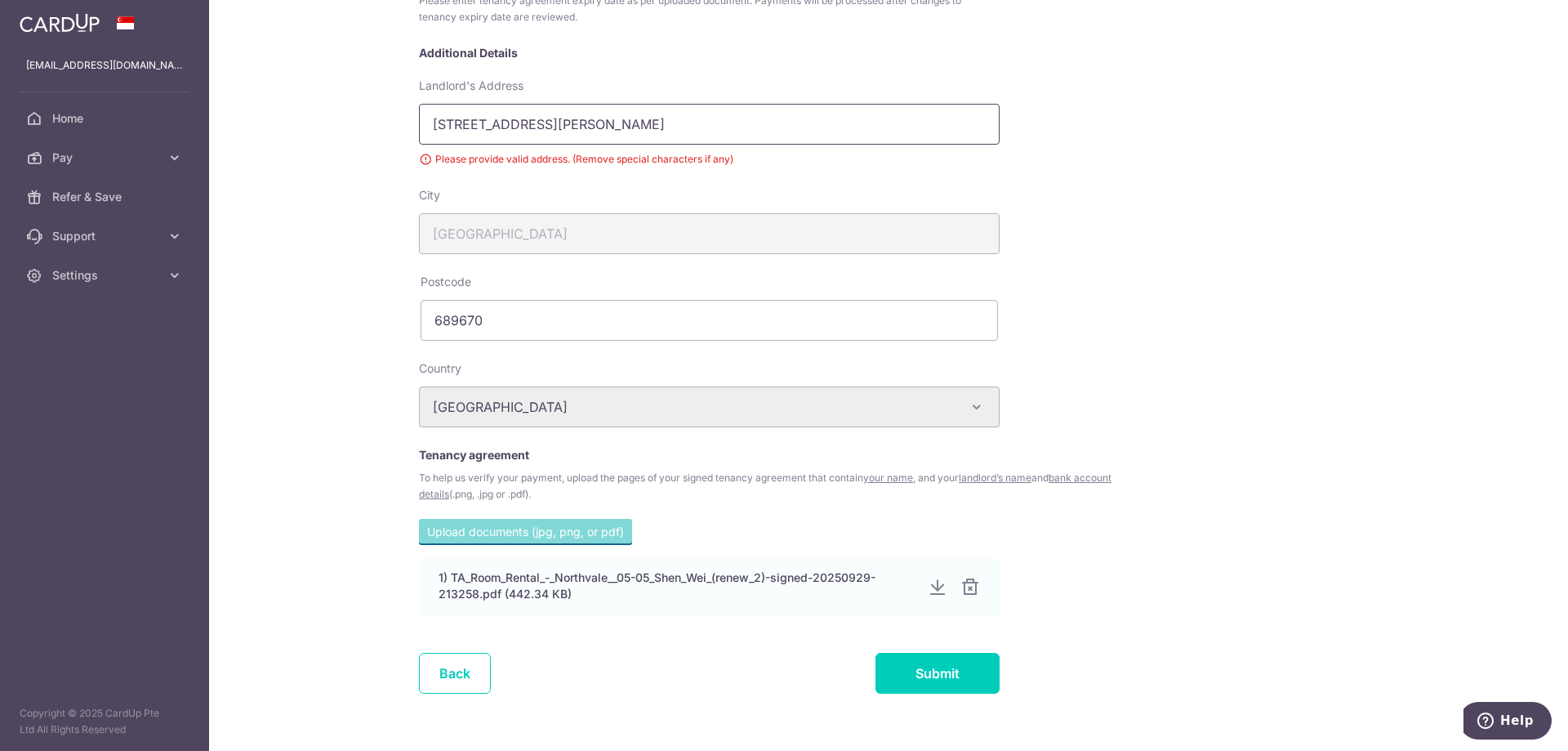
scroll to position [457, 0]
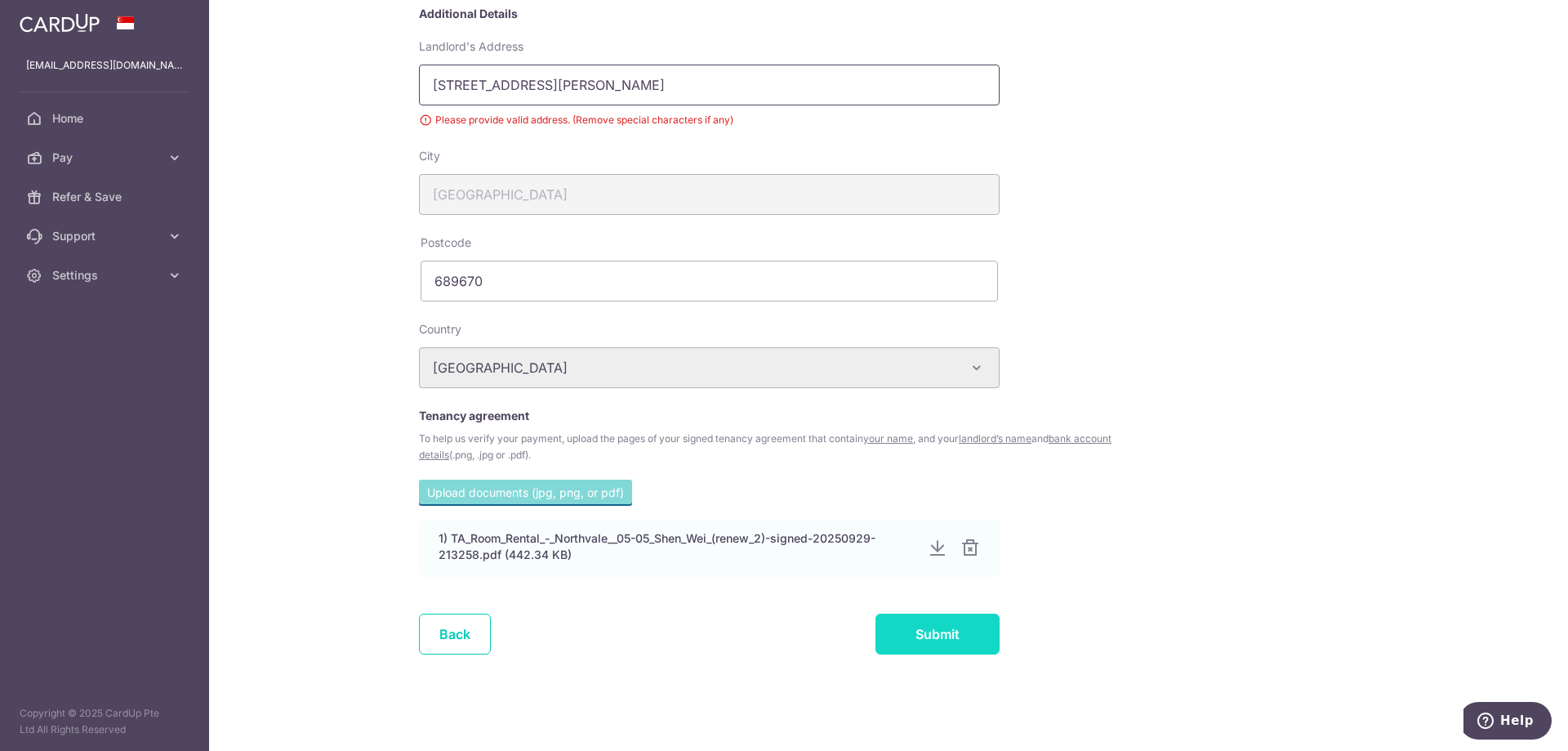
type input "65 Choa Chu Kang Loop, 0505 Northvale"
click at [906, 636] on input "Submit" at bounding box center [937, 633] width 124 height 40
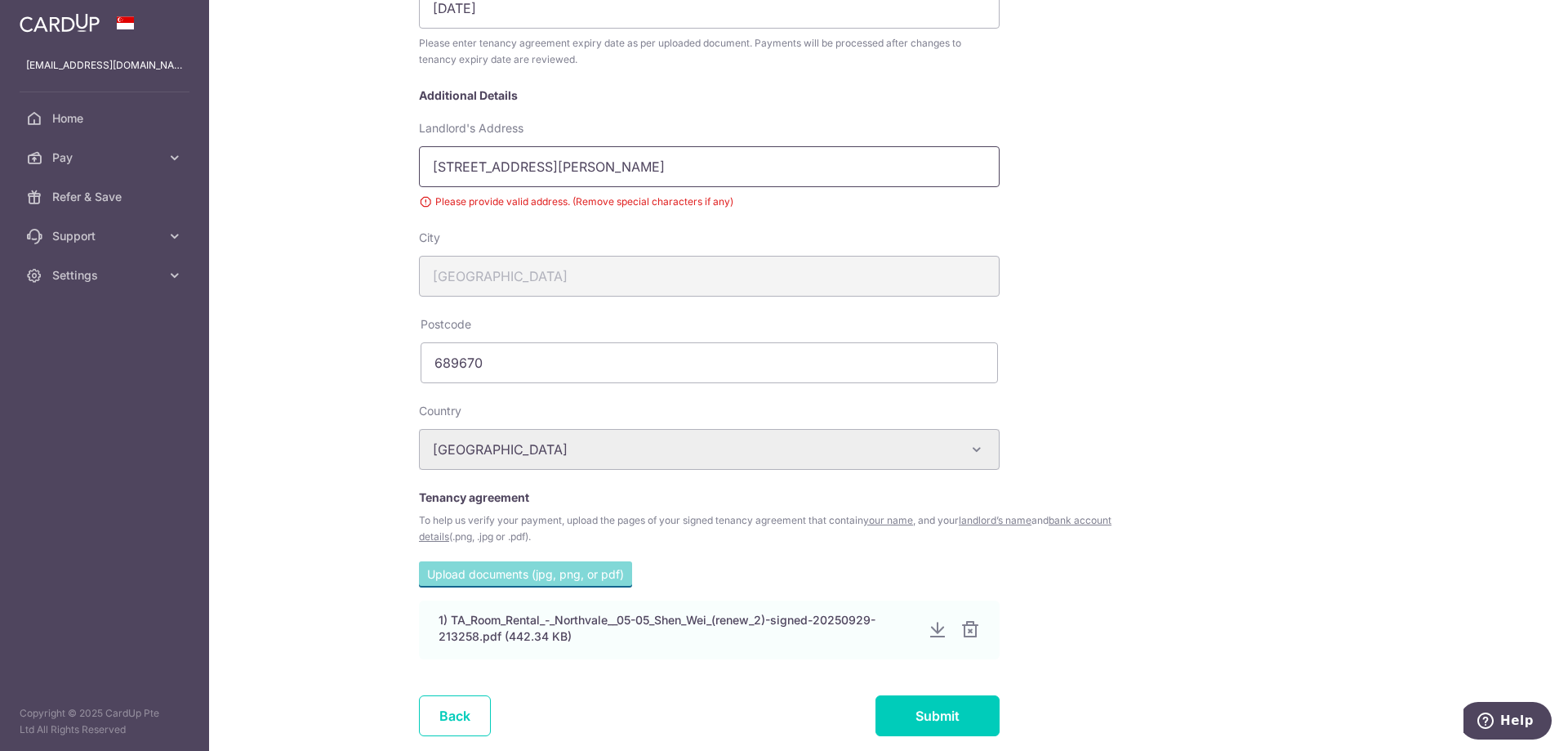
click at [583, 169] on input "65 Choa Chu Kang Loop, 0505 Northvale" at bounding box center [709, 167] width 581 height 40
drag, startPoint x: 1191, startPoint y: 330, endPoint x: 1126, endPoint y: 324, distance: 65.3
click at [1191, 330] on div "My recipients Stanley Learning Space Pte. Ltd. Stanley Learning Space Pte. Ltd.…" at bounding box center [888, 203] width 955 height 1105
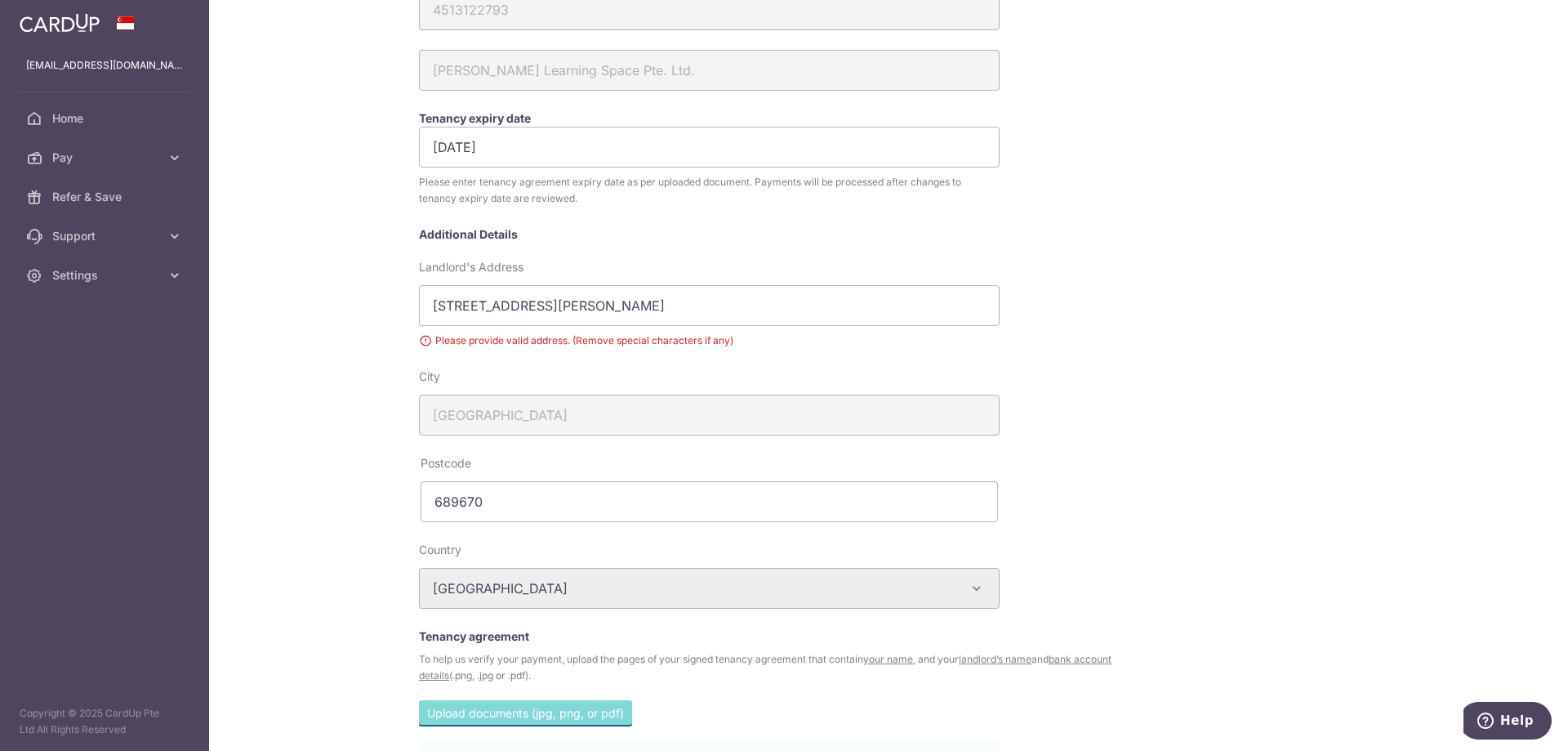
scroll to position [245, 0]
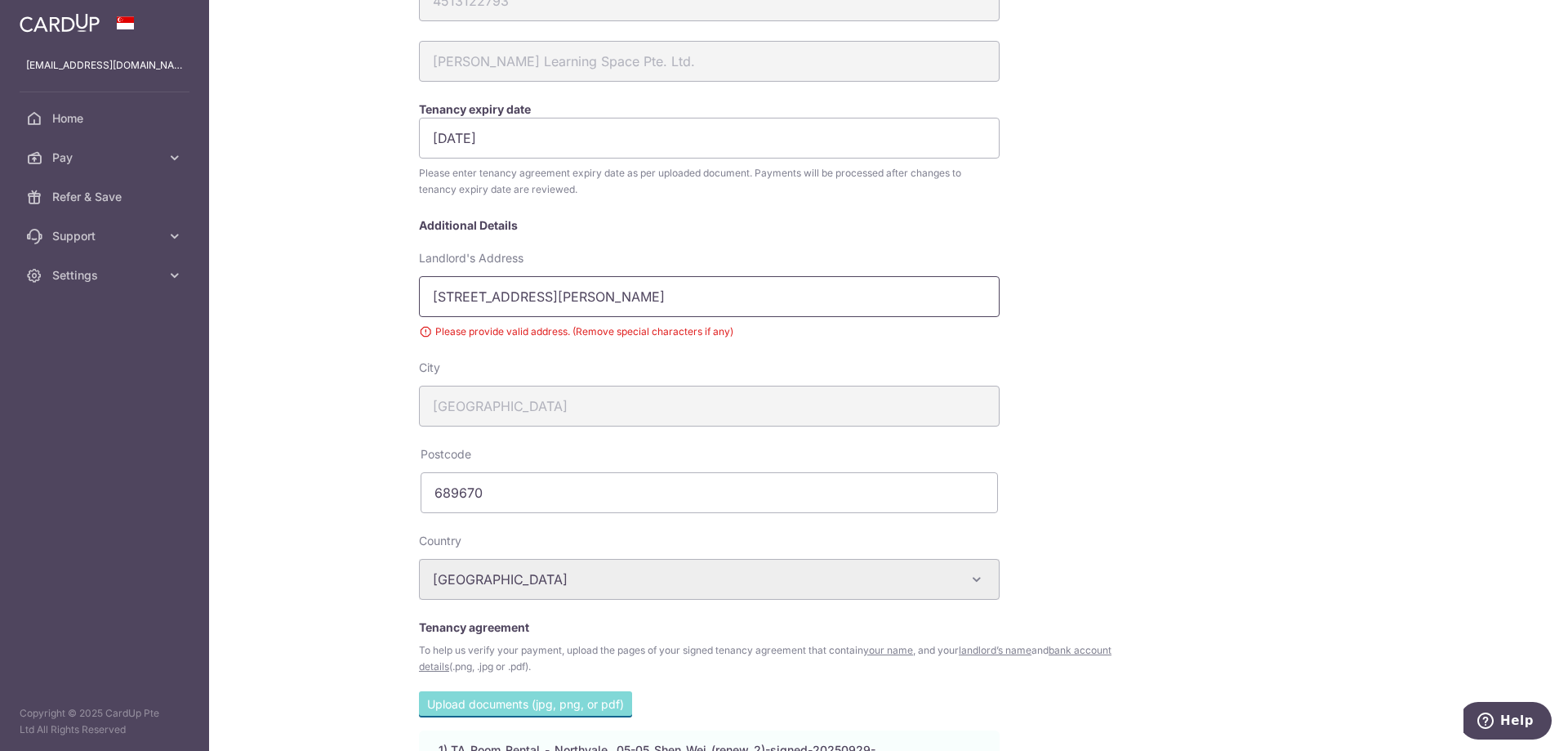
click at [581, 297] on input "65 Choa Chu Kang Loop, 0505 Northvale" at bounding box center [709, 296] width 581 height 40
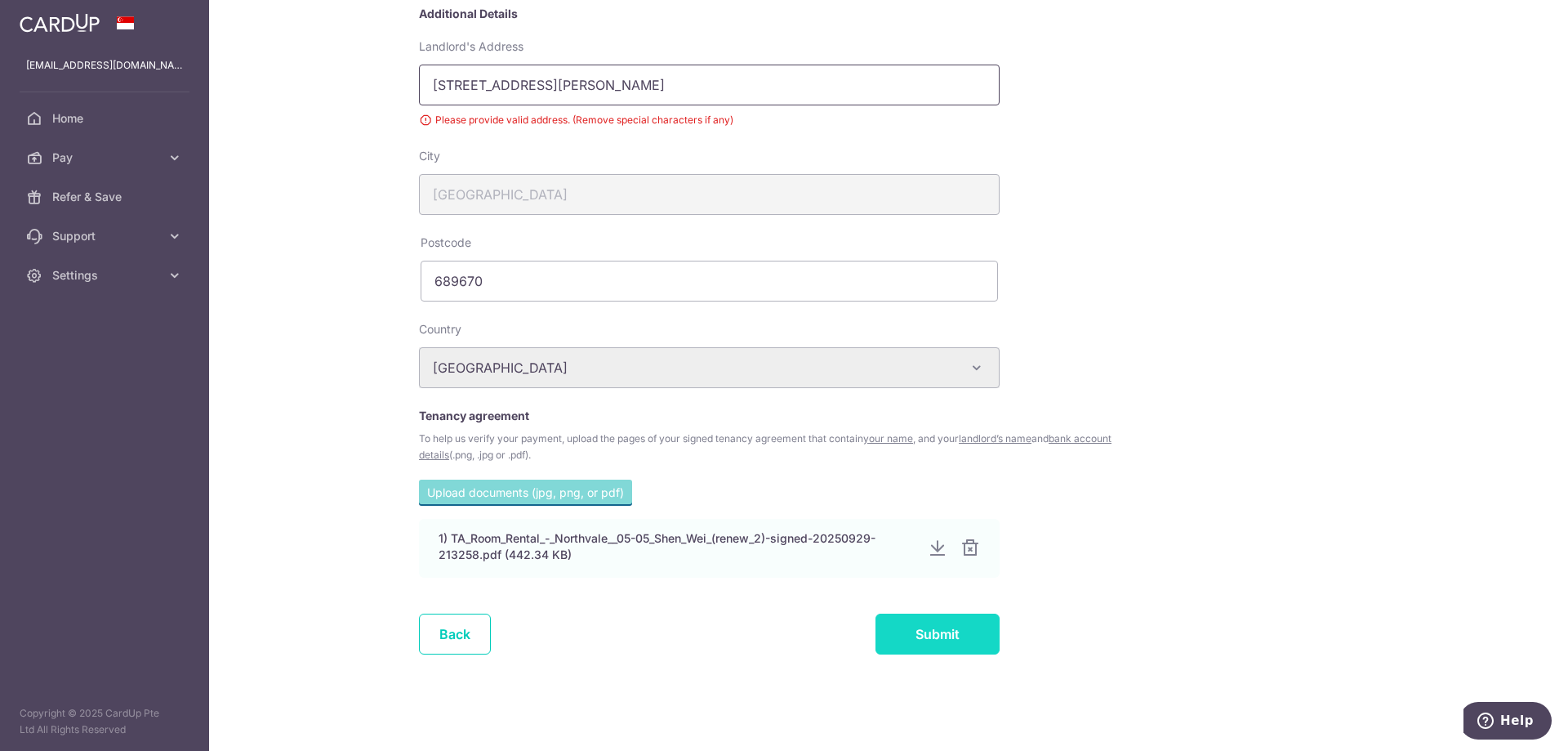
type input "[STREET_ADDRESS][PERSON_NAME]"
click at [955, 635] on input "Submit" at bounding box center [937, 633] width 124 height 40
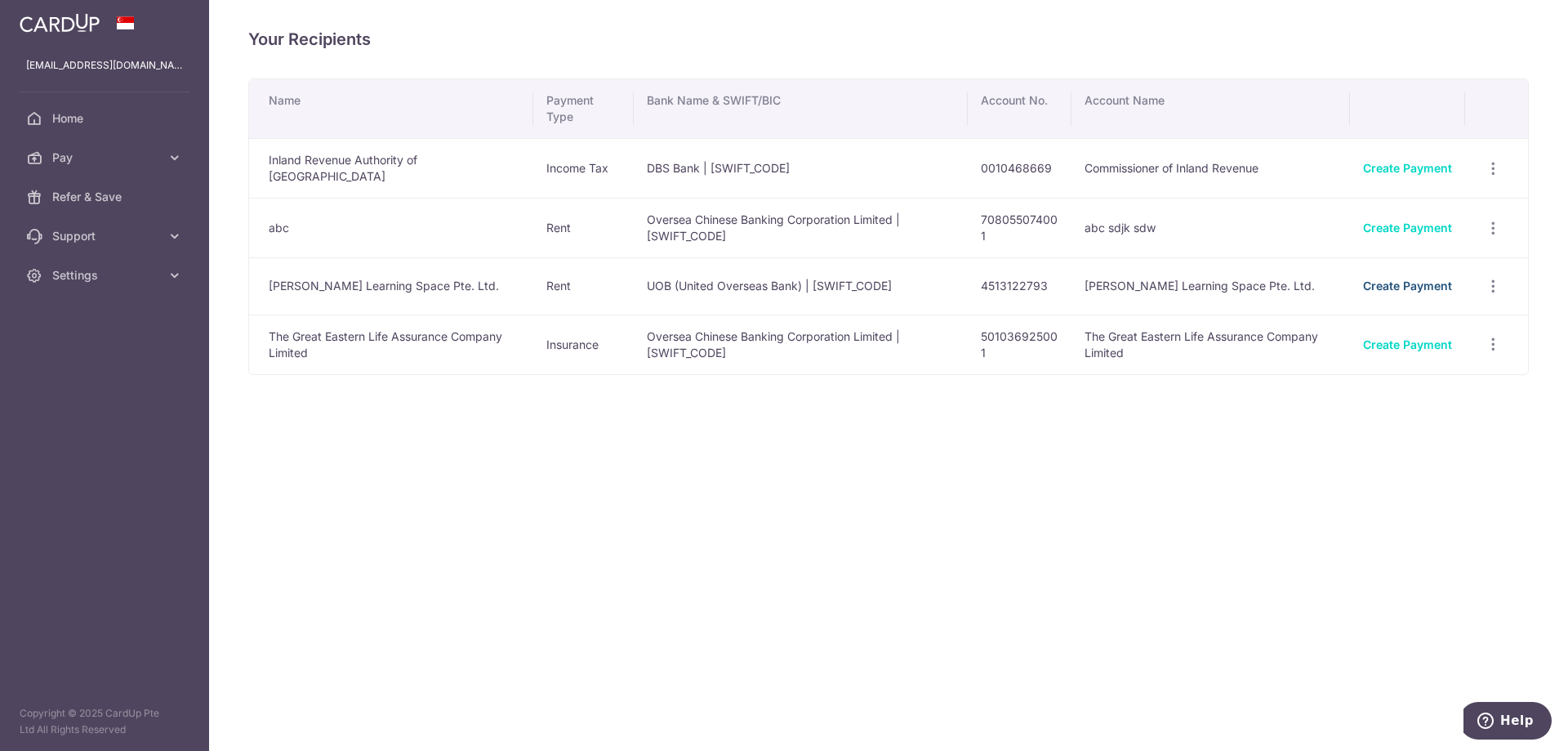
click at [1393, 286] on link "Create Payment" at bounding box center [1407, 285] width 89 height 13
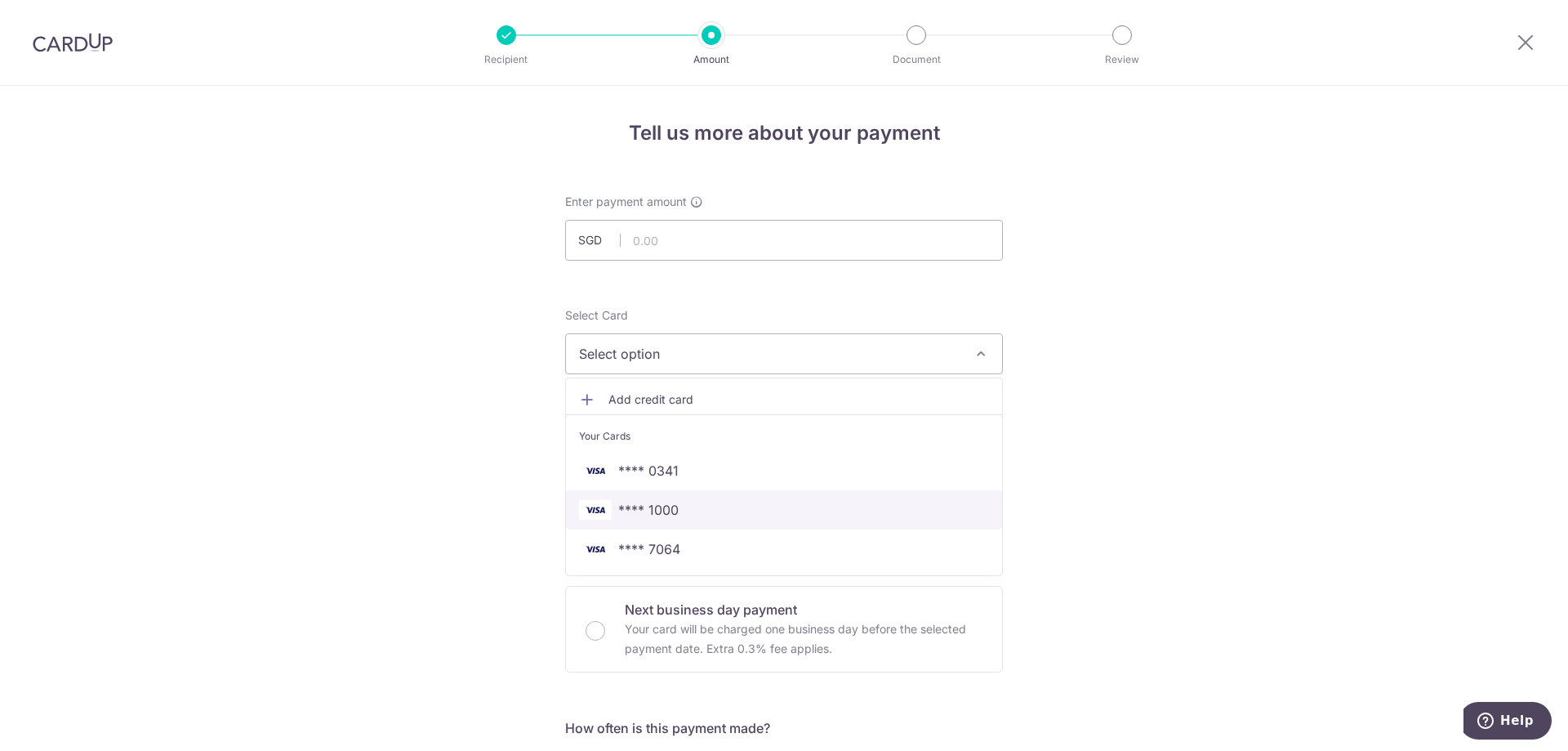
click at [655, 504] on span "**** 1000" at bounding box center [648, 510] width 61 height 19
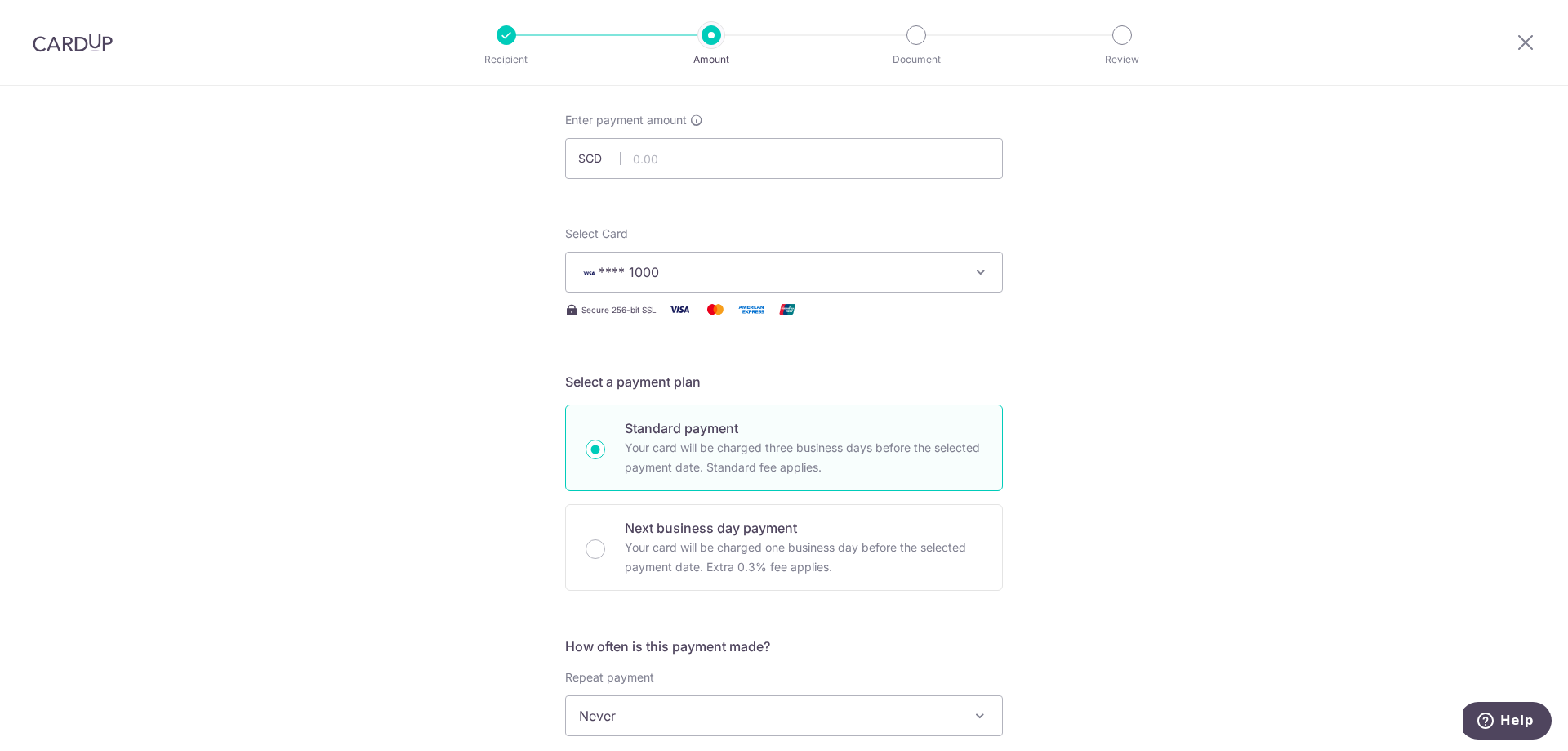
scroll to position [327, 0]
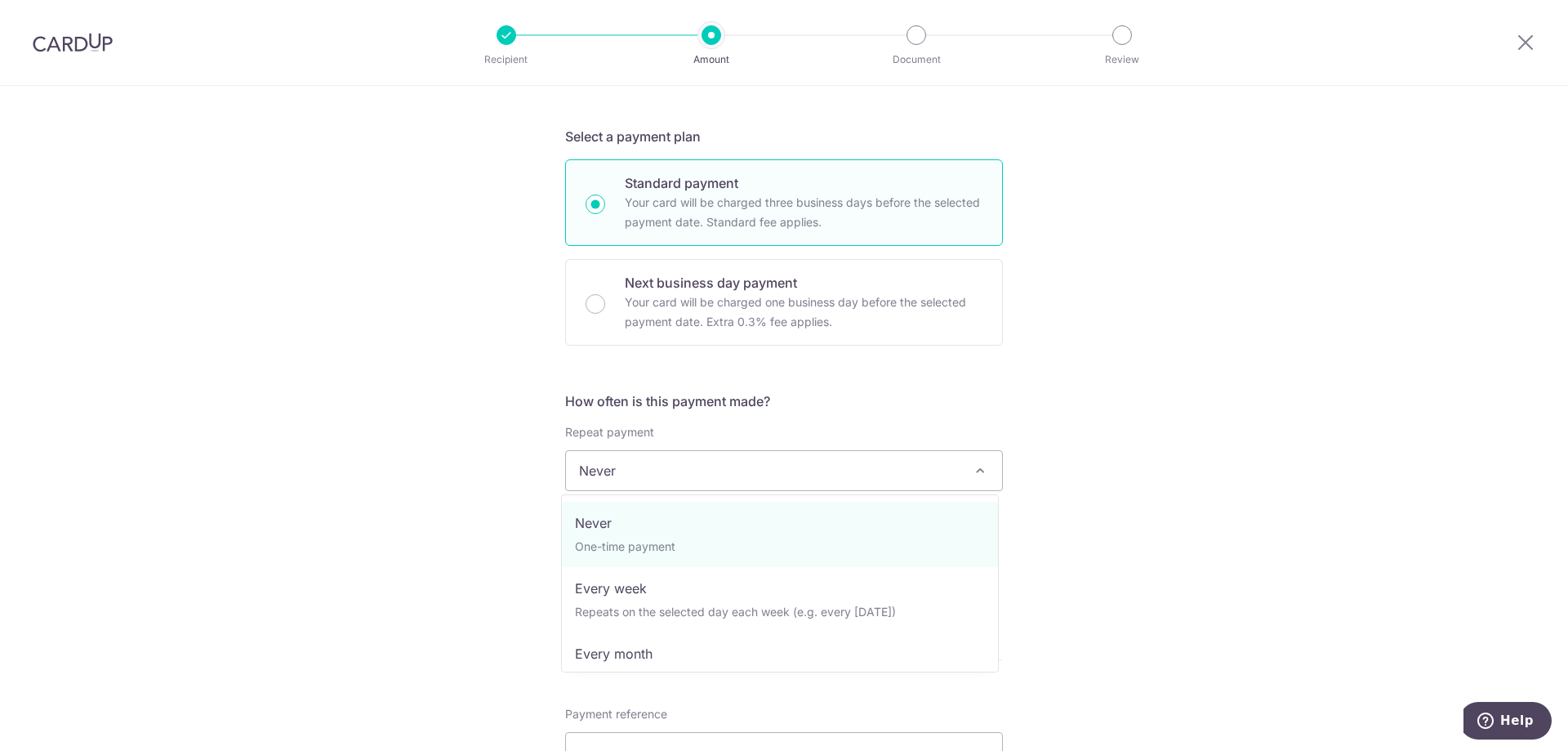
click at [698, 479] on span "Never" at bounding box center [784, 470] width 437 height 40
select select "3"
type input "[DATE]"
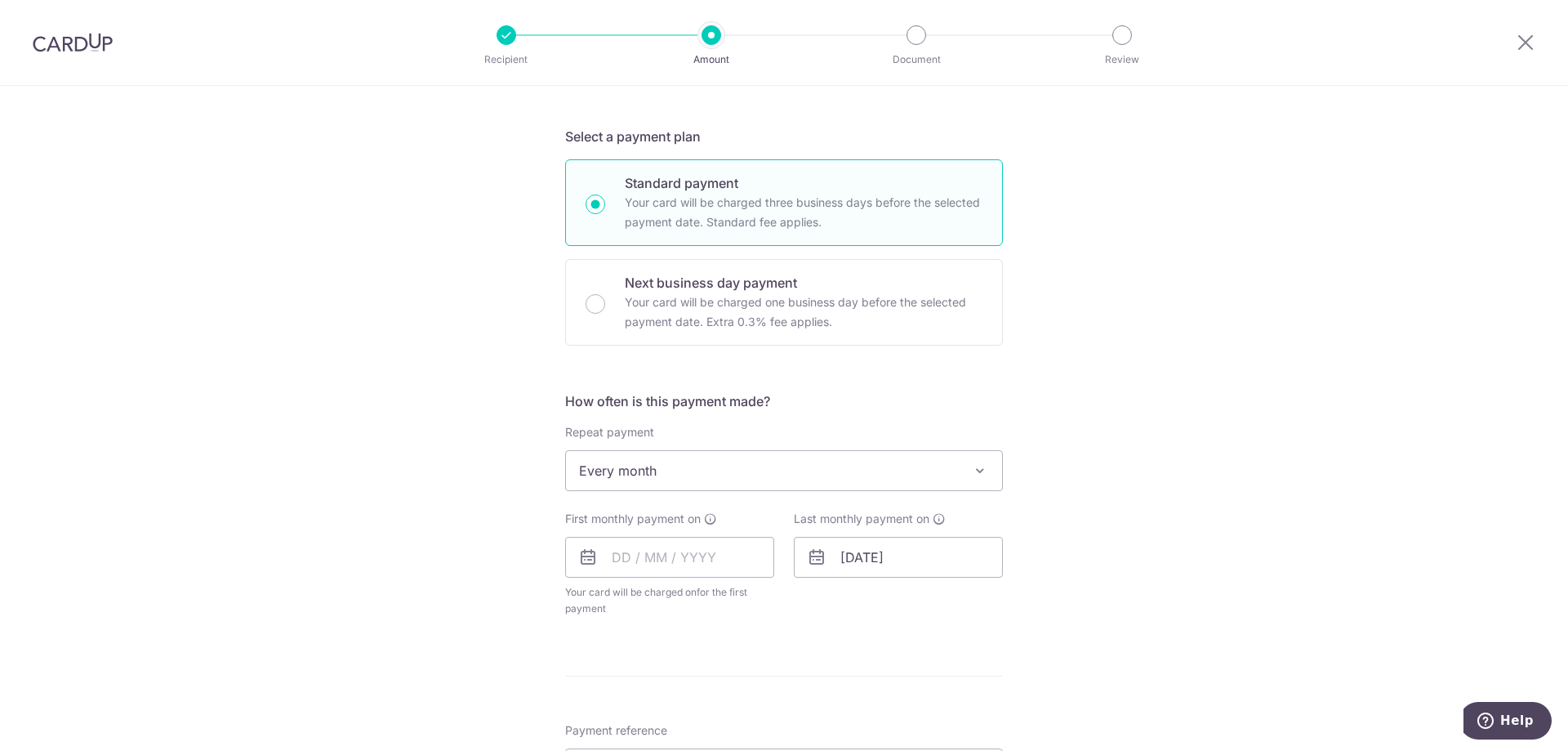
scroll to position [490, 0]
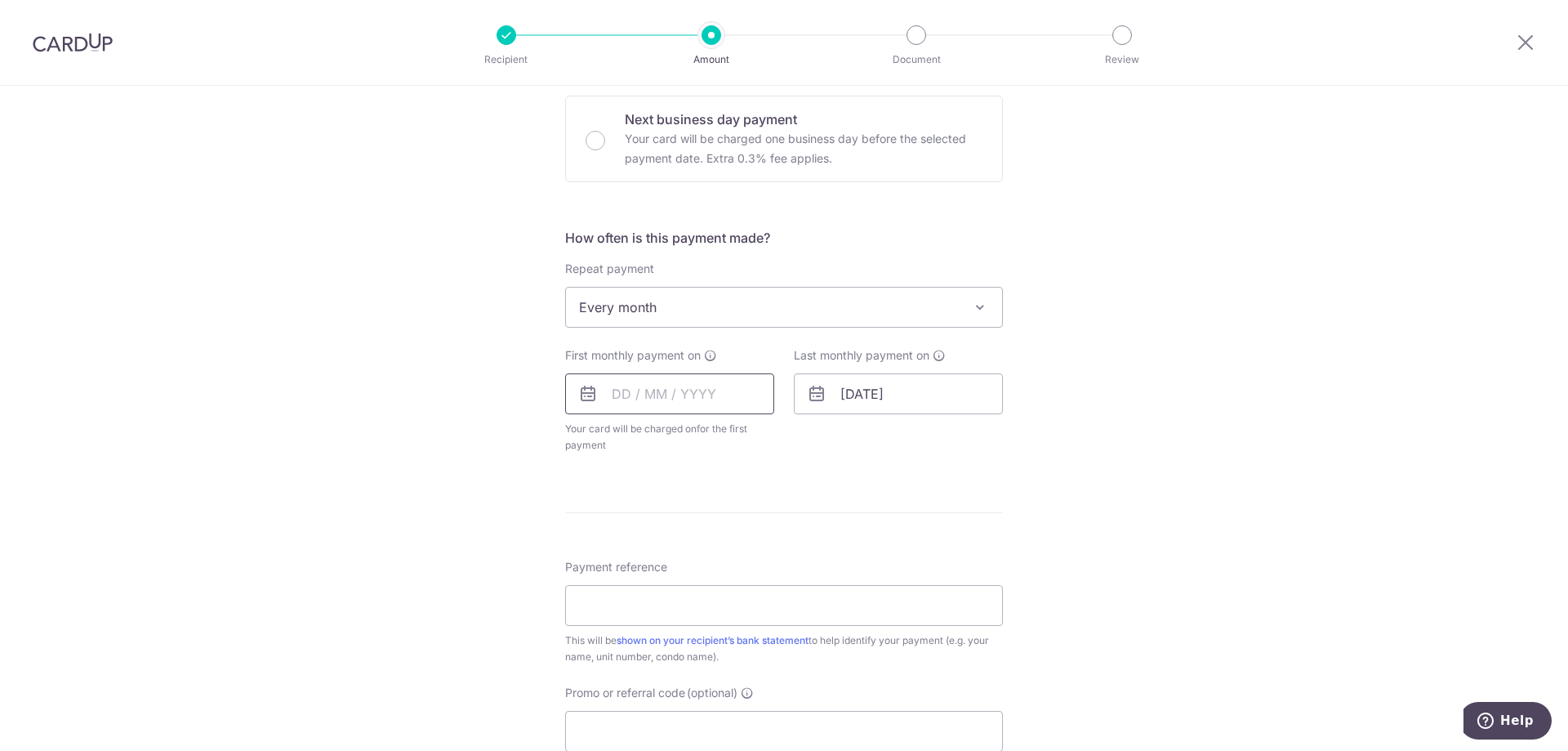
click at [731, 393] on input "text" at bounding box center [669, 393] width 209 height 40
click at [618, 541] on link "6" at bounding box center [630, 542] width 26 height 26
type input "[DATE]"
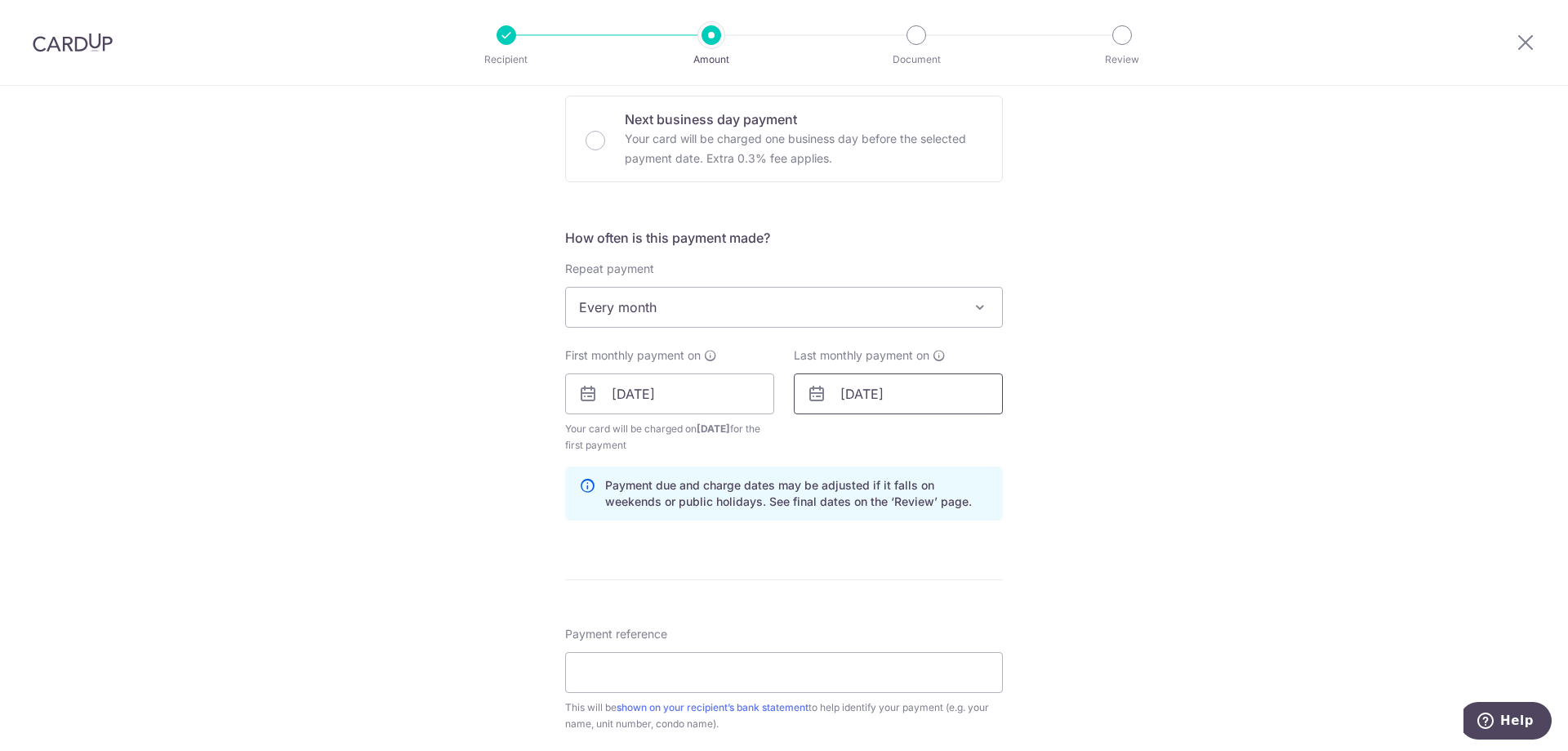
click at [911, 393] on input "[DATE]" at bounding box center [898, 393] width 209 height 40
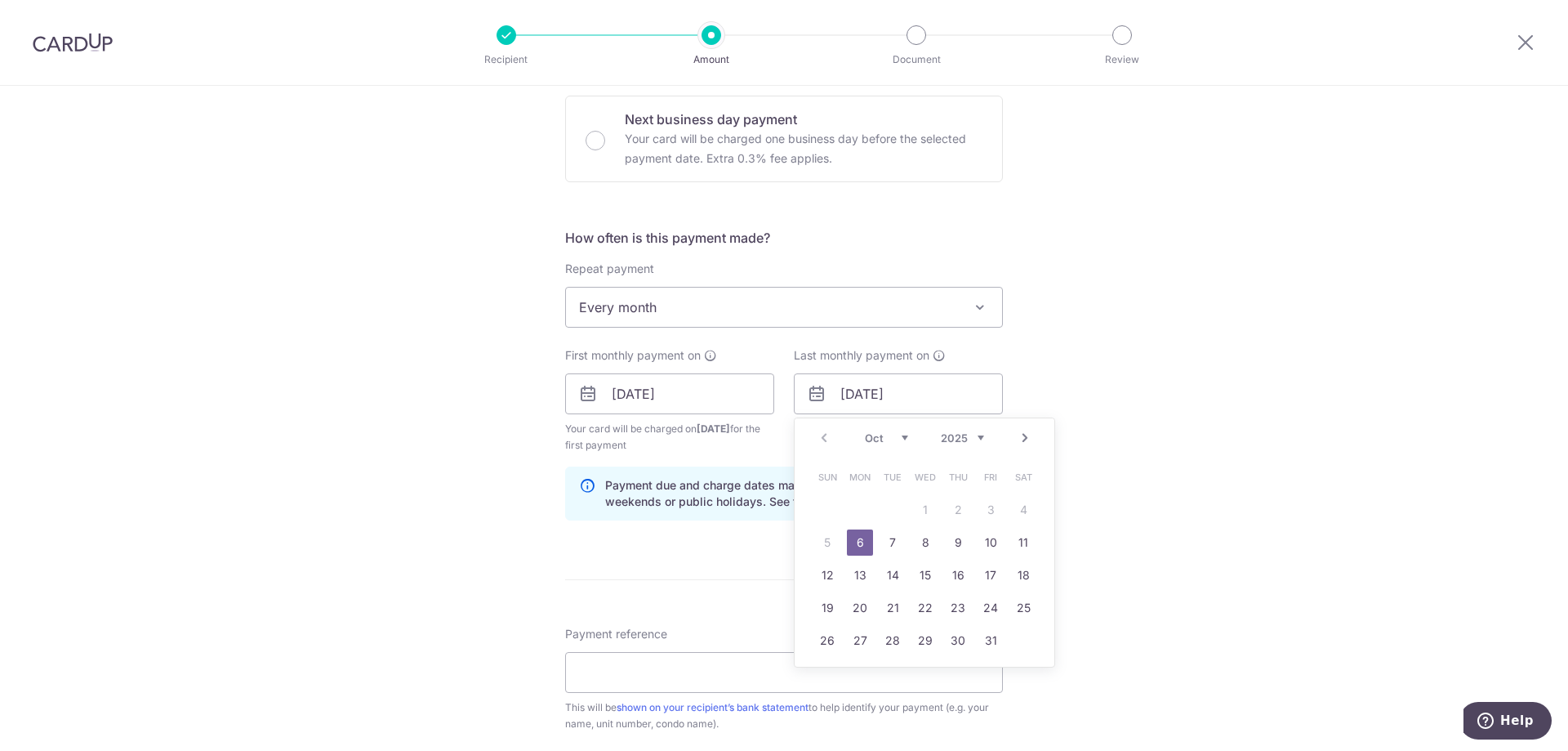
click at [973, 441] on select "2025 2026 2027 2028 2029 2030 2031 2032 2033 2034 2035" at bounding box center [962, 438] width 43 height 13
click at [890, 543] on link "6" at bounding box center [892, 542] width 26 height 26
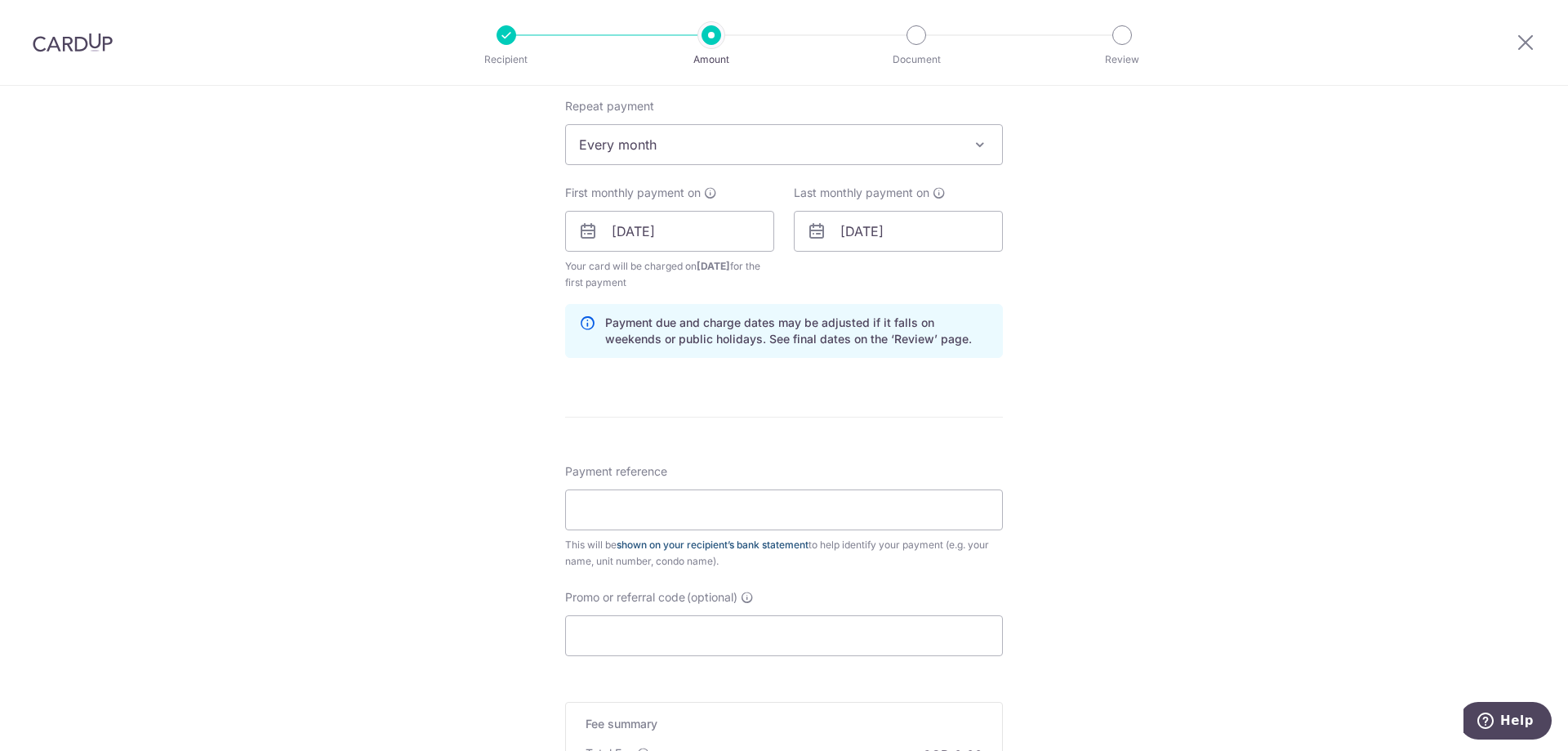
scroll to position [654, 0]
click at [898, 236] on input "06/10/2026" at bounding box center [898, 230] width 209 height 40
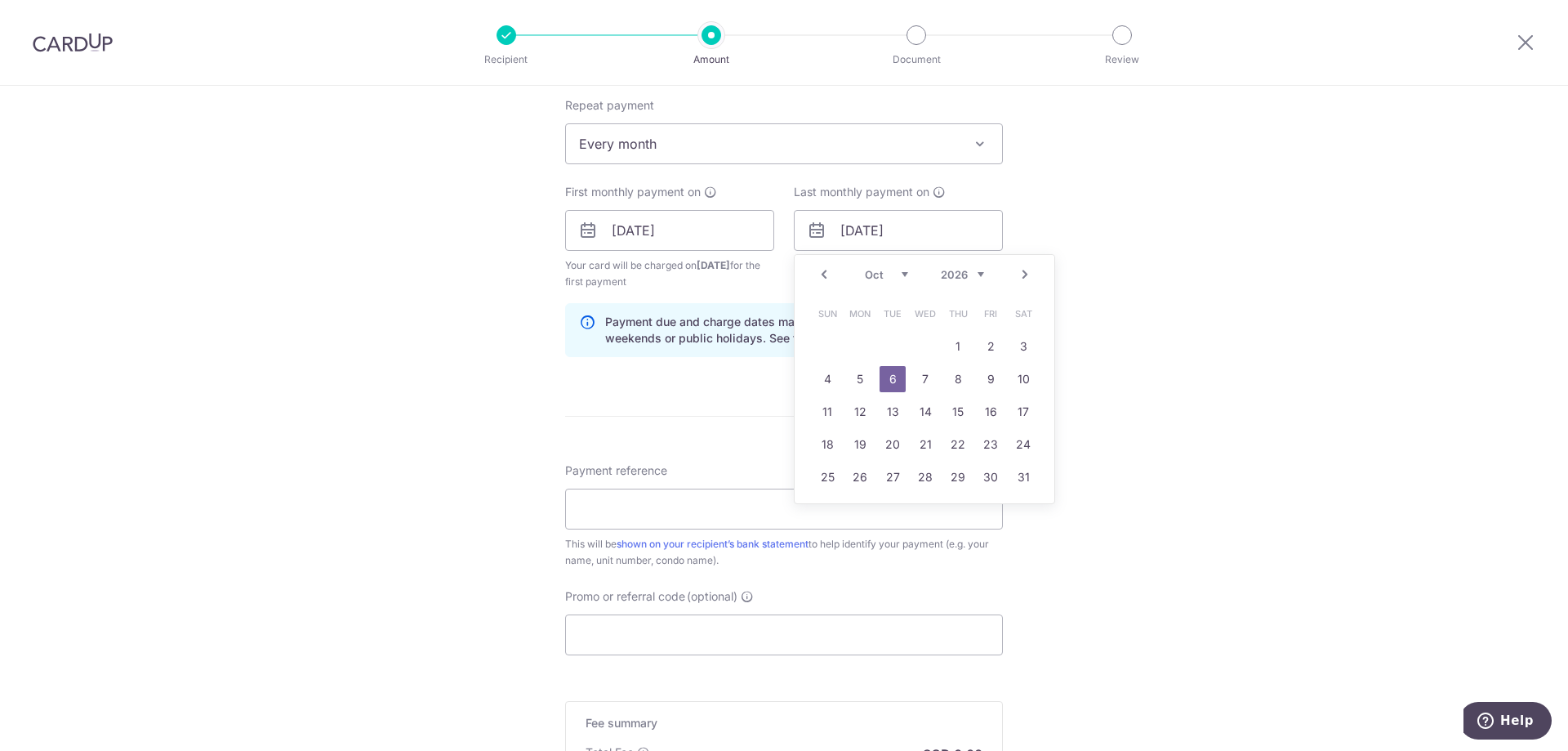
click at [814, 274] on link "Prev" at bounding box center [824, 275] width 19 height 19
click at [824, 372] on link "6" at bounding box center [827, 379] width 26 height 26
type input "[DATE]"
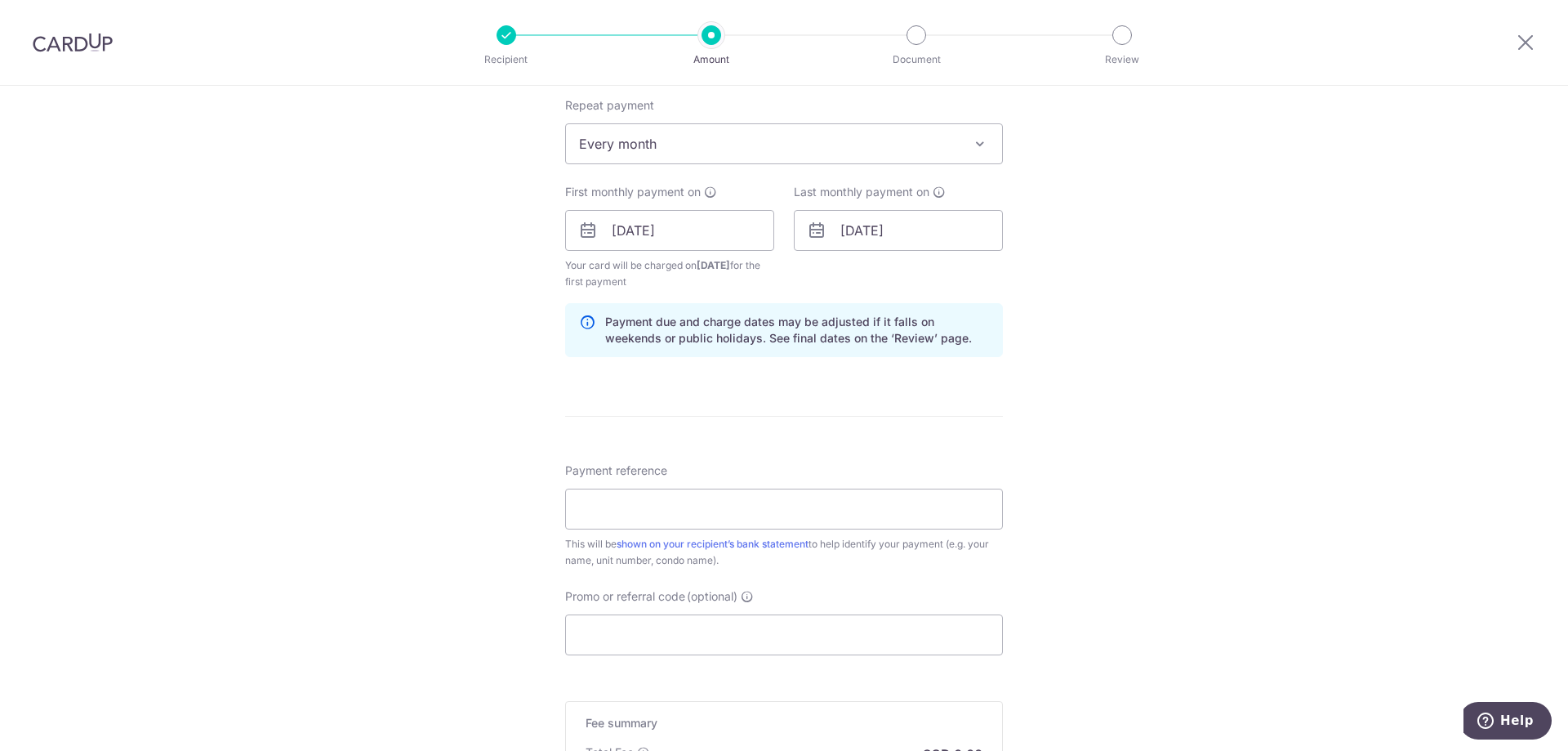
click at [957, 391] on form "Enter payment amount SGD Select Card **** 1000 Add credit card Your Cards **** …" at bounding box center [784, 228] width 438 height 1377
click at [738, 507] on input "Payment reference" at bounding box center [784, 509] width 438 height 40
paste input "SAVERENT179"
drag, startPoint x: 722, startPoint y: 509, endPoint x: 467, endPoint y: 523, distance: 255.4
click at [462, 511] on div "Tell us more about your payment Enter payment amount SGD Select Card **** 1000 …" at bounding box center [784, 212] width 1568 height 1561
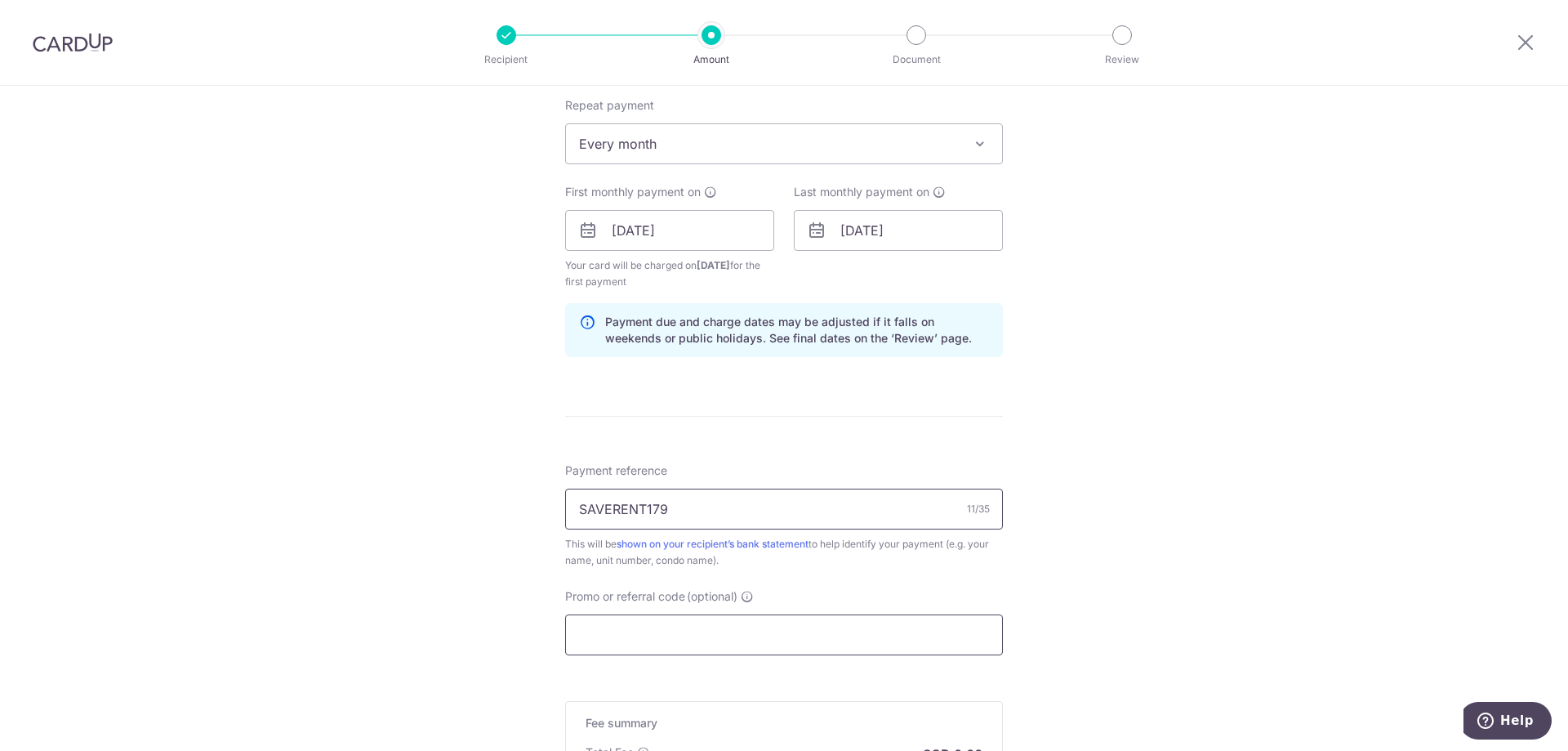
type input "SAVERENT179"
click at [655, 636] on input "Promo or referral code (optional)" at bounding box center [784, 634] width 438 height 40
paste input "SAVERENT179"
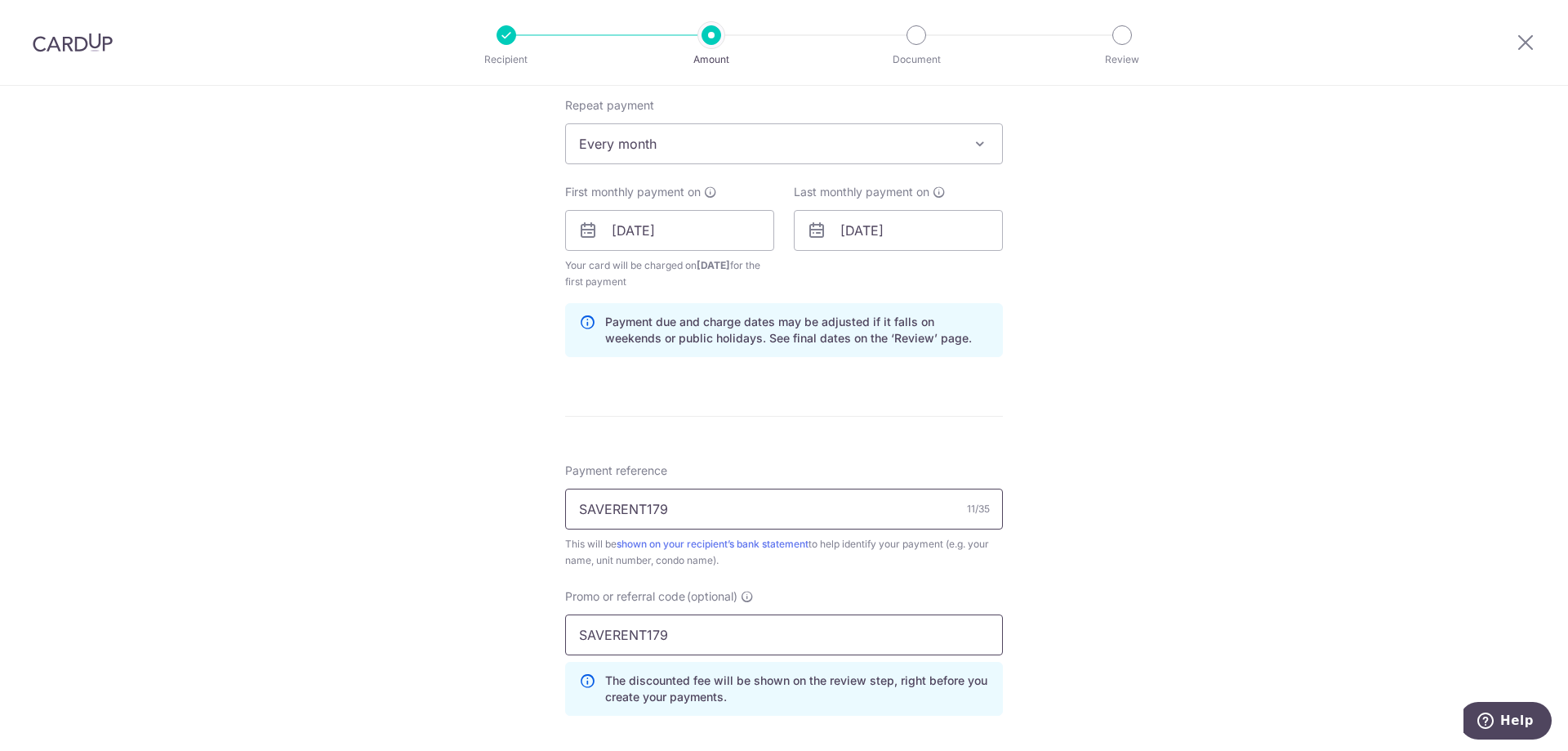
type input "SAVERENT179"
drag, startPoint x: 695, startPoint y: 517, endPoint x: 518, endPoint y: 492, distance: 178.8
click at [518, 492] on div "Tell us more about your payment Enter payment amount SGD Select Card **** 1000 …" at bounding box center [784, 250] width 1568 height 1635
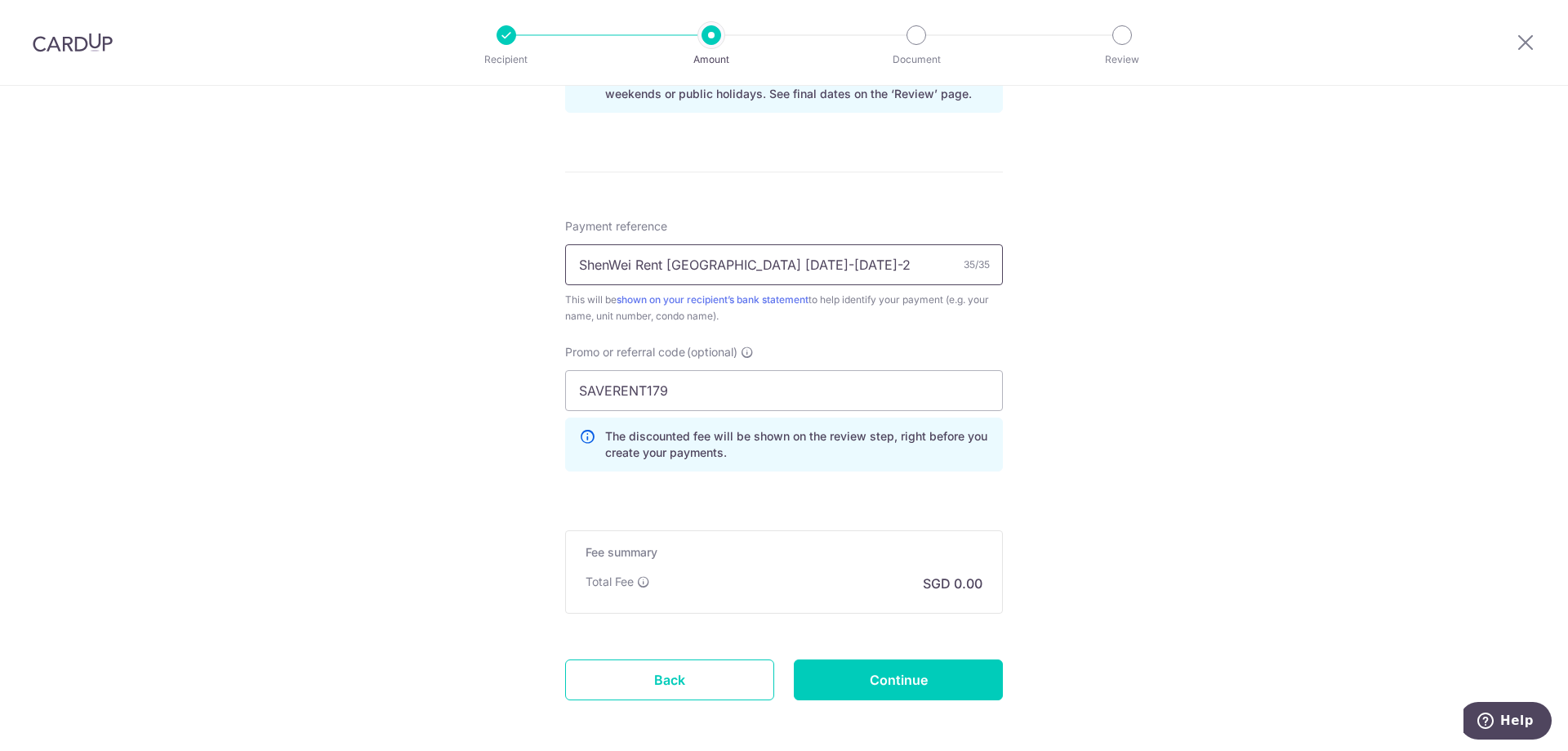
scroll to position [899, 0]
type input "ShenWei Rent Northvale 05-05 Oct-25"
click at [883, 680] on input "Continue" at bounding box center [898, 679] width 209 height 40
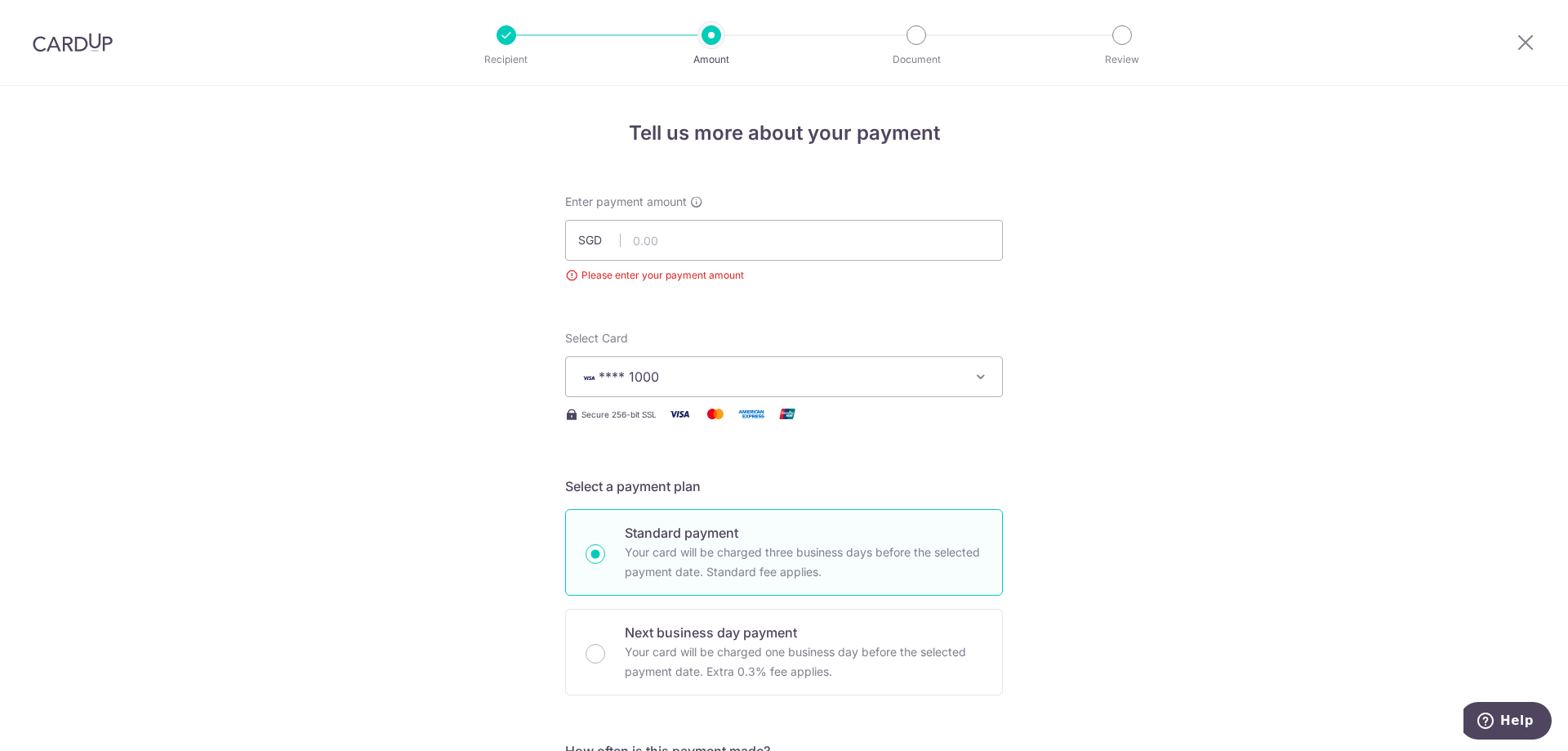
click at [89, 43] on img at bounding box center [72, 42] width 80 height 19
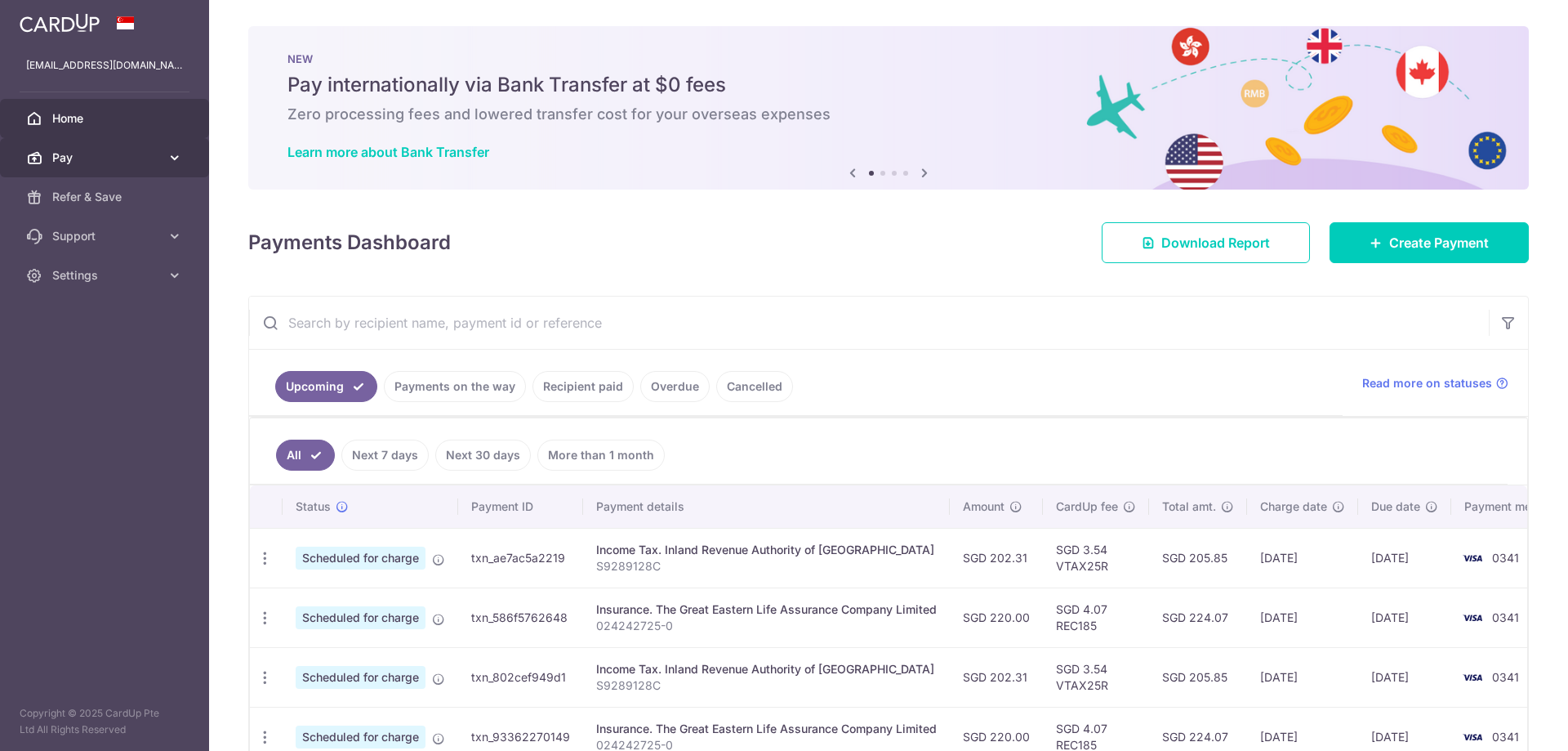
click at [76, 158] on span "Pay" at bounding box center [106, 157] width 108 height 16
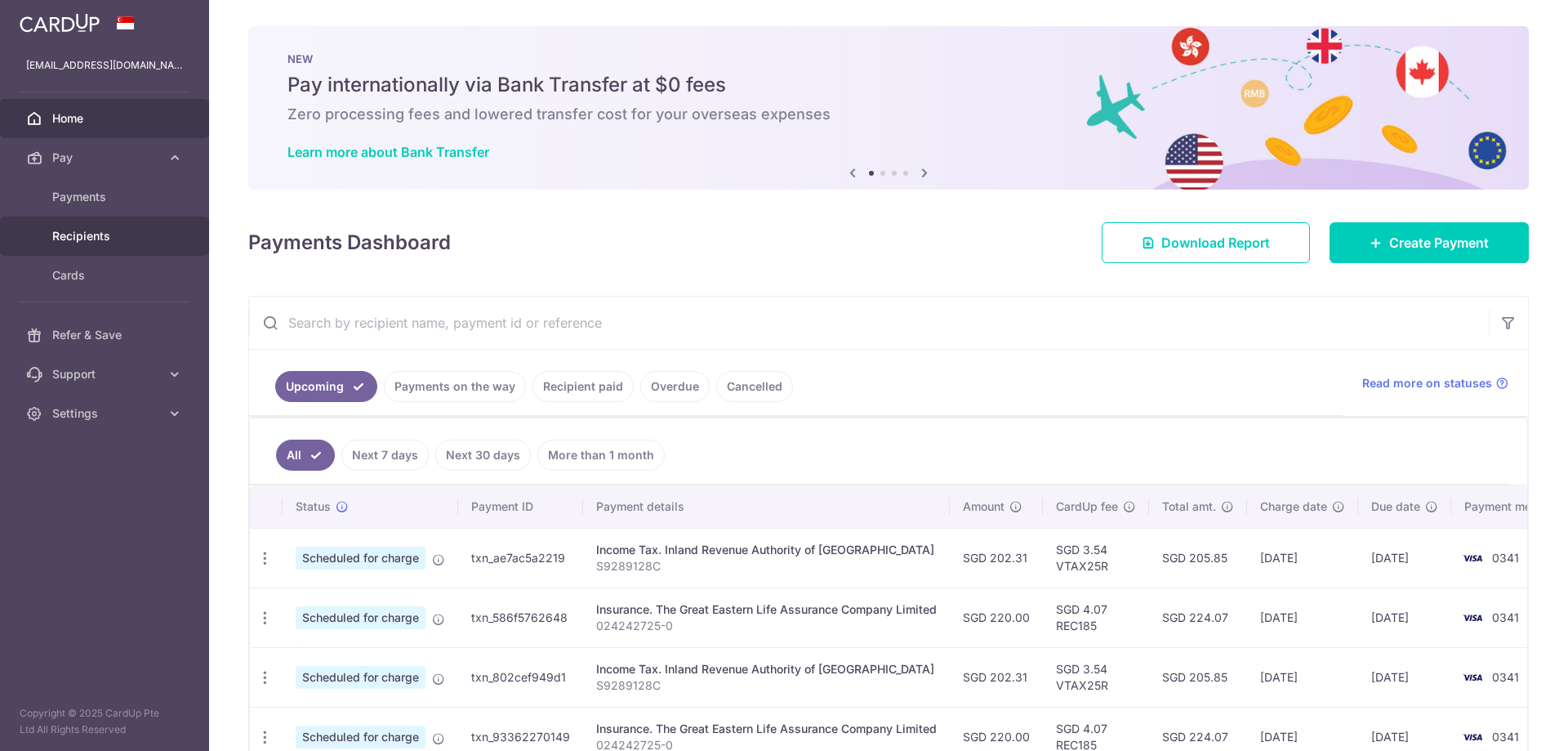
click at [83, 245] on link "Recipients" at bounding box center [104, 236] width 209 height 40
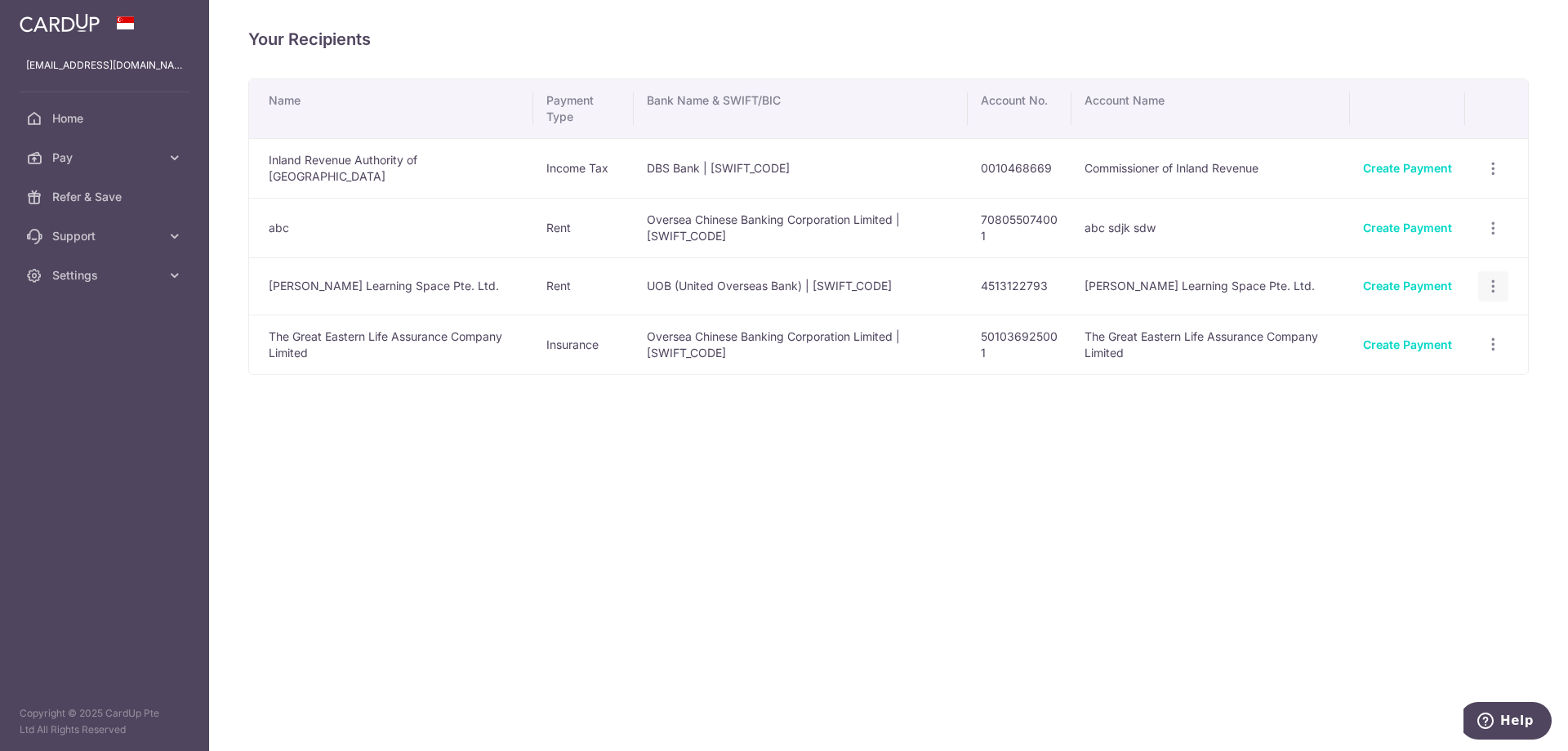
click at [1498, 283] on icon "button" at bounding box center [1494, 286] width 17 height 17
click at [1441, 323] on span "View/Edit" at bounding box center [1439, 332] width 111 height 19
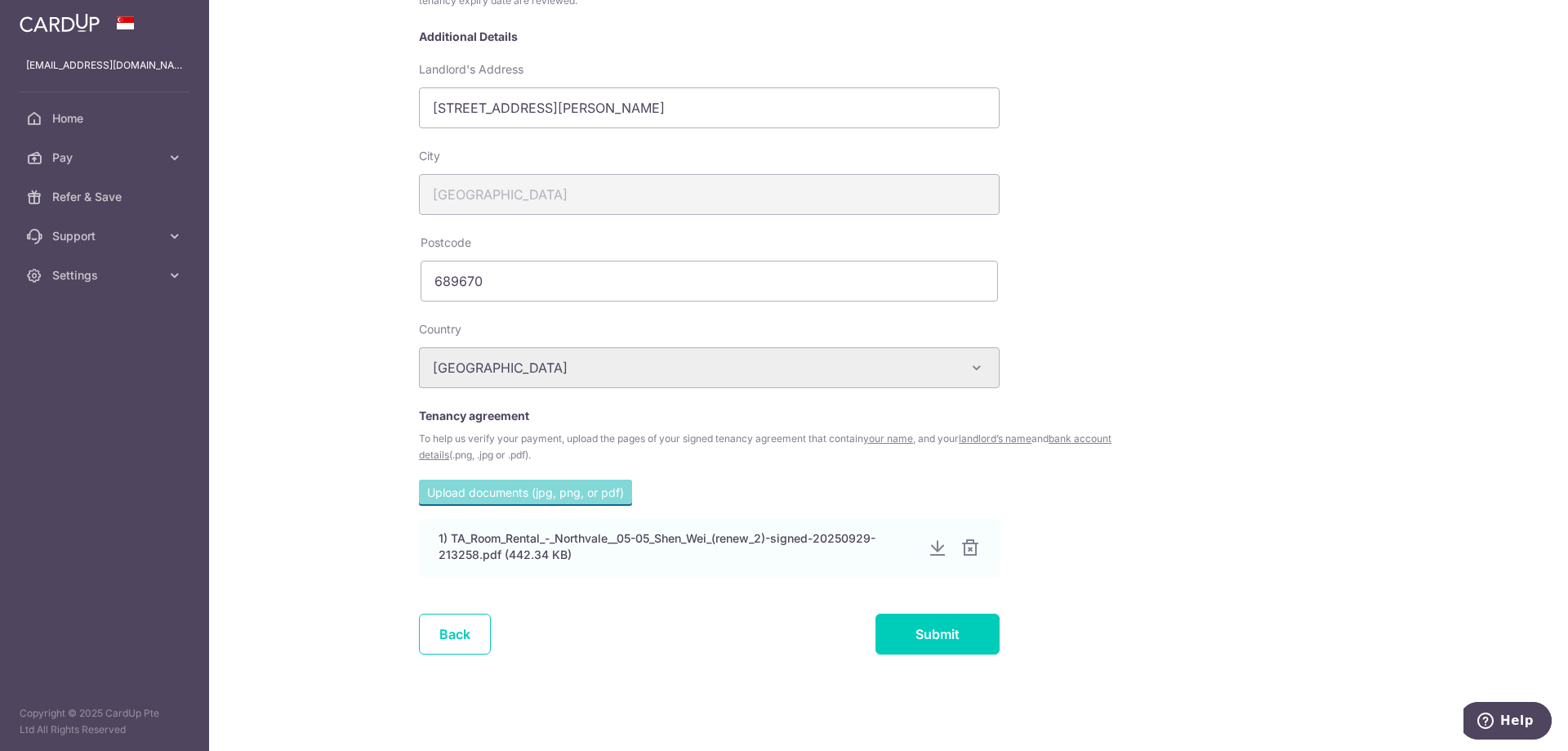
scroll to position [270, 0]
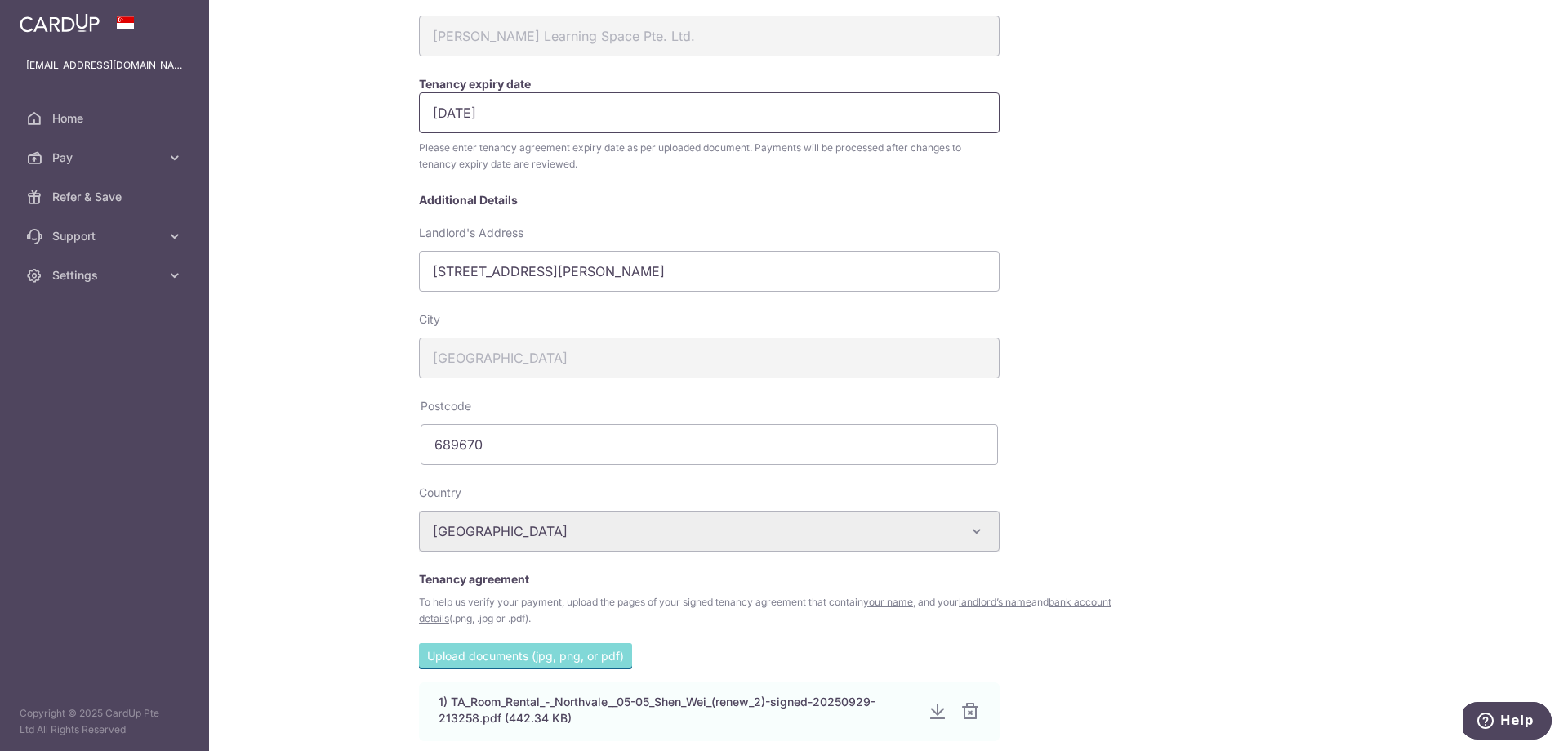
click at [610, 120] on input "[DATE]" at bounding box center [709, 113] width 581 height 40
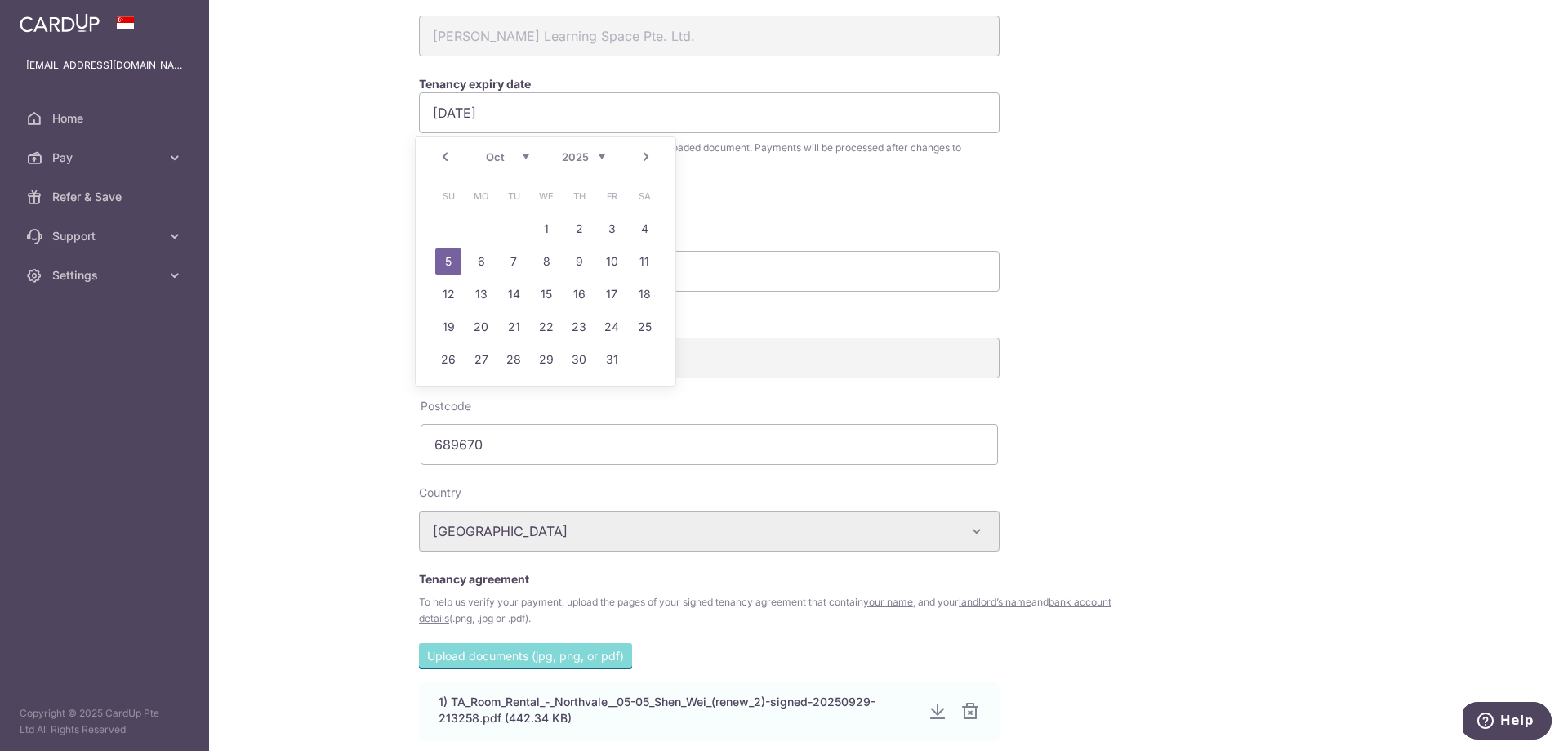
click at [598, 155] on select "2025 2026 2027 2028 2029 2030 2031 2032 2033 2034 2035" at bounding box center [583, 157] width 43 height 13
click at [517, 260] on link "6" at bounding box center [513, 261] width 26 height 26
type input "06/10/2026"
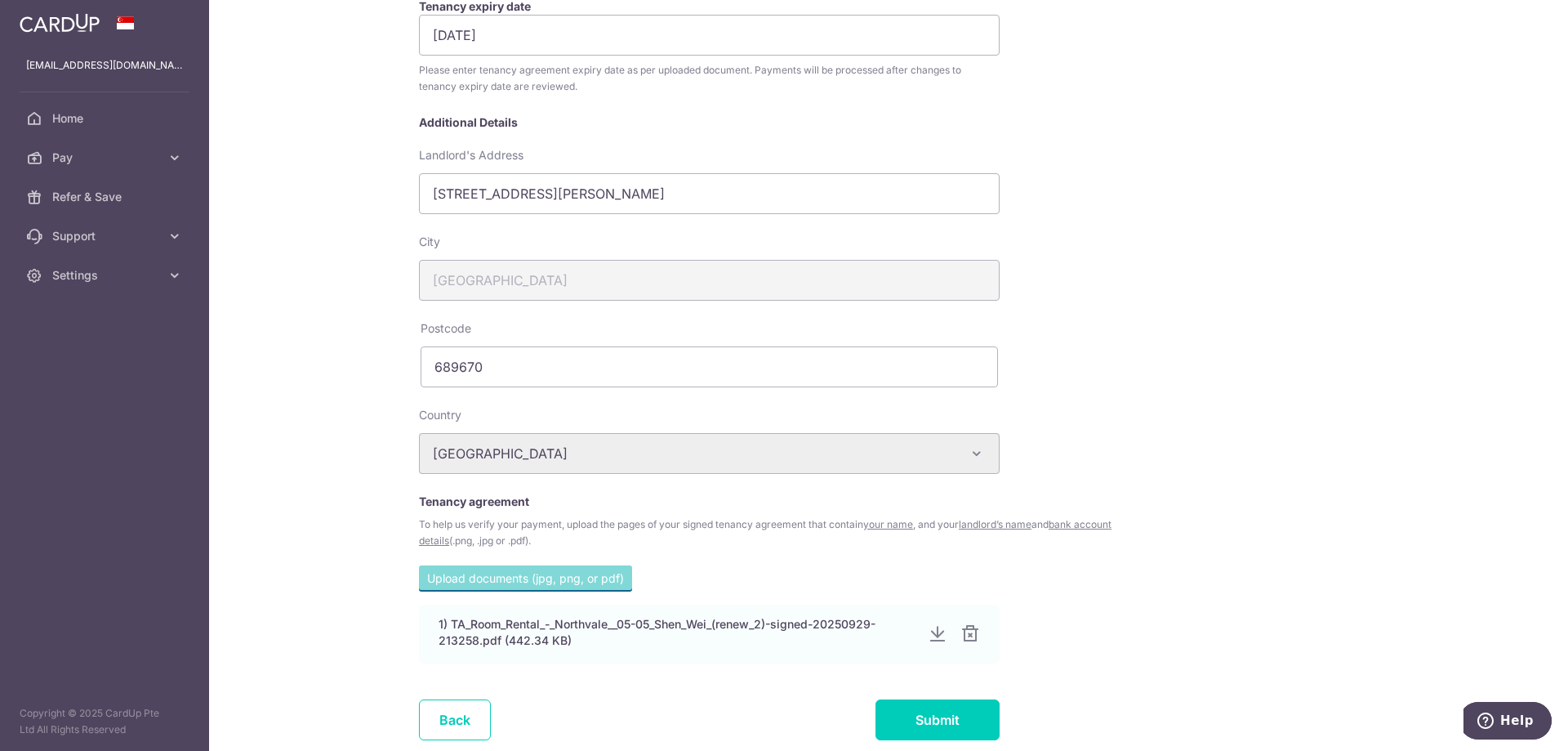
scroll to position [434, 0]
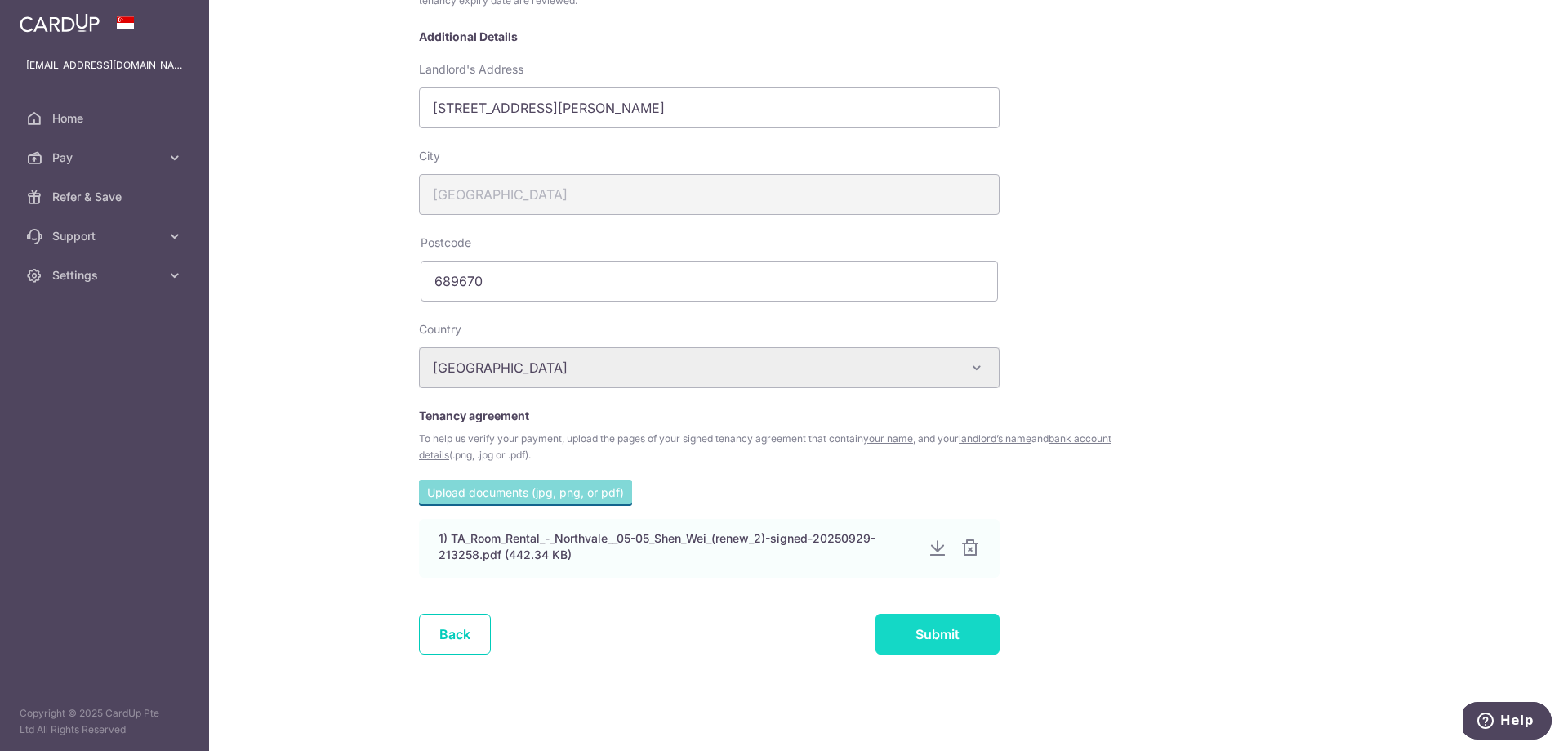
click at [934, 630] on input "Submit" at bounding box center [937, 633] width 124 height 40
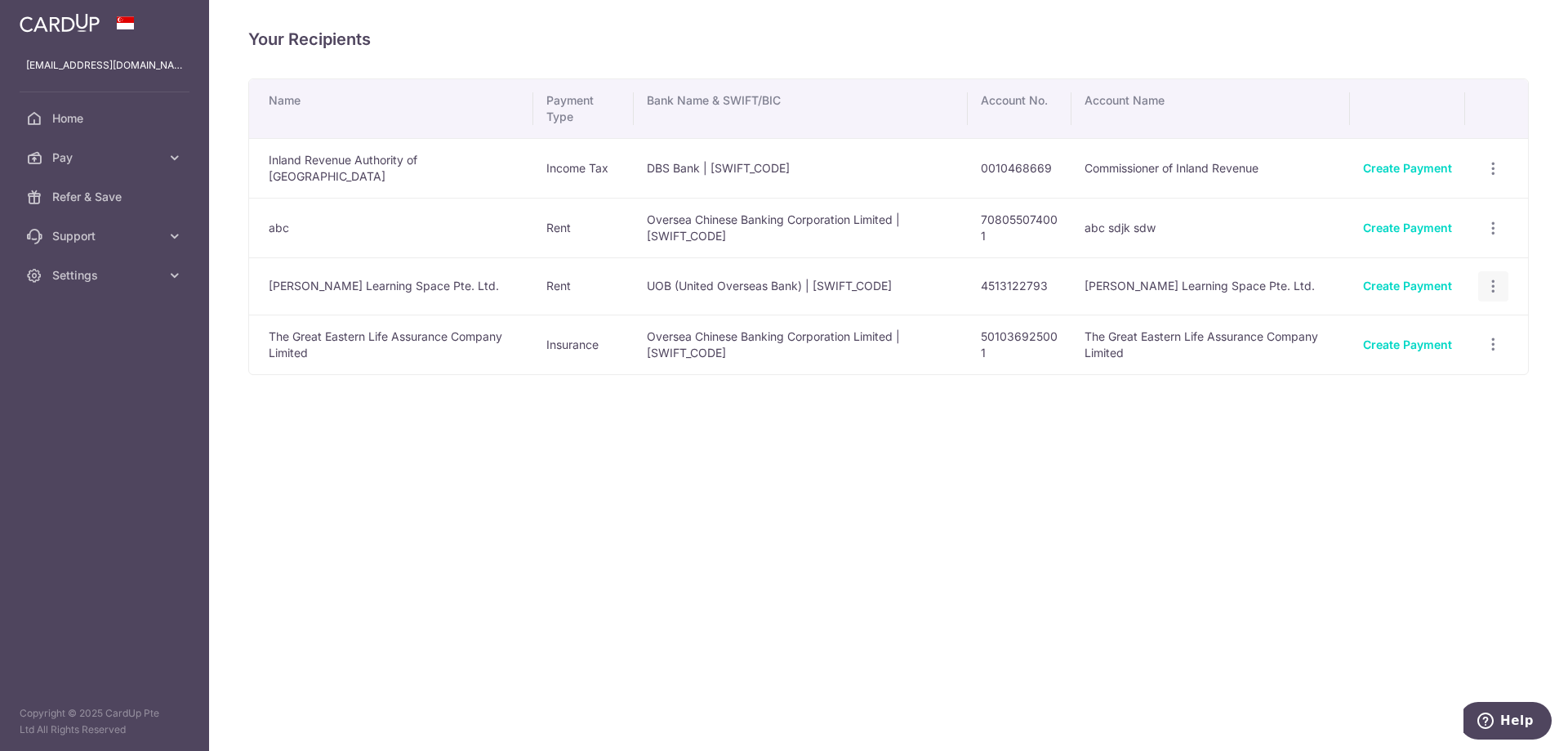
click at [1498, 281] on icon "button" at bounding box center [1494, 286] width 17 height 17
click at [1440, 322] on span "View/Edit" at bounding box center [1439, 332] width 111 height 19
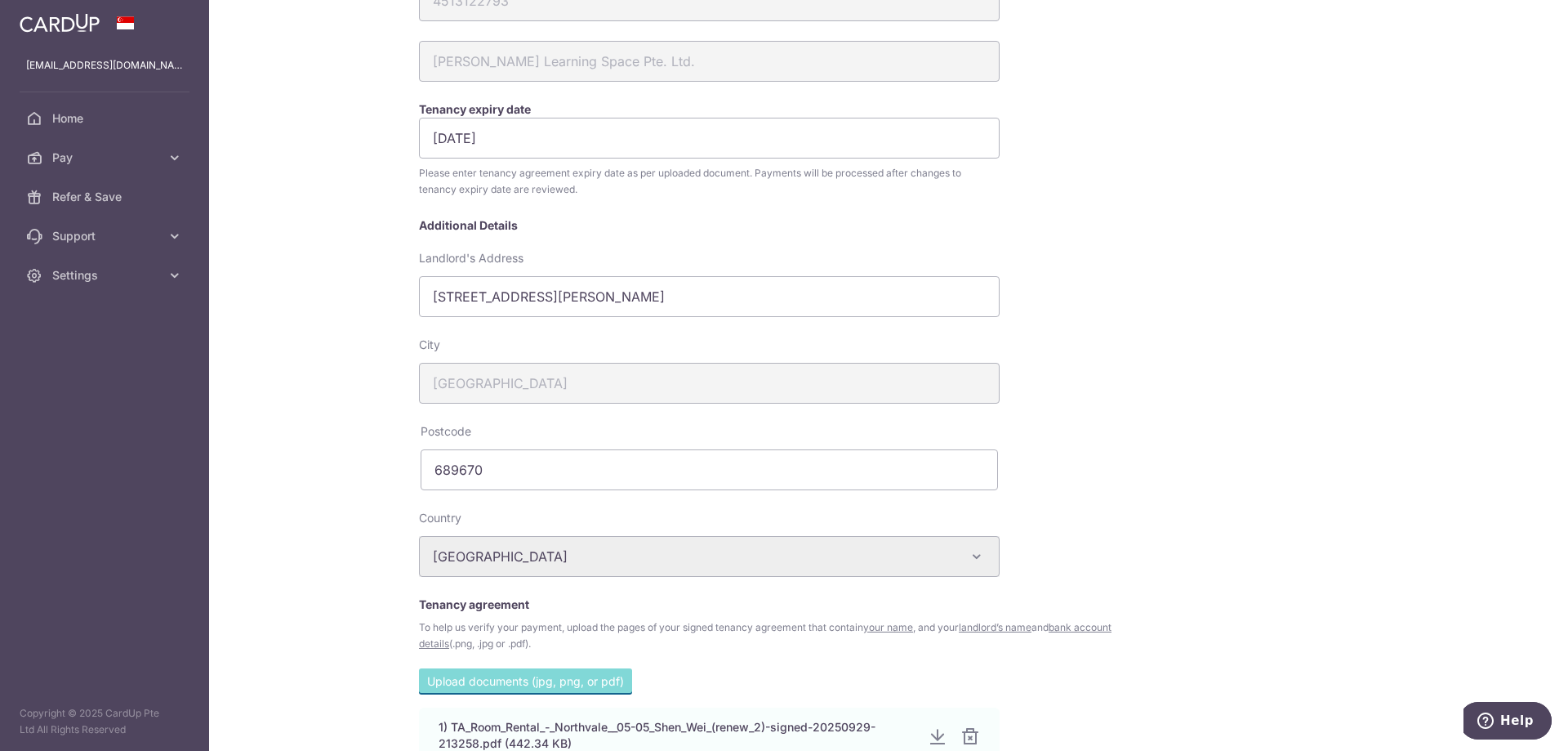
scroll to position [434, 0]
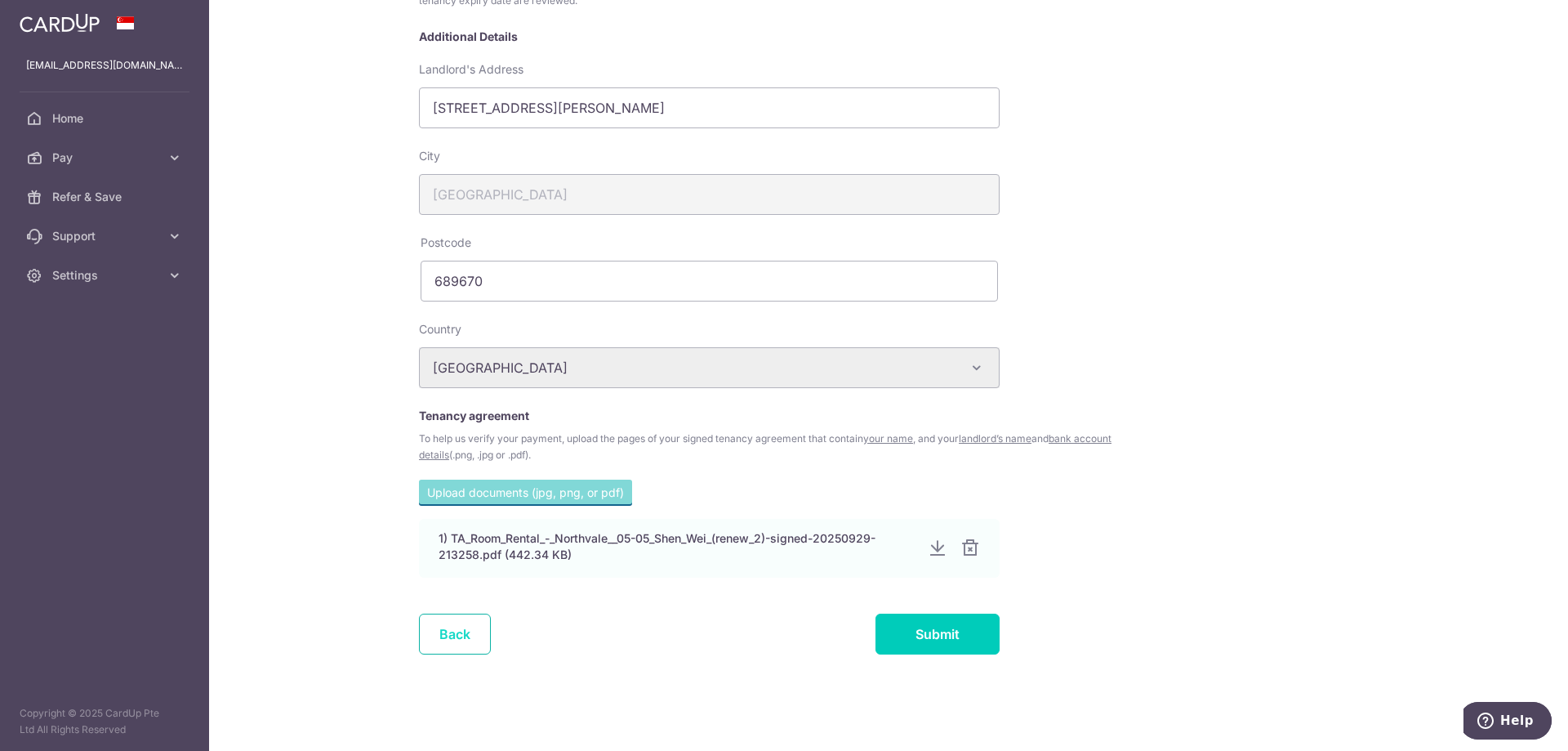
click at [448, 634] on link "Back" at bounding box center [455, 633] width 72 height 40
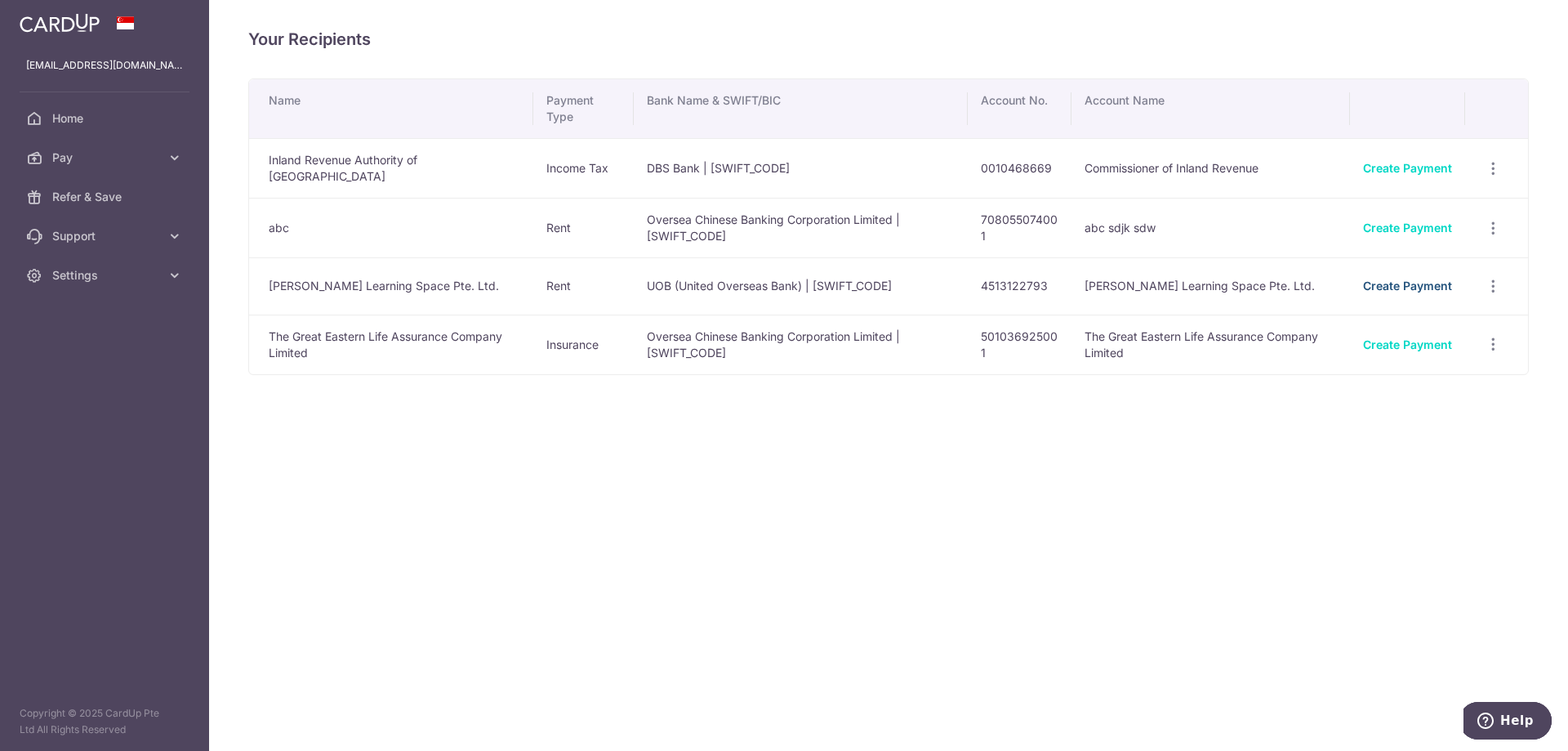
click at [1409, 282] on link "Create Payment" at bounding box center [1407, 285] width 89 height 13
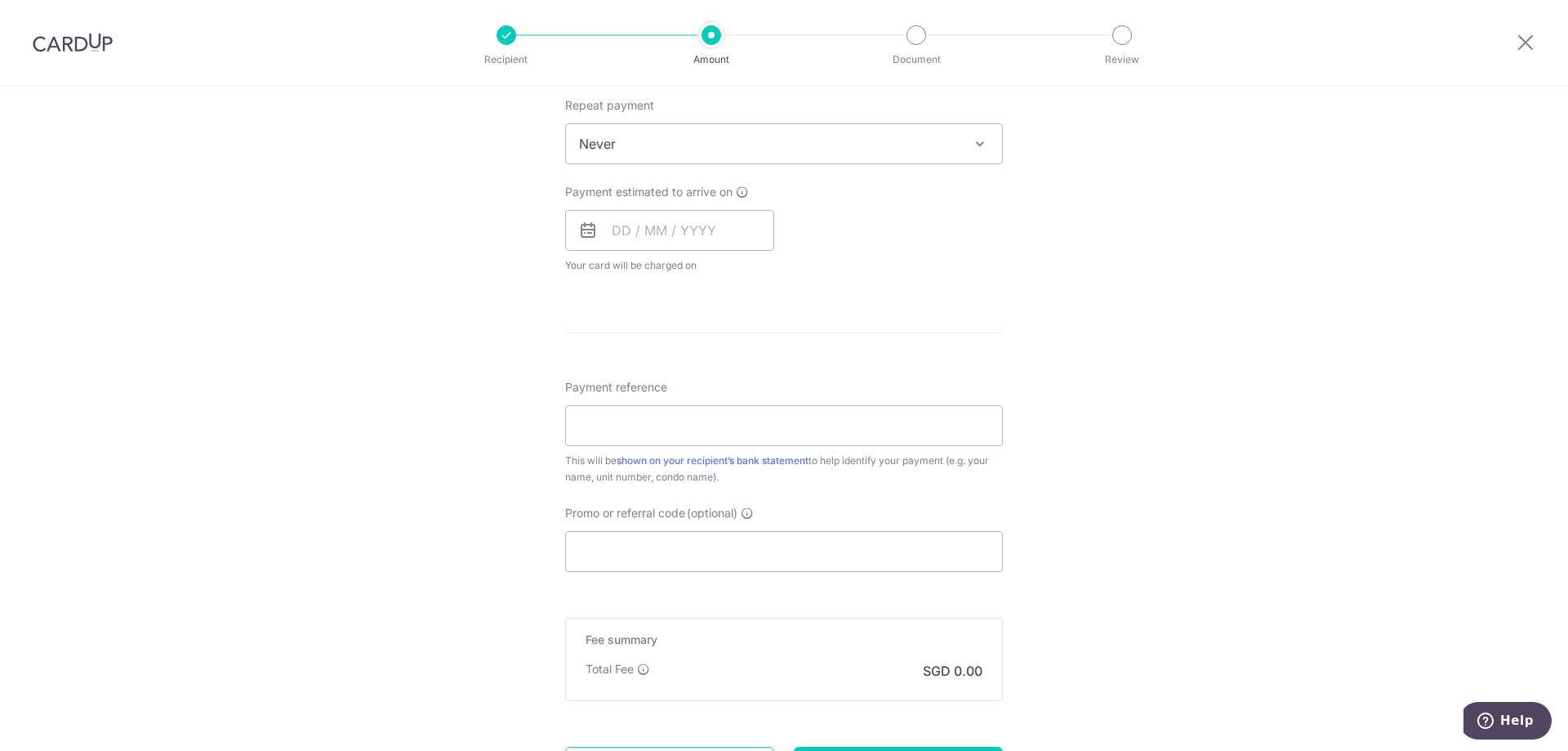
click at [698, 163] on div "How often is this payment made? Repeat payment Never Every week Every month Eve…" at bounding box center [784, 175] width 438 height 222
click at [694, 148] on span "Never" at bounding box center [784, 144] width 437 height 40
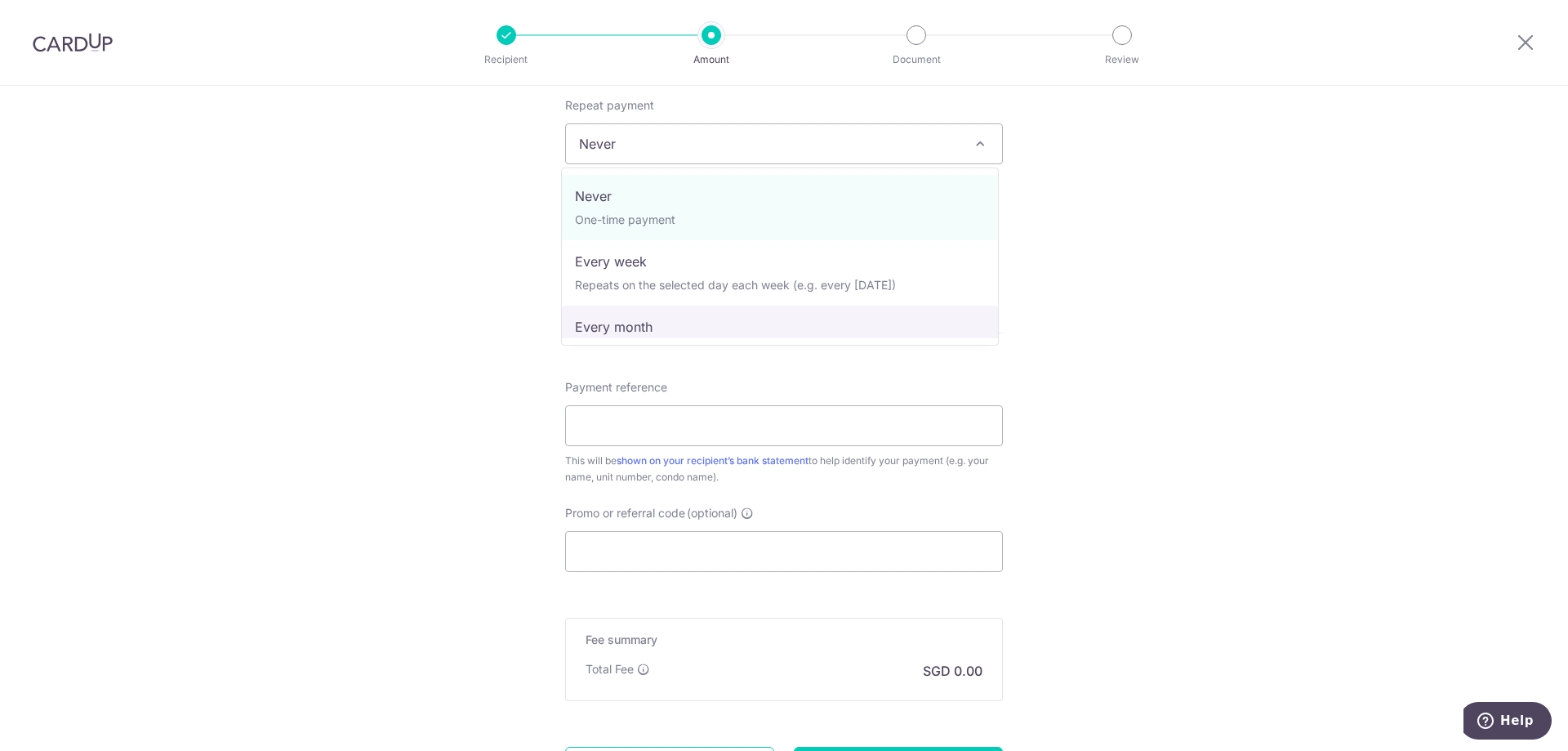
select select "3"
type input "[DATE]"
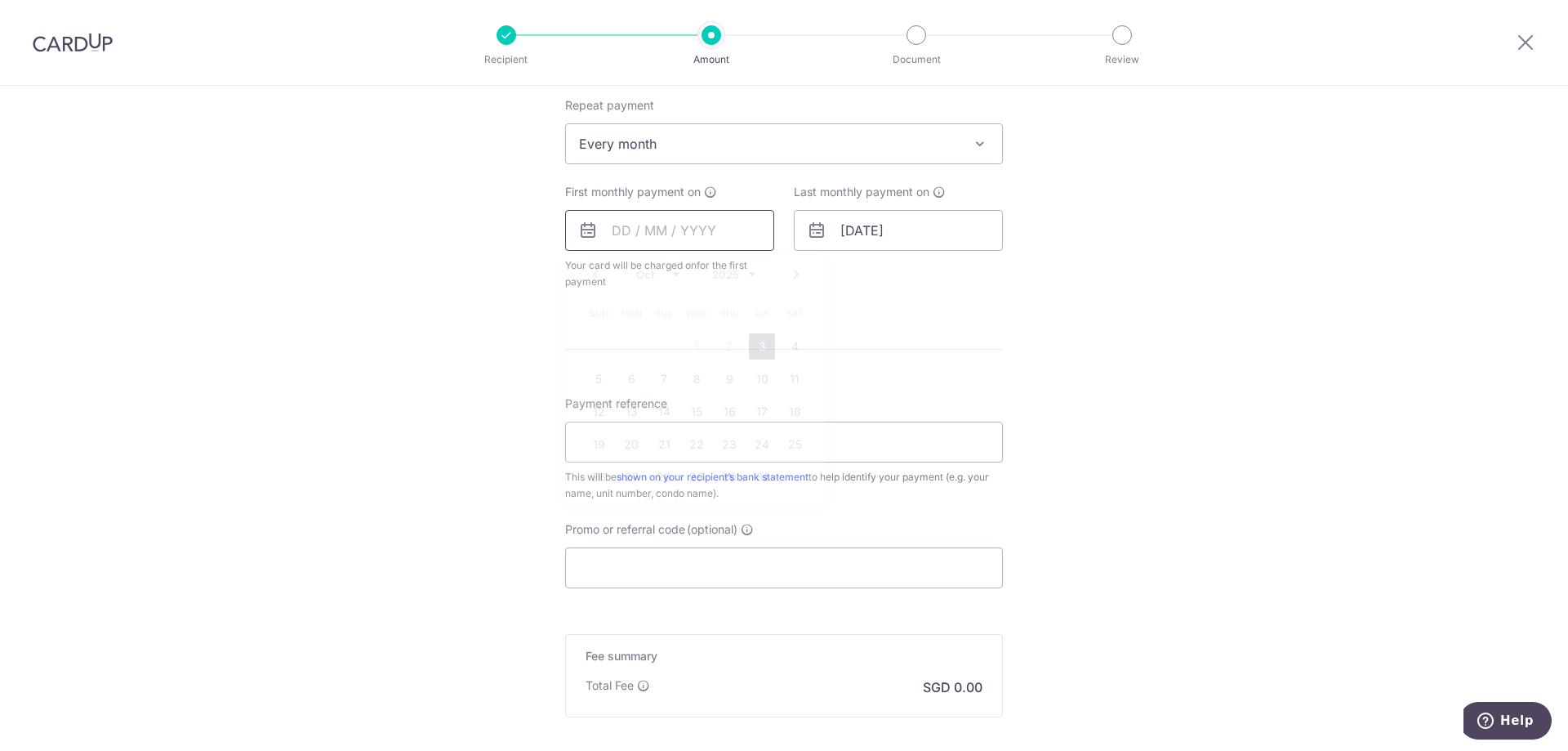
click at [690, 222] on input "text" at bounding box center [669, 230] width 209 height 40
click at [631, 383] on link "6" at bounding box center [630, 379] width 26 height 26
type input "06/10/2025"
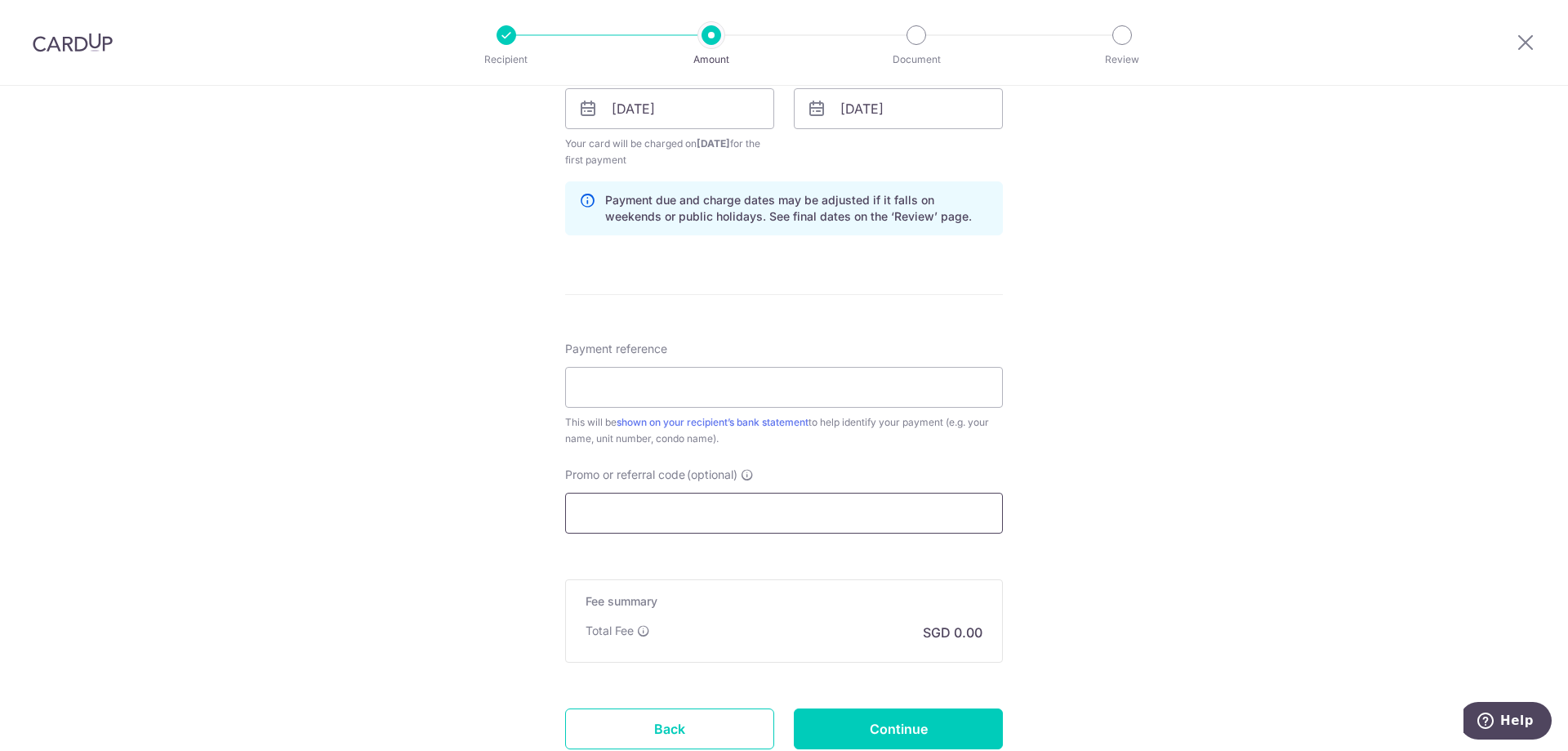
scroll to position [897, 0]
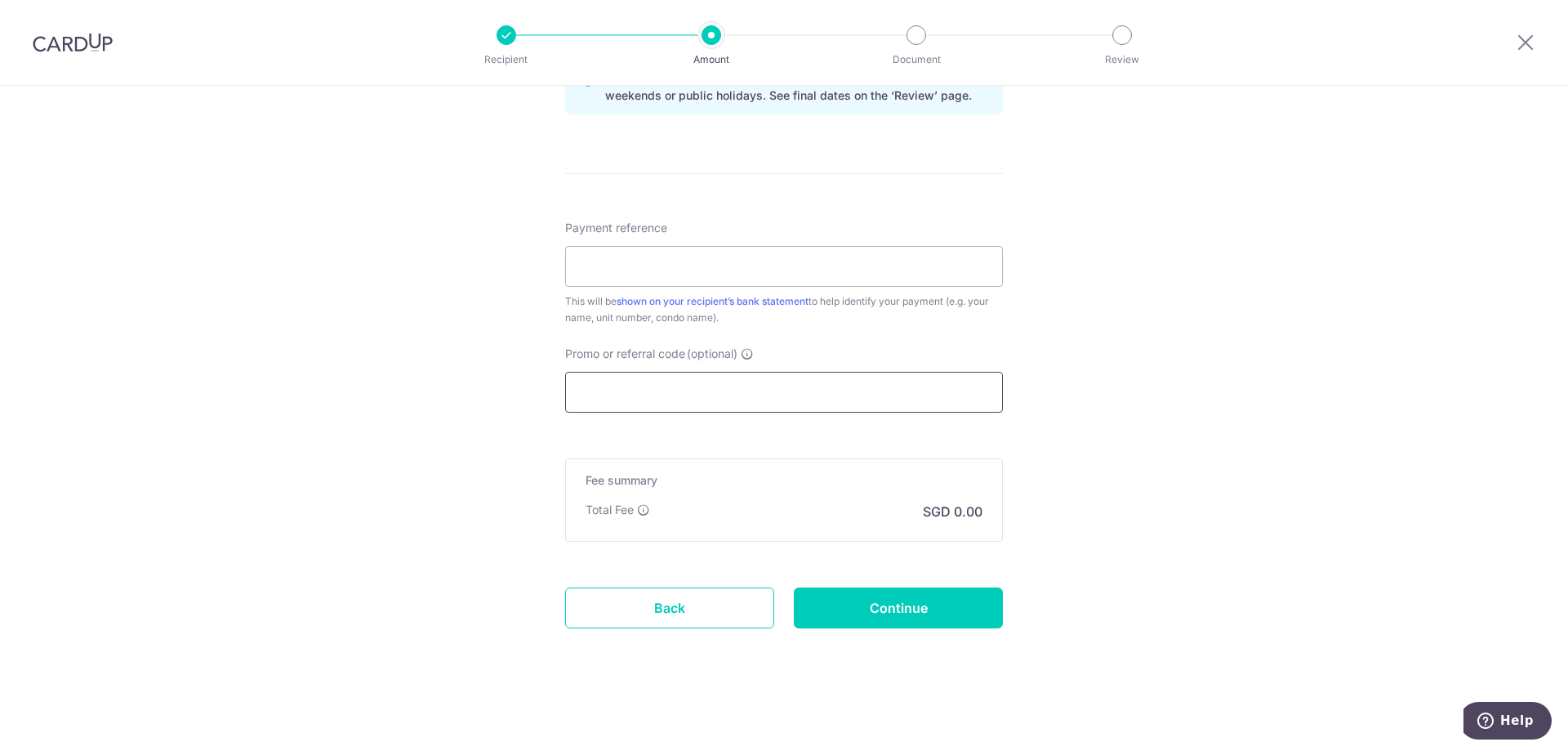
click at [715, 389] on input "Promo or referral code (optional)" at bounding box center [784, 392] width 438 height 40
paste input "SAVERENT179"
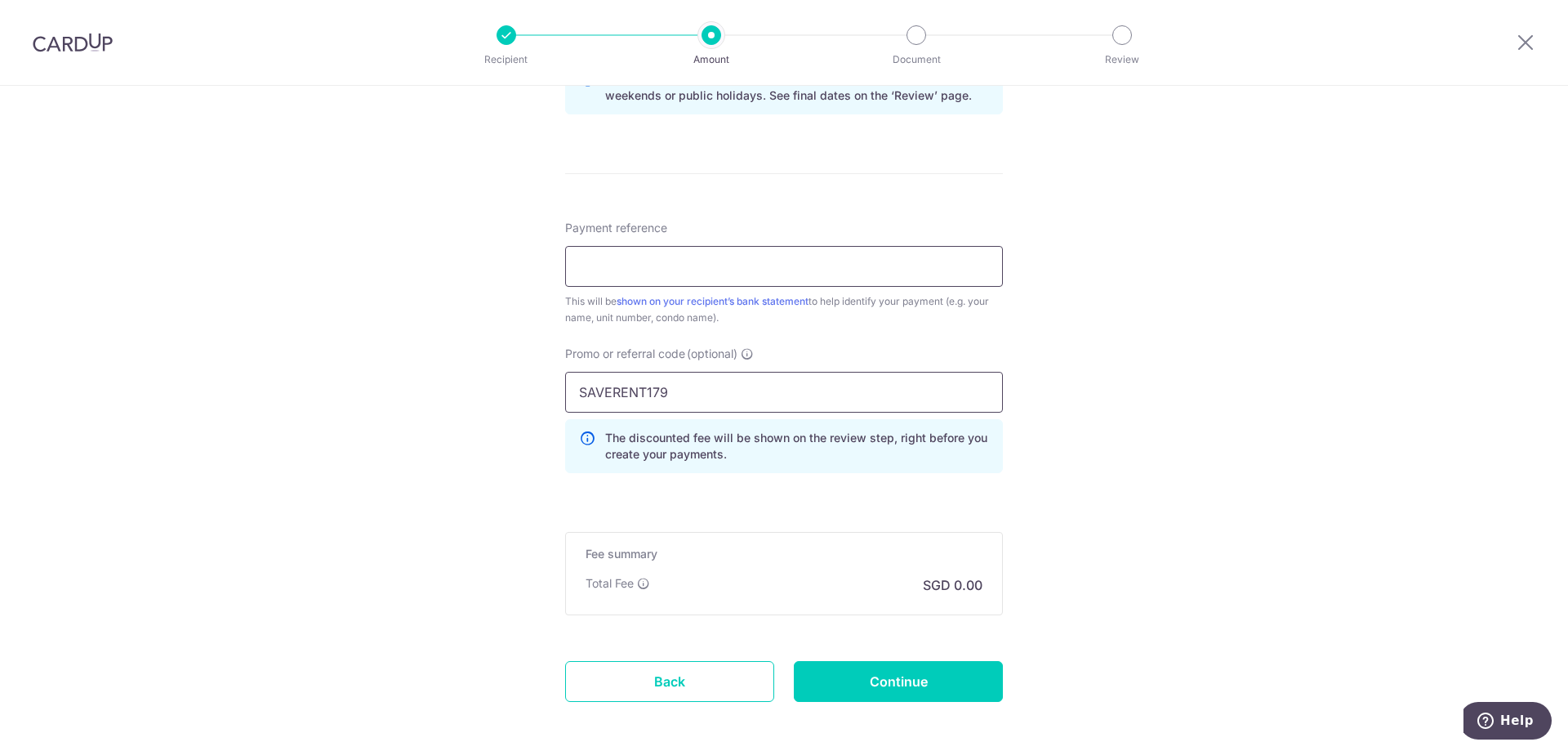
type input "SAVERENT179"
click at [720, 269] on input "Payment reference" at bounding box center [784, 266] width 438 height 40
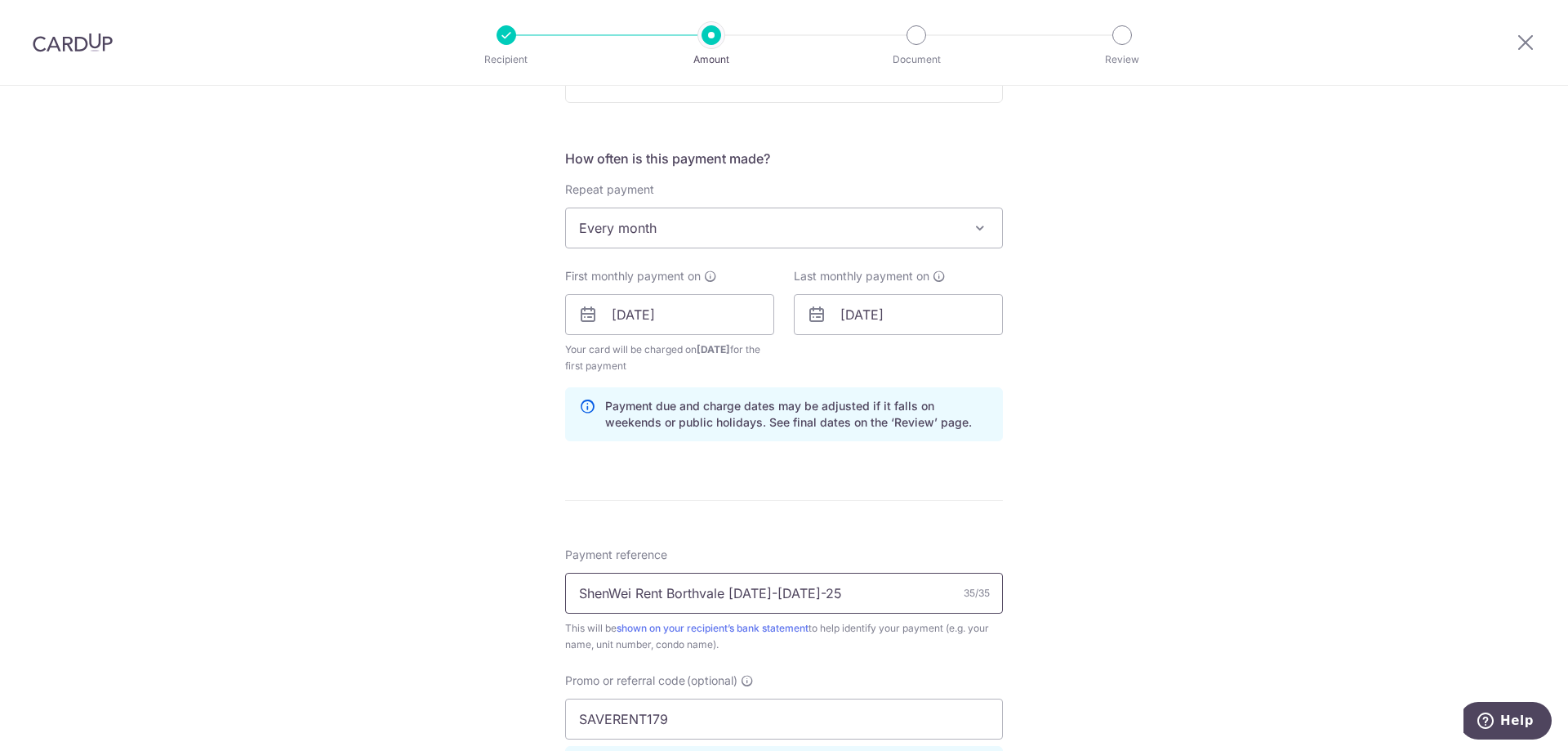
click at [665, 592] on input "ShenWei Rent Borthvale 05-05 Oct-25" at bounding box center [784, 593] width 438 height 40
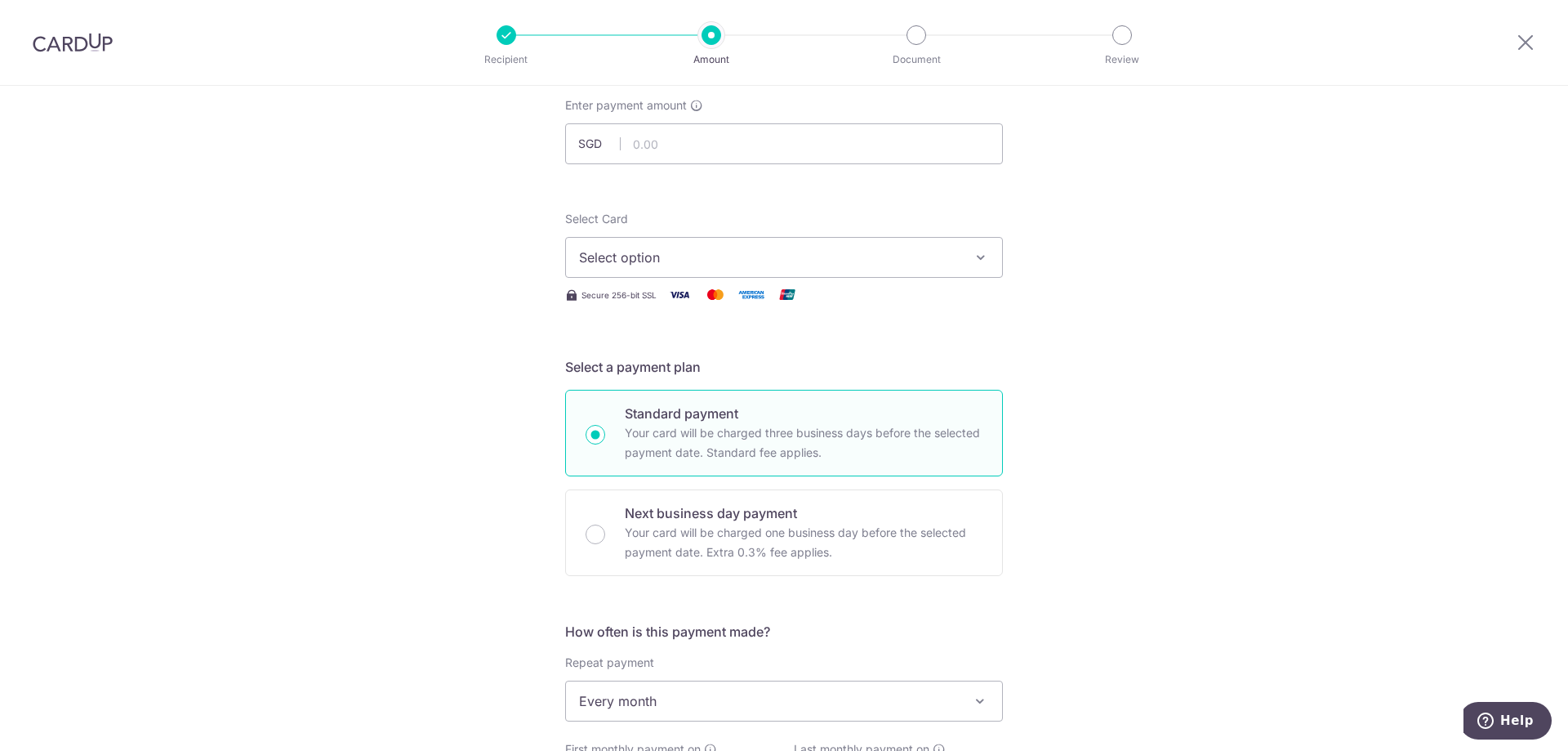
scroll to position [79, 0]
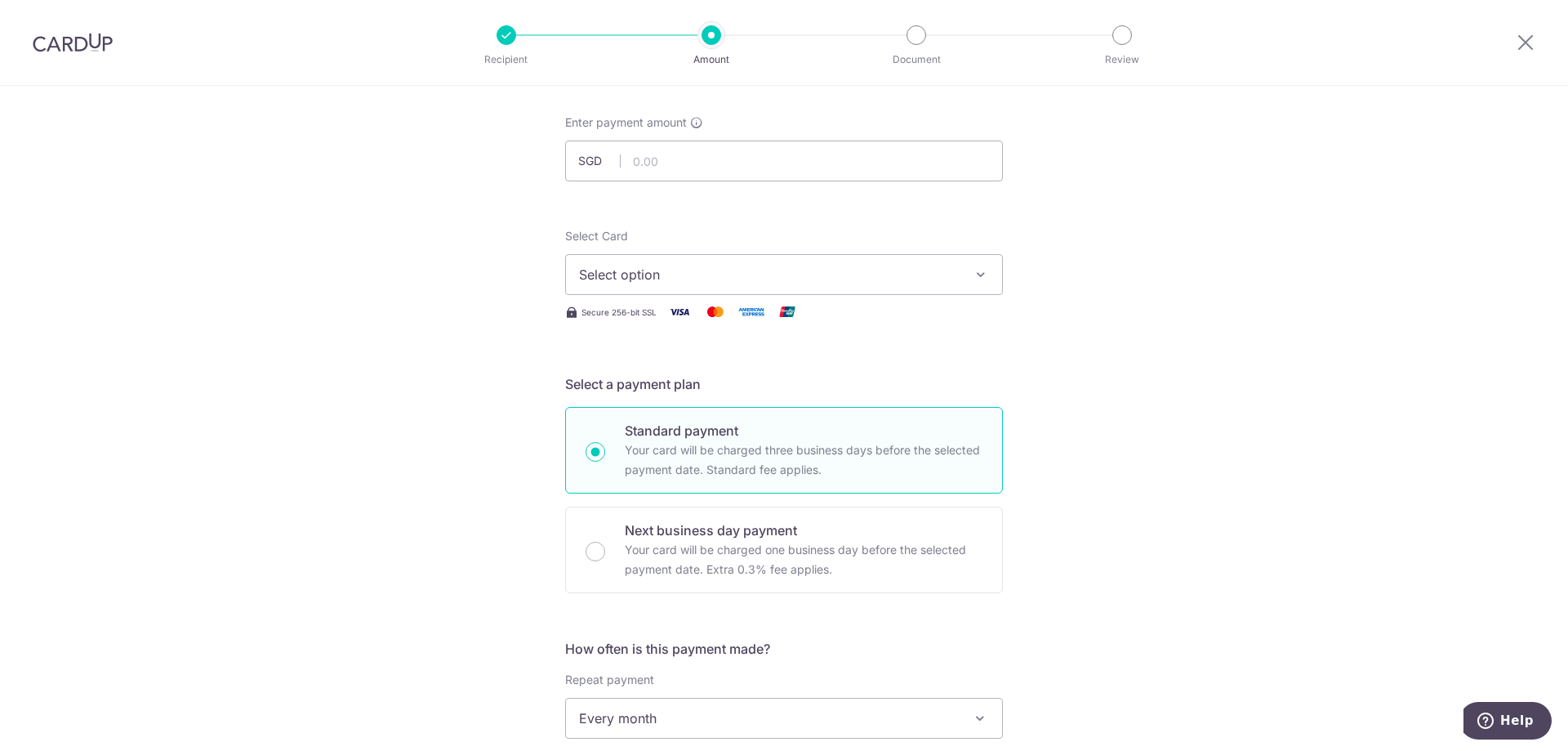
type input "ShenWei Rent Northvale 05-05 Oct-25"
click at [687, 273] on span "Select option" at bounding box center [769, 275] width 381 height 19
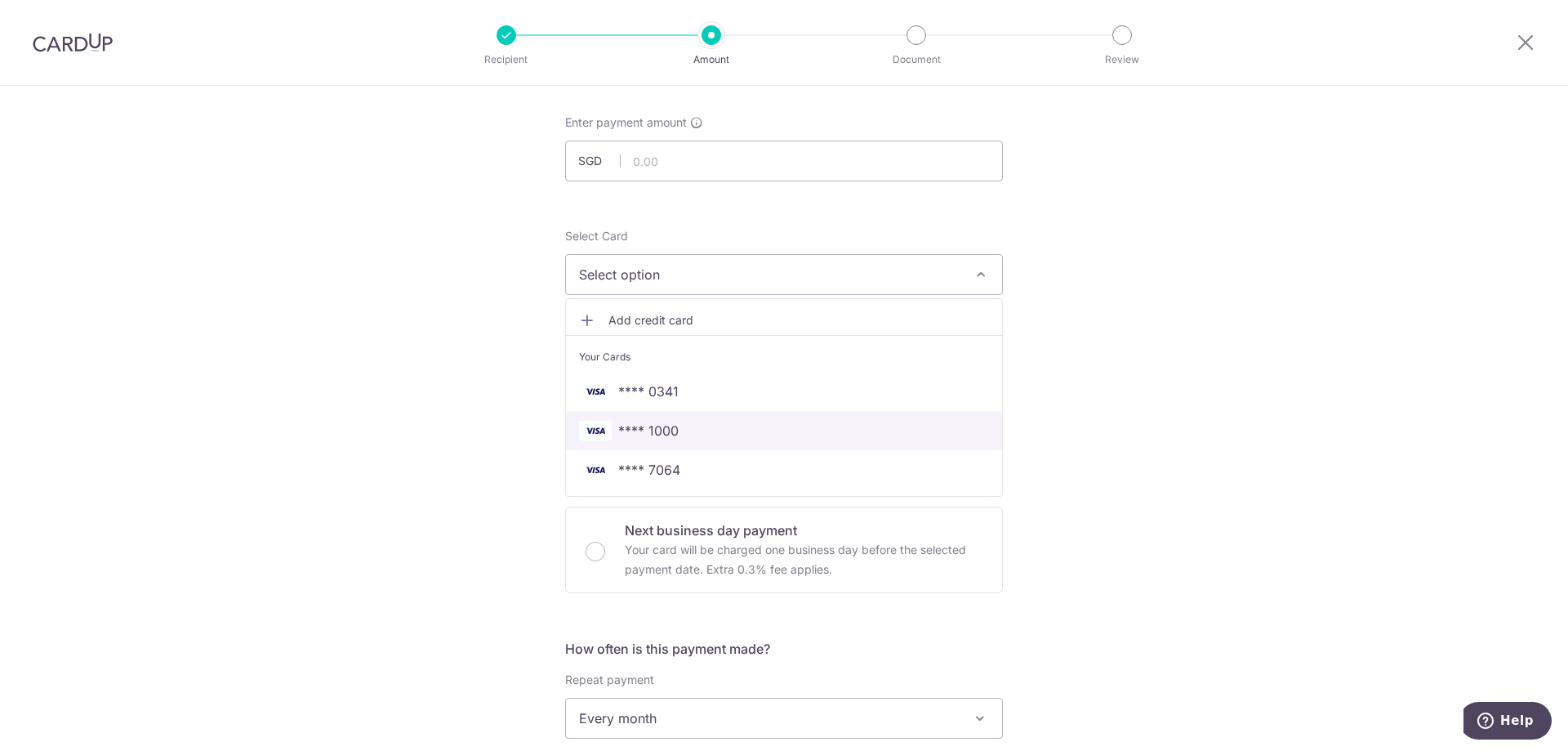
click at [670, 420] on span "**** 1000" at bounding box center [648, 430] width 61 height 19
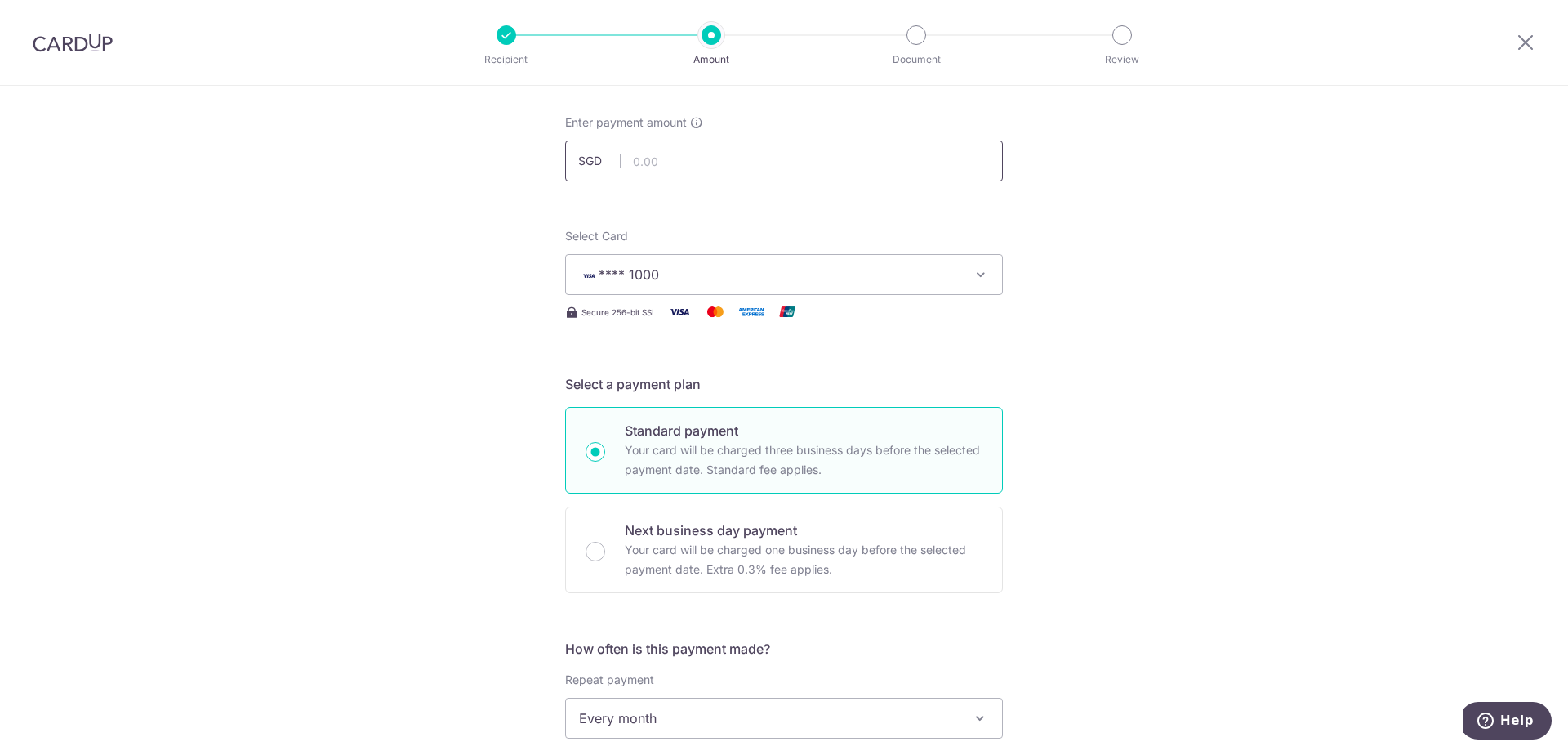
click at [698, 165] on input "text" at bounding box center [784, 161] width 438 height 40
type input "1,100.00"
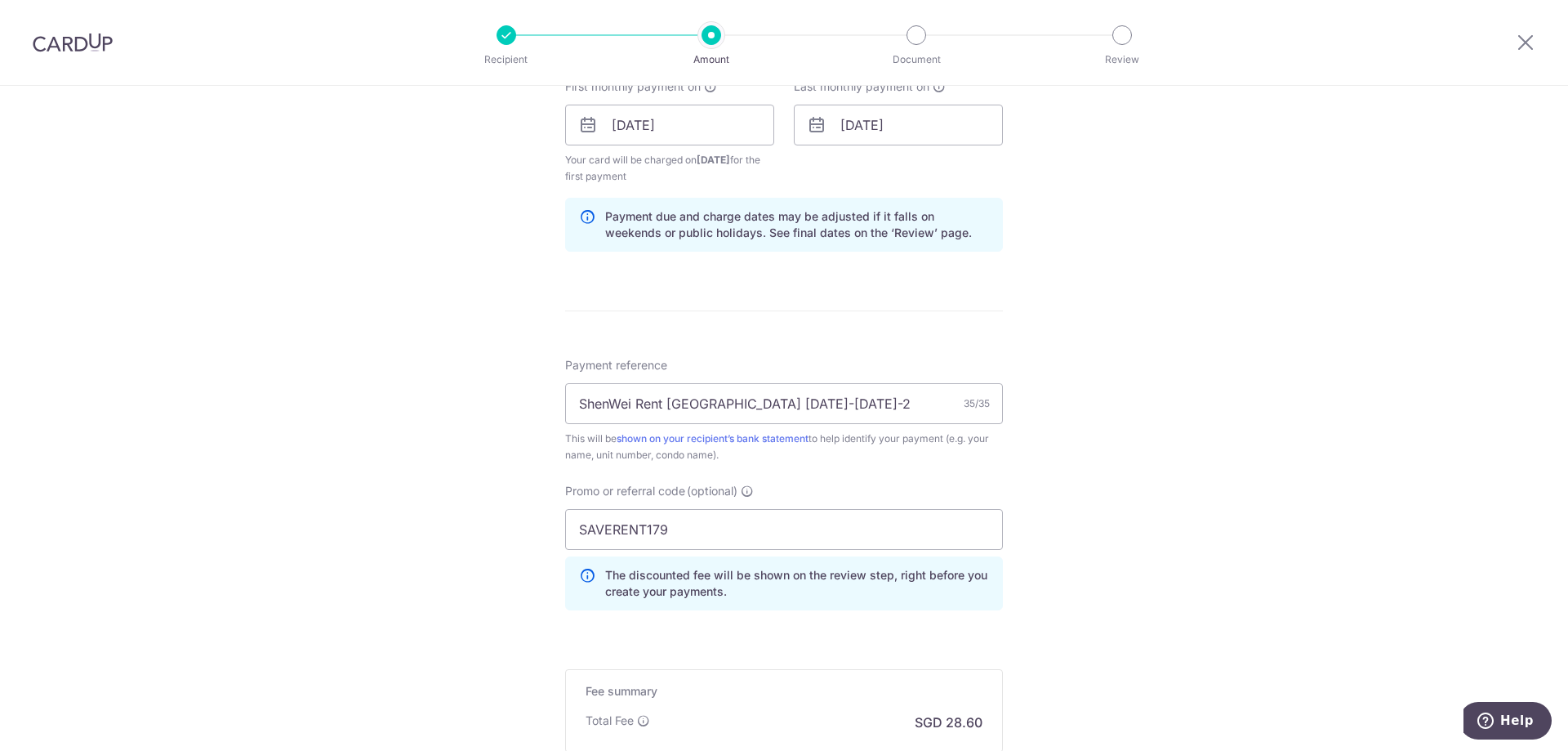
scroll to position [970, 0]
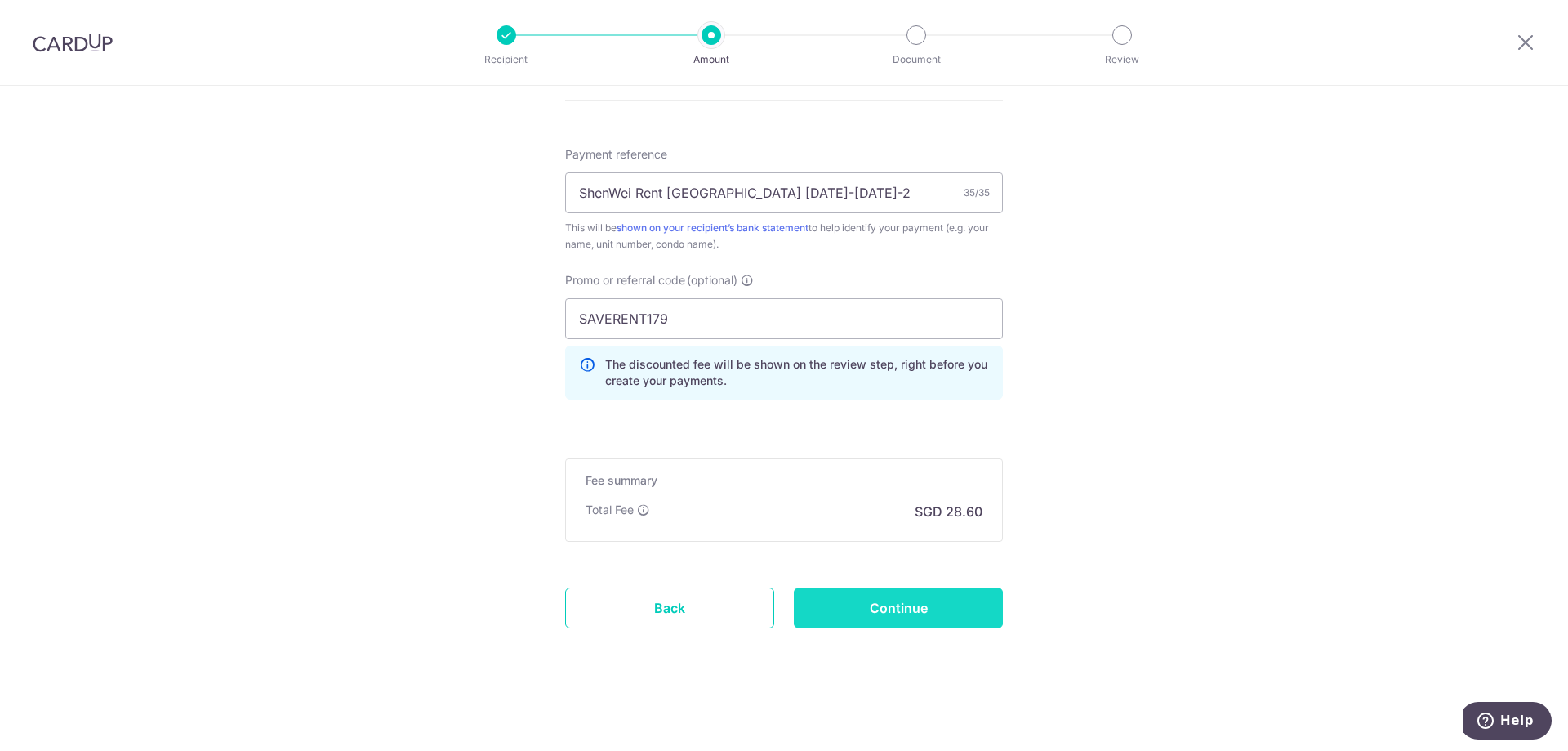
click at [921, 615] on input "Continue" at bounding box center [898, 607] width 209 height 40
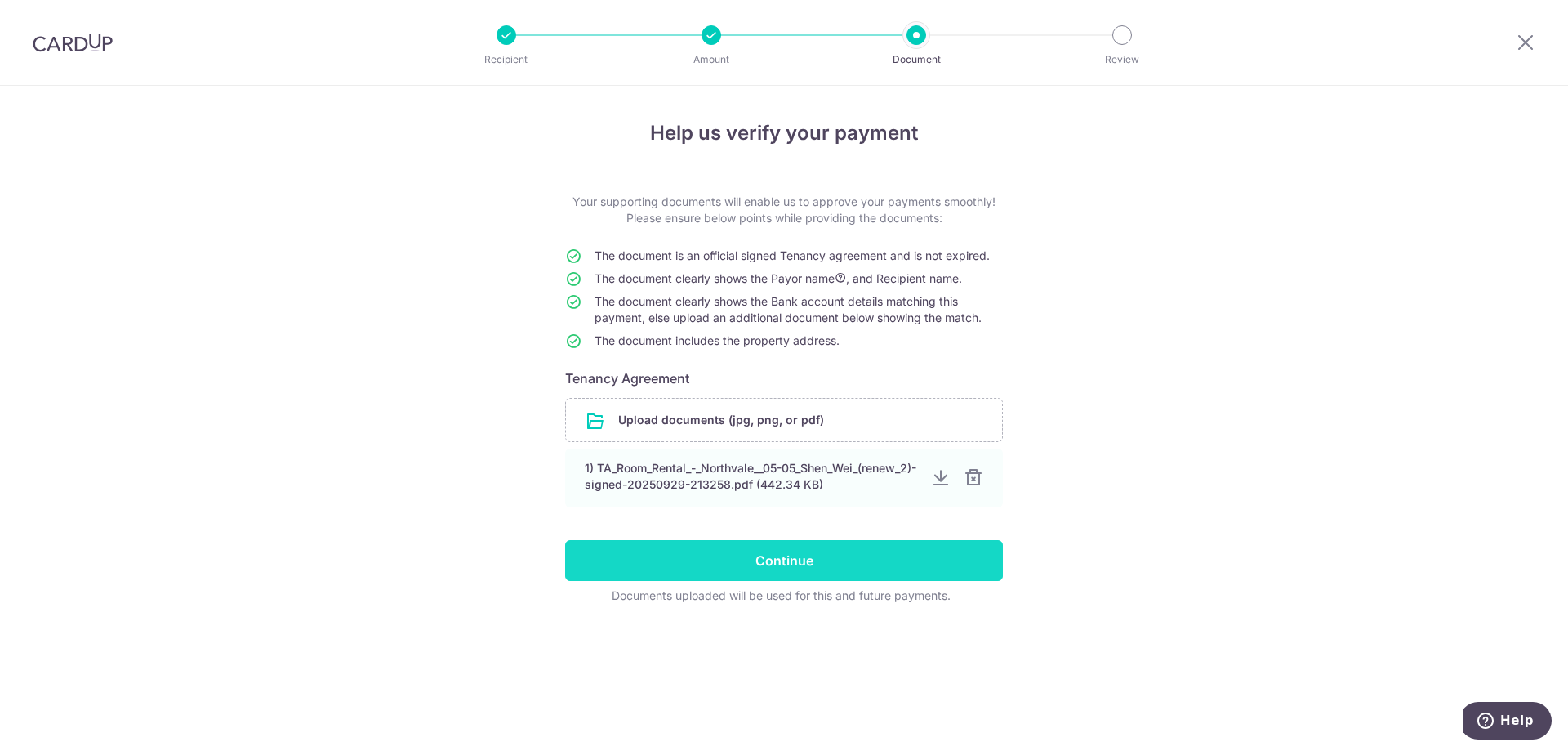
click at [779, 575] on input "Continue" at bounding box center [784, 560] width 438 height 40
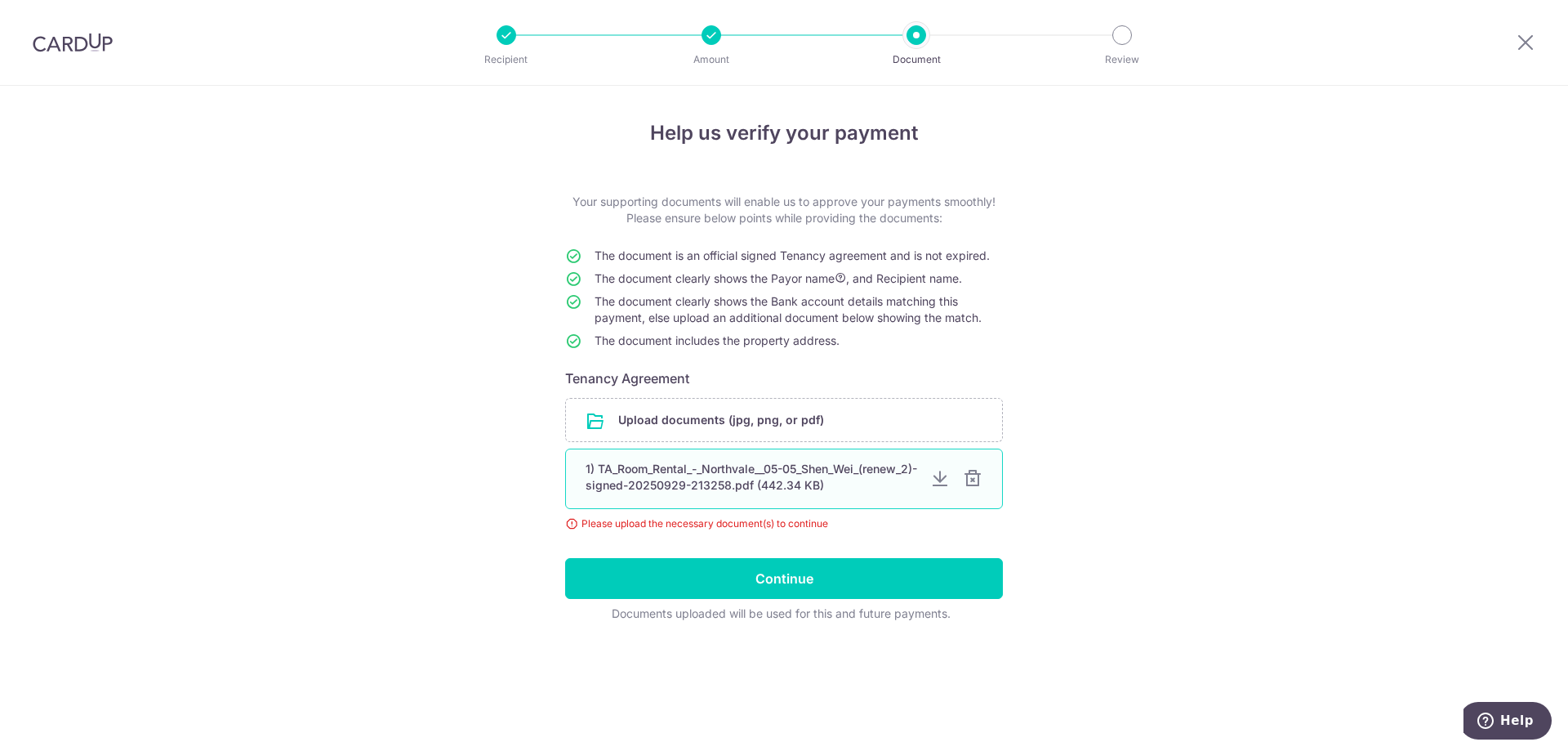
click at [973, 485] on div at bounding box center [972, 478] width 19 height 19
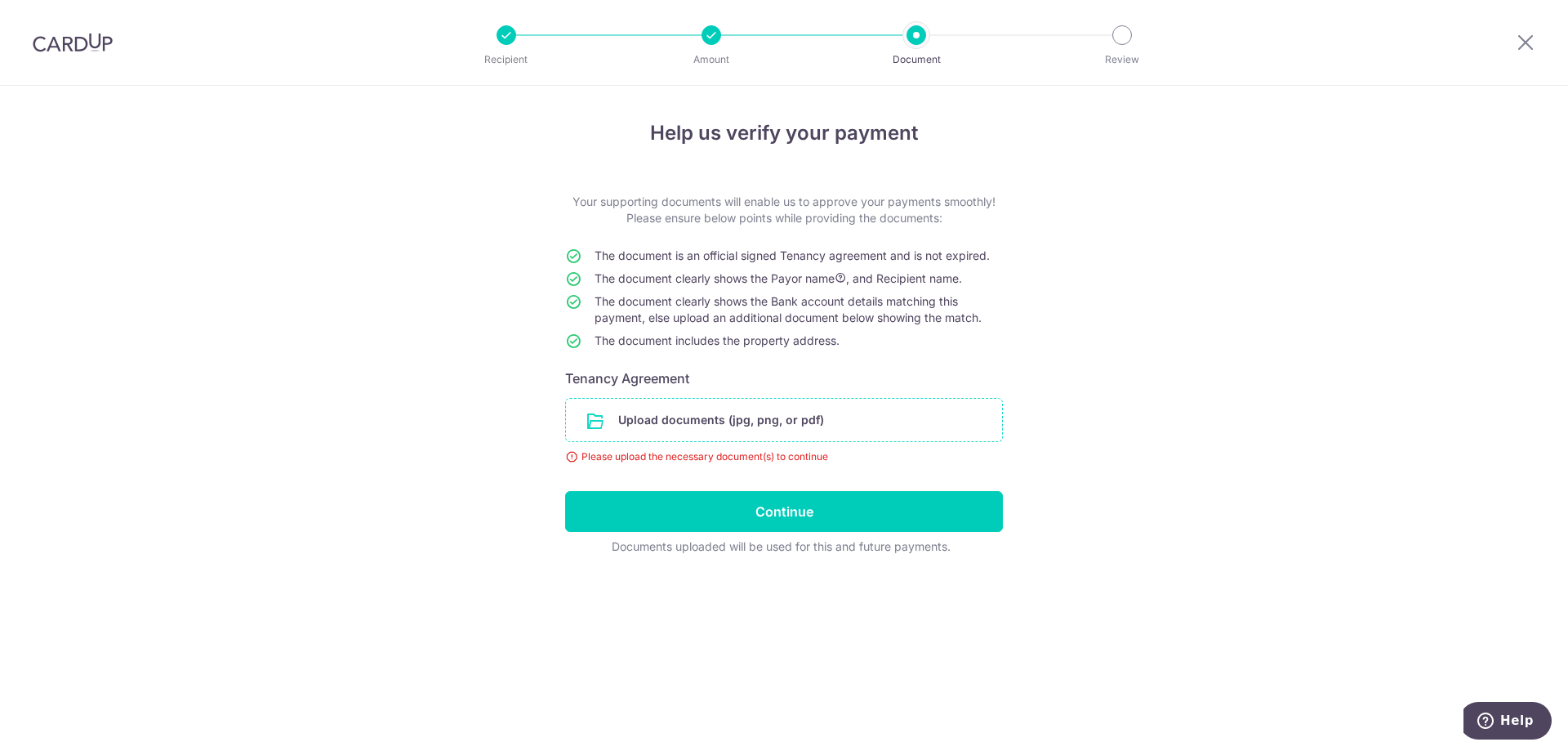
click at [881, 425] on input "file" at bounding box center [784, 420] width 437 height 42
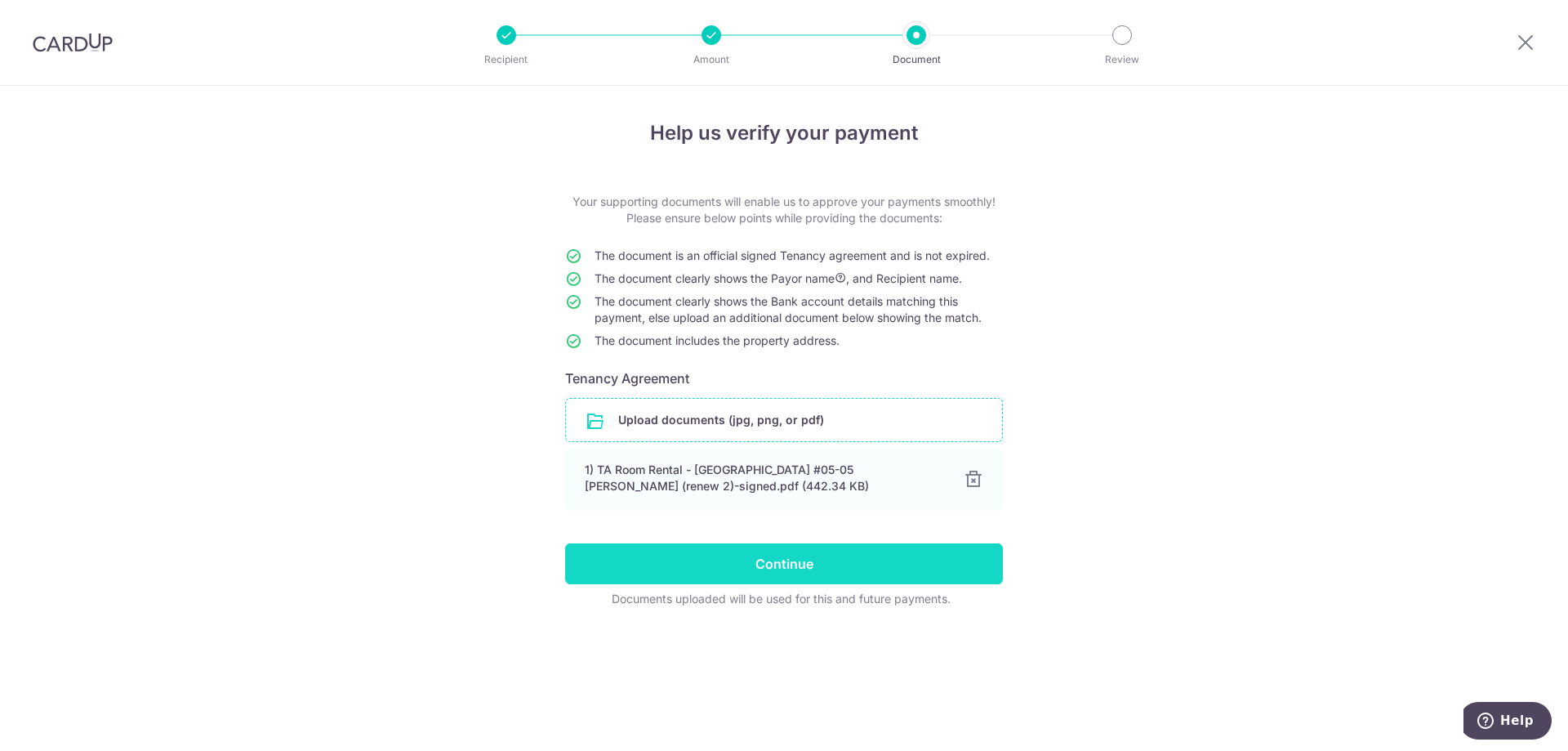
click at [821, 561] on input "Continue" at bounding box center [784, 564] width 438 height 40
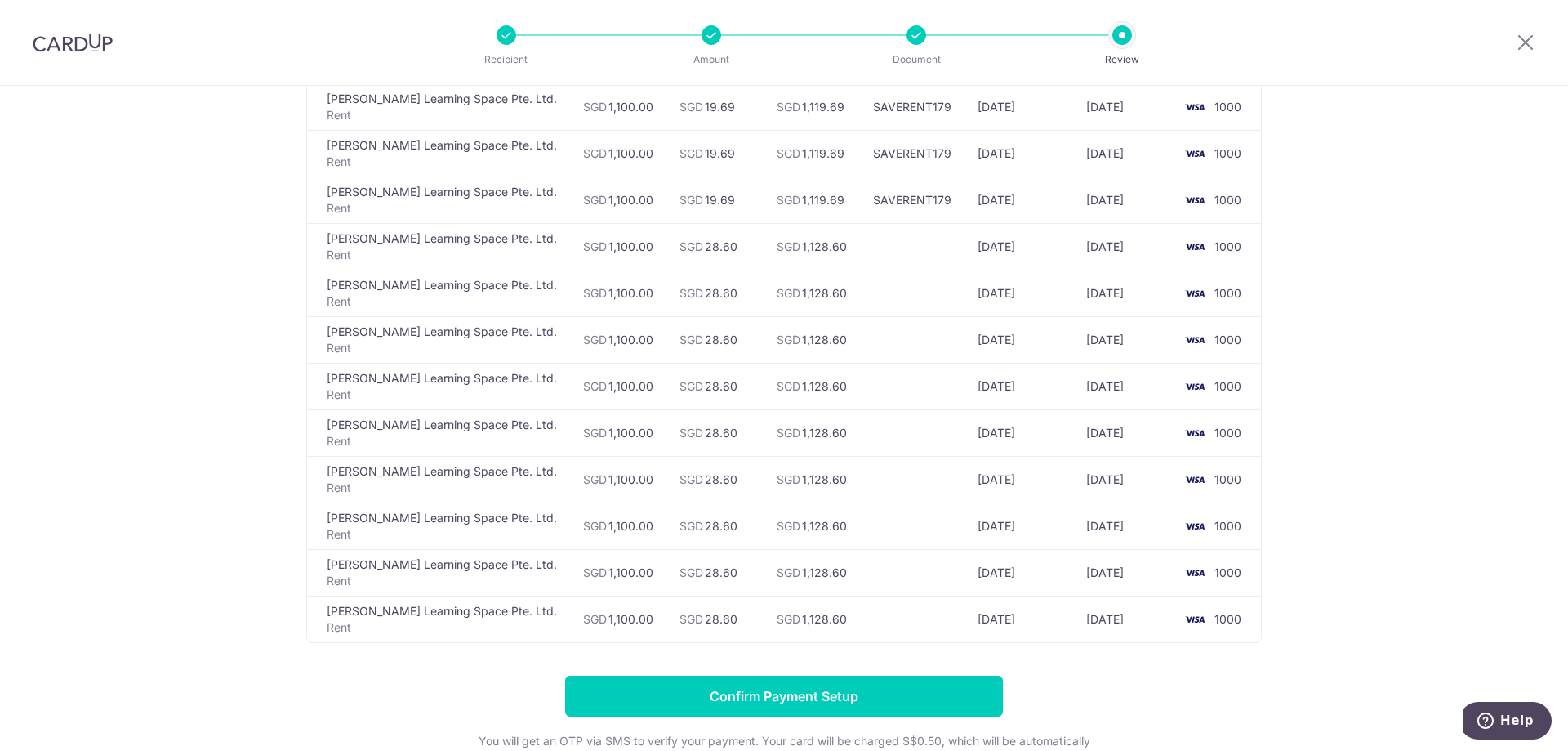
scroll to position [399, 0]
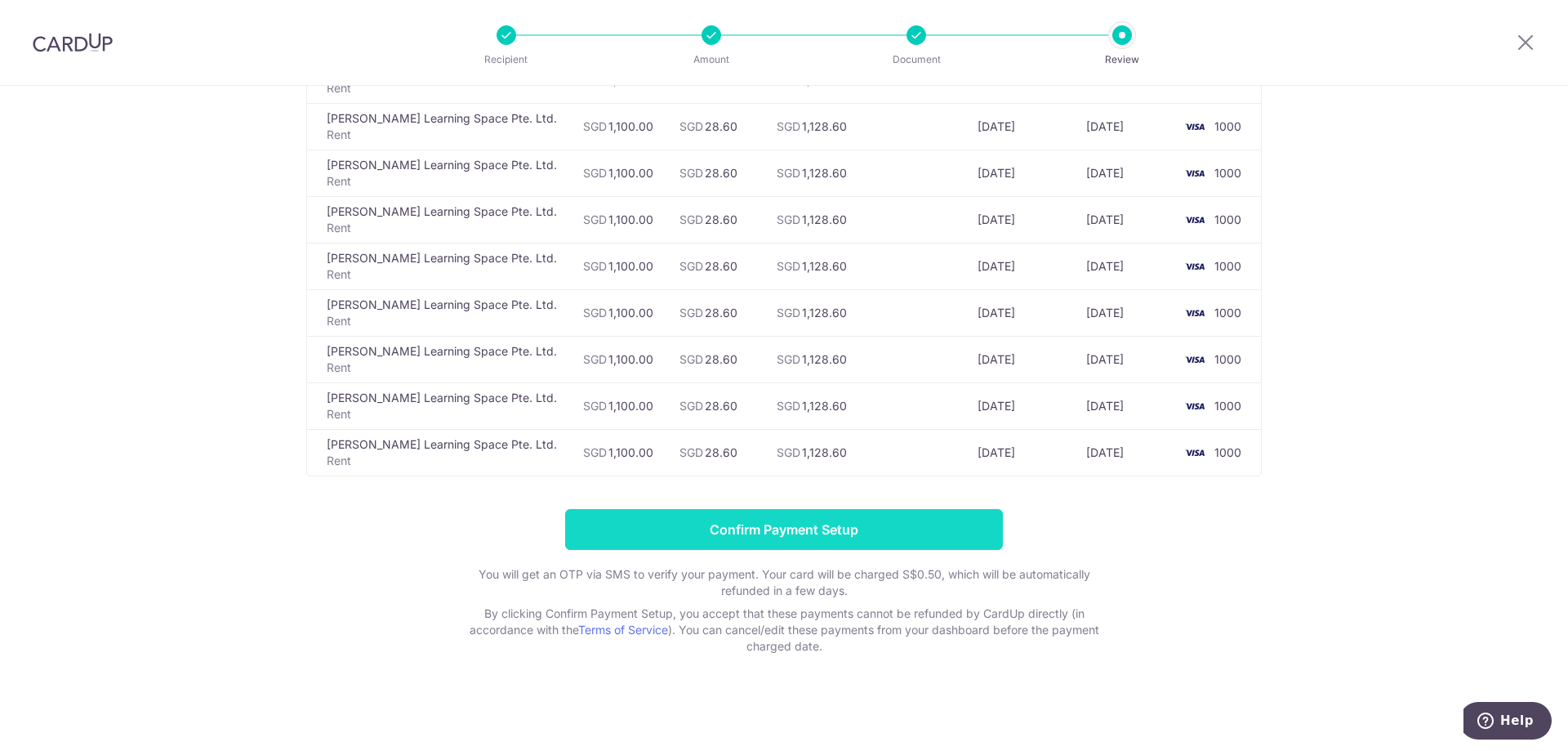
click at [837, 528] on input "Confirm Payment Setup" at bounding box center [784, 529] width 438 height 40
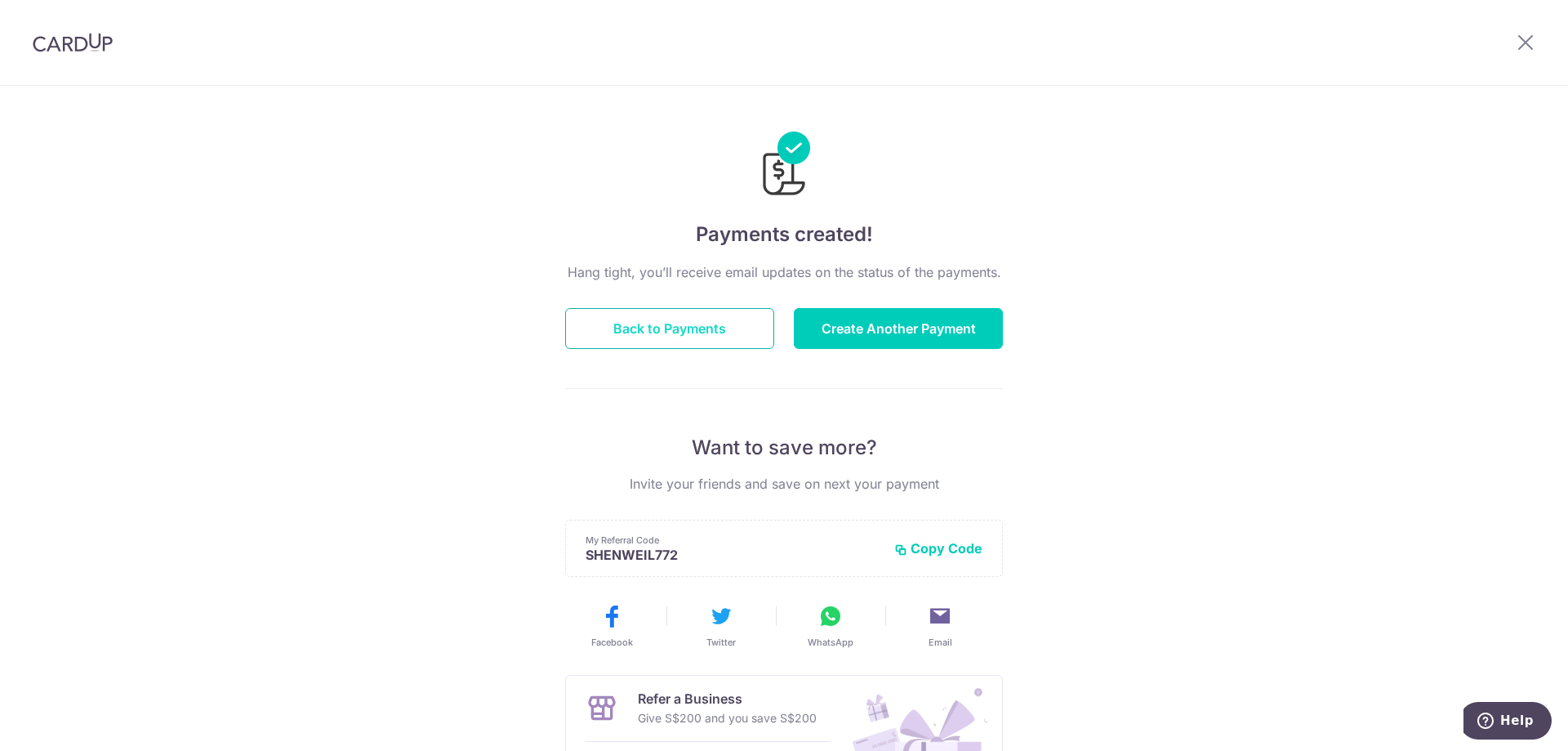
click at [734, 324] on button "Back to Payments" at bounding box center [669, 328] width 209 height 40
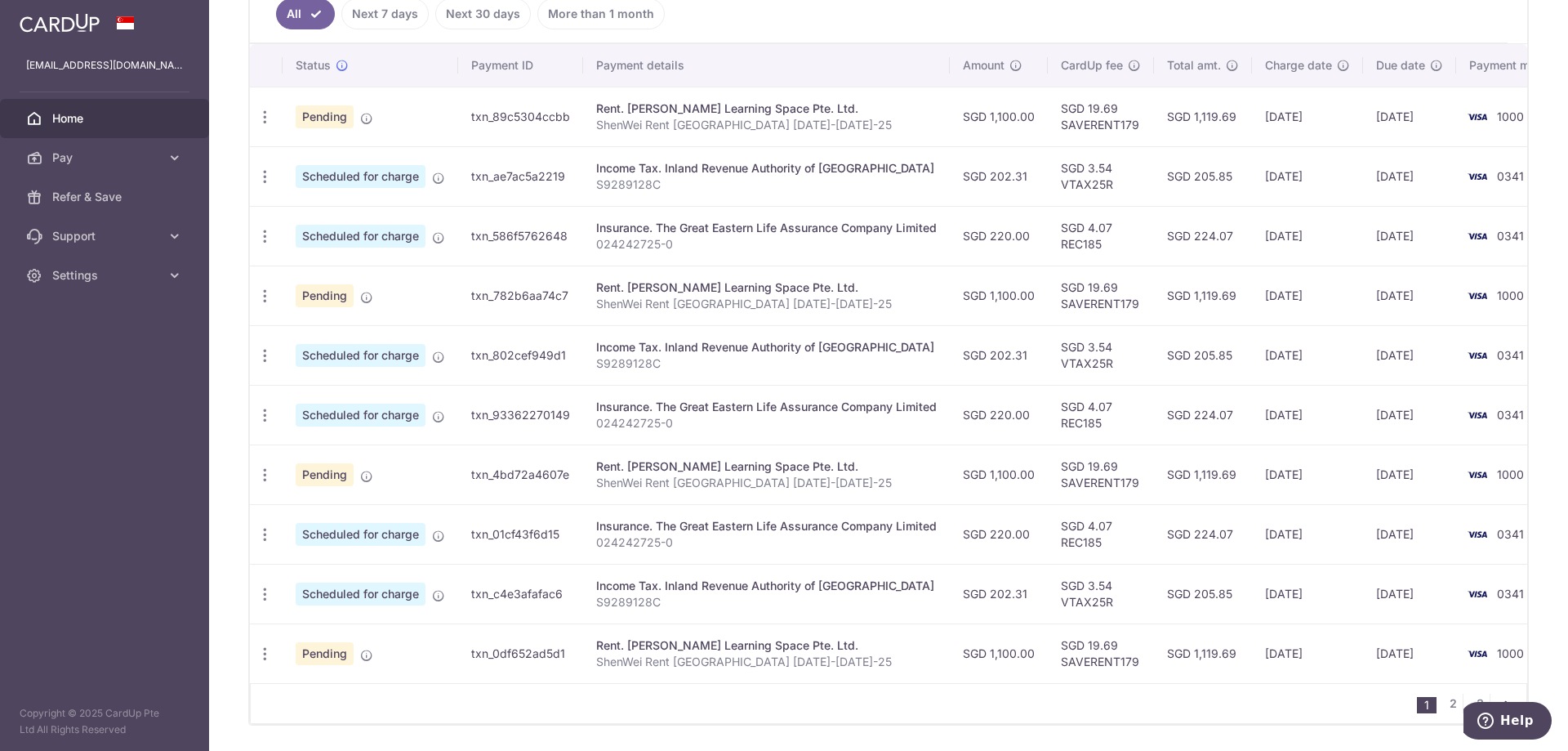
scroll to position [490, 0]
